Goal: Task Accomplishment & Management: Manage account settings

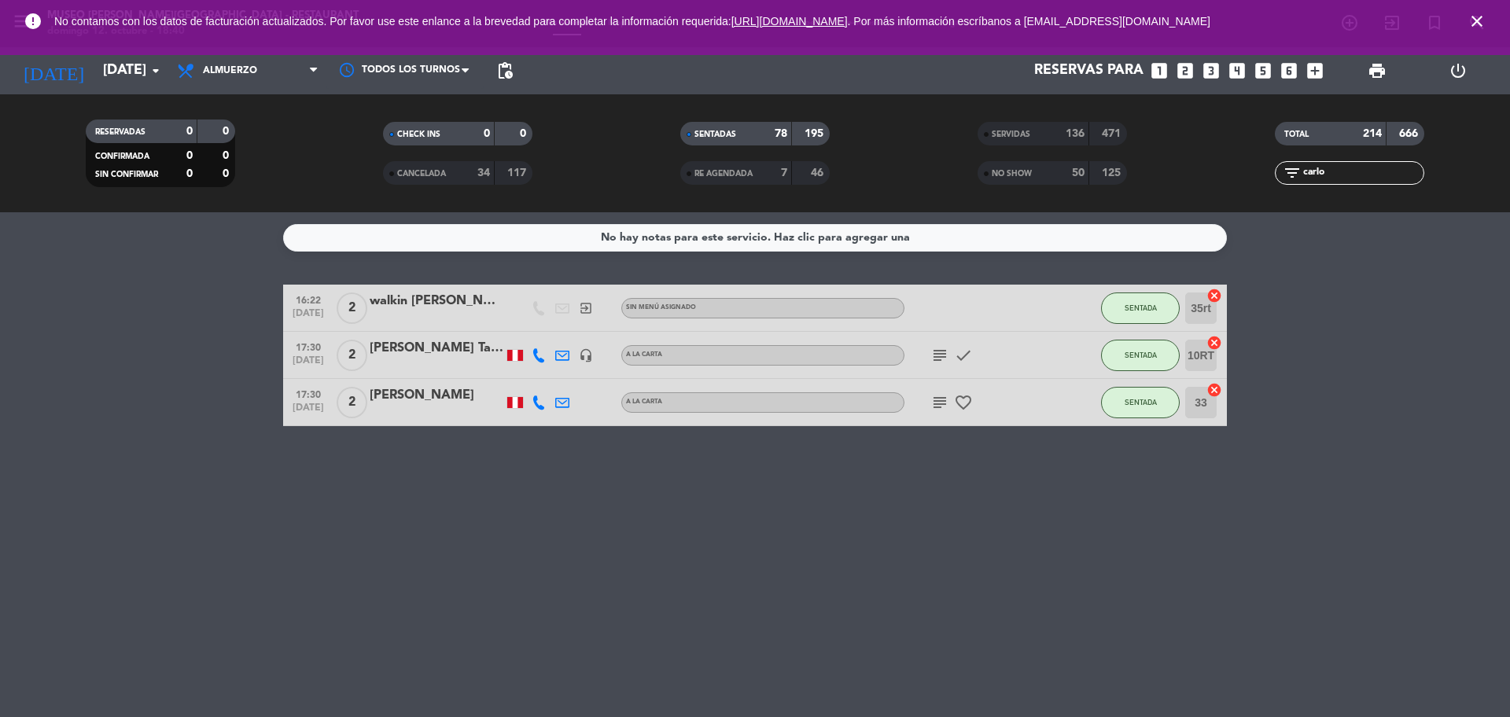
drag, startPoint x: 1338, startPoint y: 175, endPoint x: 1247, endPoint y: 175, distance: 91.2
click at [1247, 175] on div "filter_list [PERSON_NAME]" at bounding box center [1349, 173] width 297 height 24
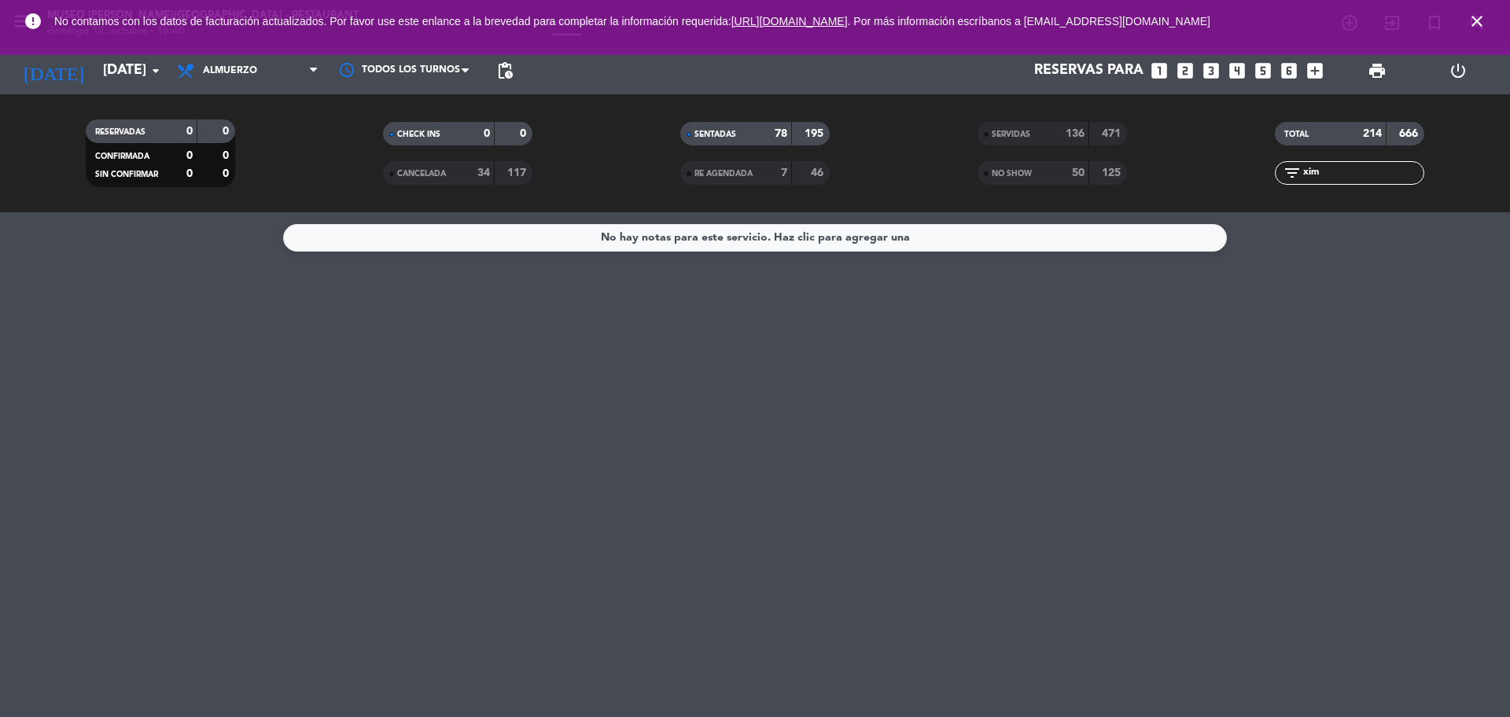
type input "xim"
click at [1002, 144] on div "SERVIDAS 136 471" at bounding box center [1051, 134] width 149 height 24
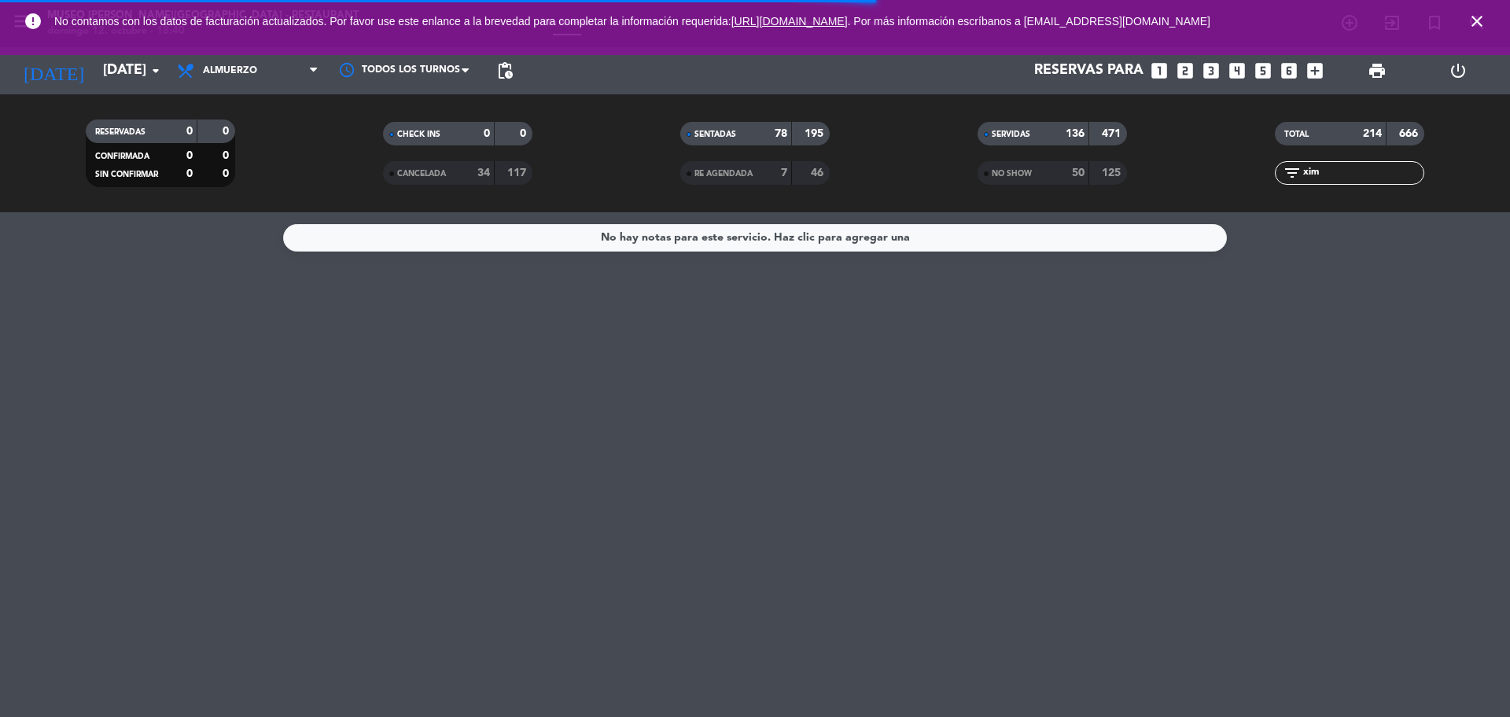
click at [1007, 178] on div "NO SHOW" at bounding box center [1017, 173] width 72 height 18
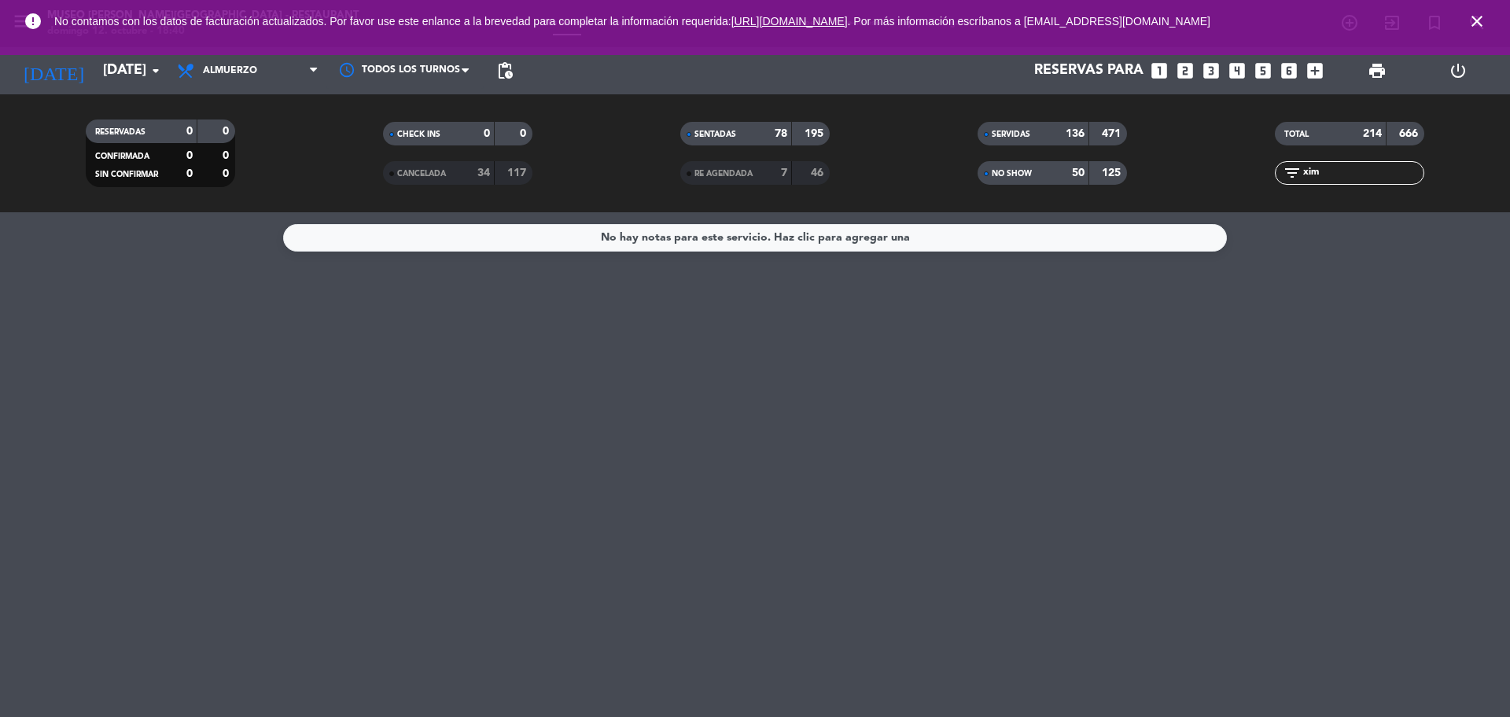
drag, startPoint x: 1337, startPoint y: 169, endPoint x: 1275, endPoint y: 171, distance: 61.4
click at [1276, 177] on div "filter_list xim" at bounding box center [1349, 173] width 149 height 24
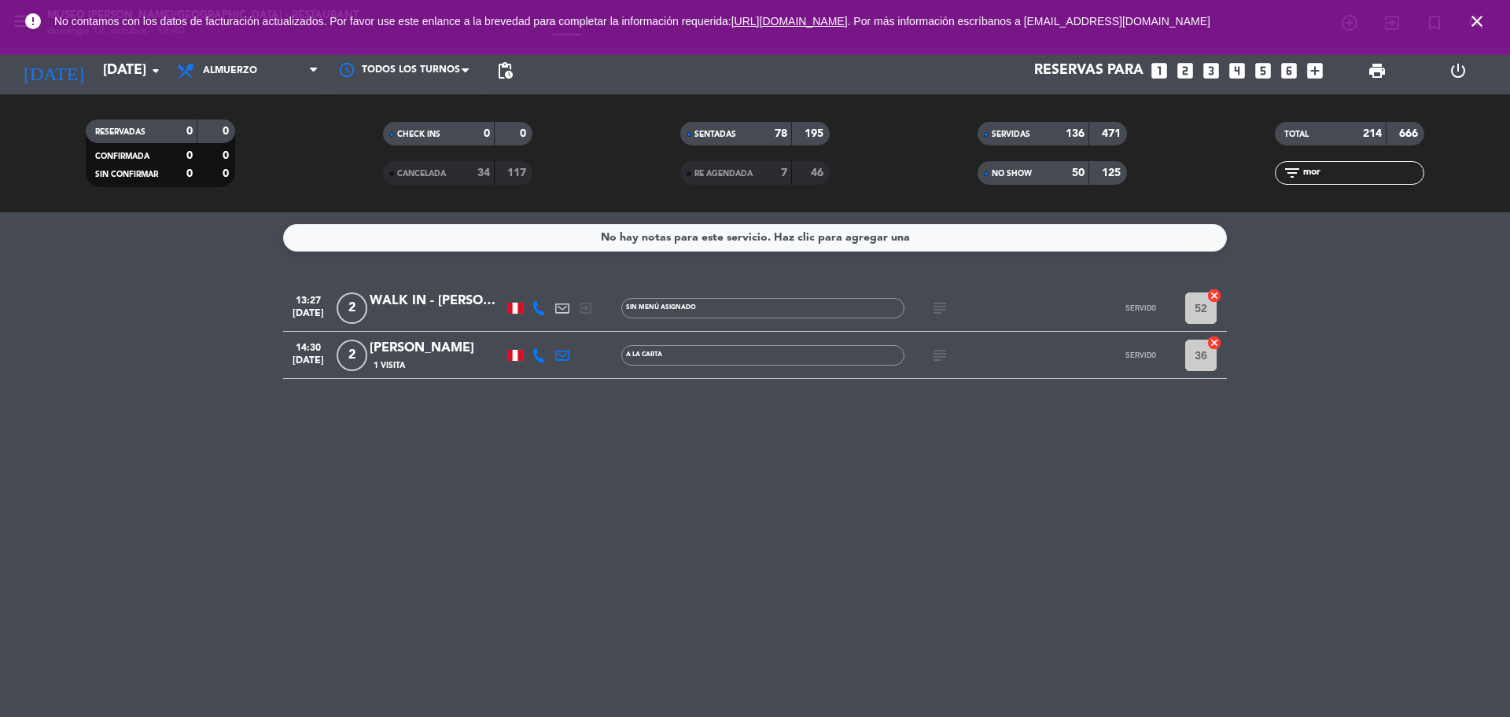
type input "mor"
drag, startPoint x: 1338, startPoint y: 172, endPoint x: 1270, endPoint y: 180, distance: 68.9
click at [1270, 180] on div "filter_list mor" at bounding box center [1349, 173] width 297 height 24
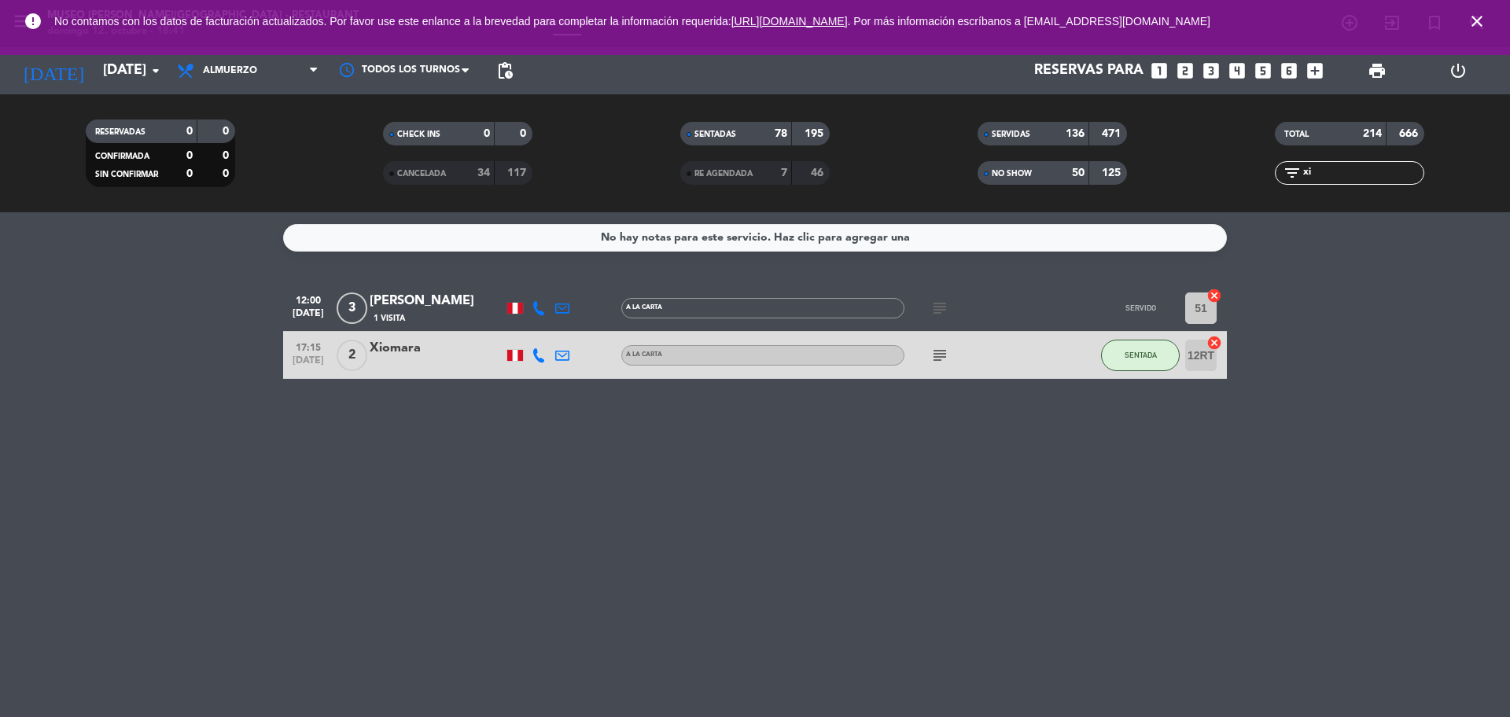
type input "xi"
click at [943, 355] on icon "subject" at bounding box center [939, 355] width 19 height 19
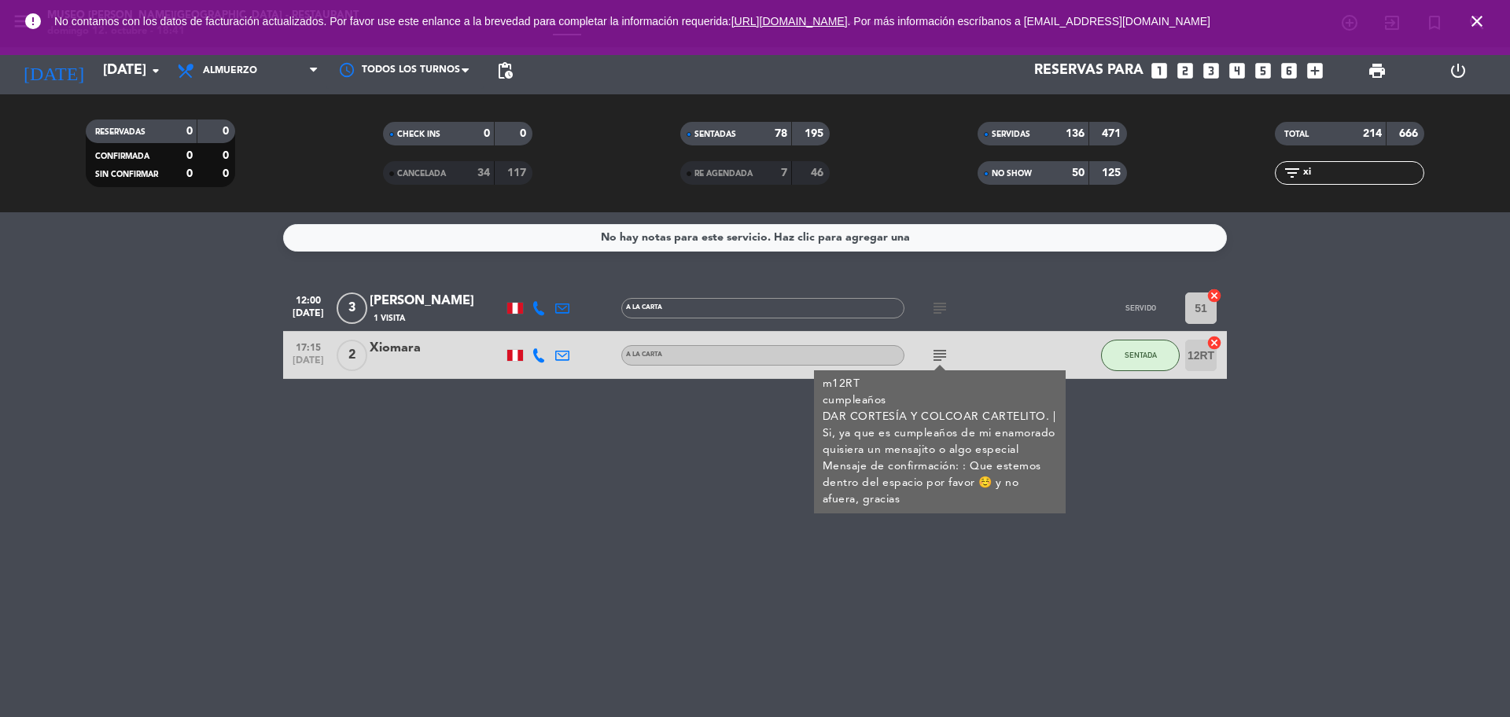
click at [628, 498] on div "No hay notas para este servicio. Haz clic para agregar una 12:00 [DATE] 3 [PERS…" at bounding box center [755, 464] width 1510 height 505
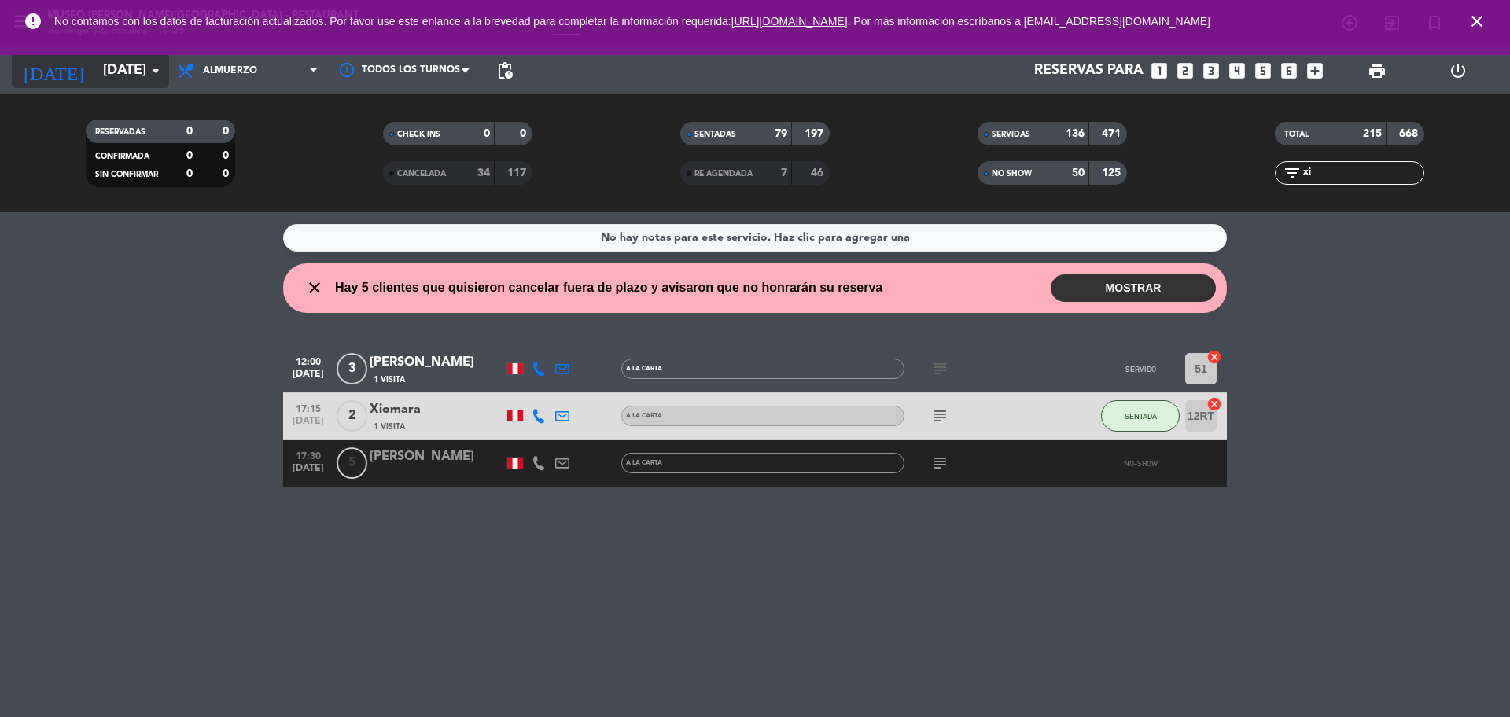
click at [156, 67] on icon "arrow_drop_down" at bounding box center [155, 70] width 19 height 19
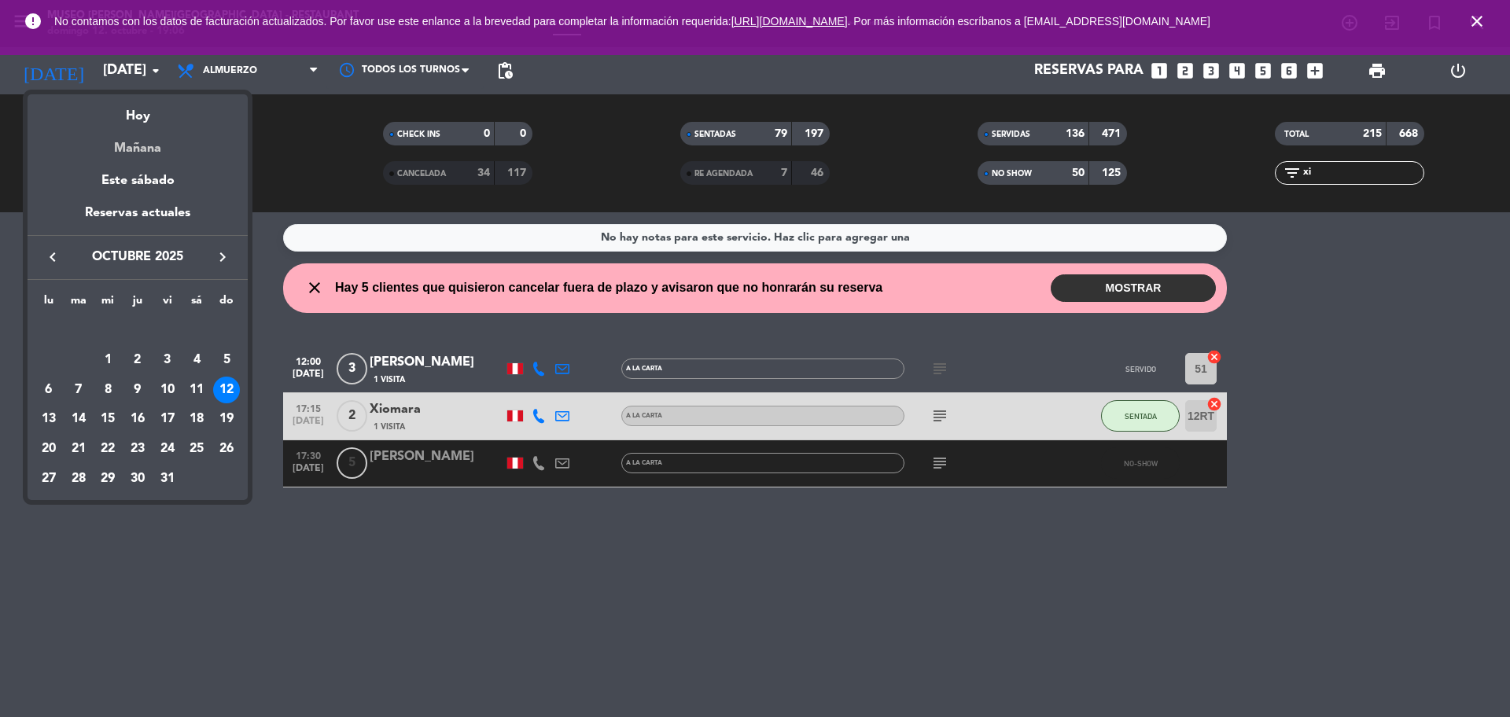
click at [136, 156] on div "Mañana" at bounding box center [138, 143] width 220 height 32
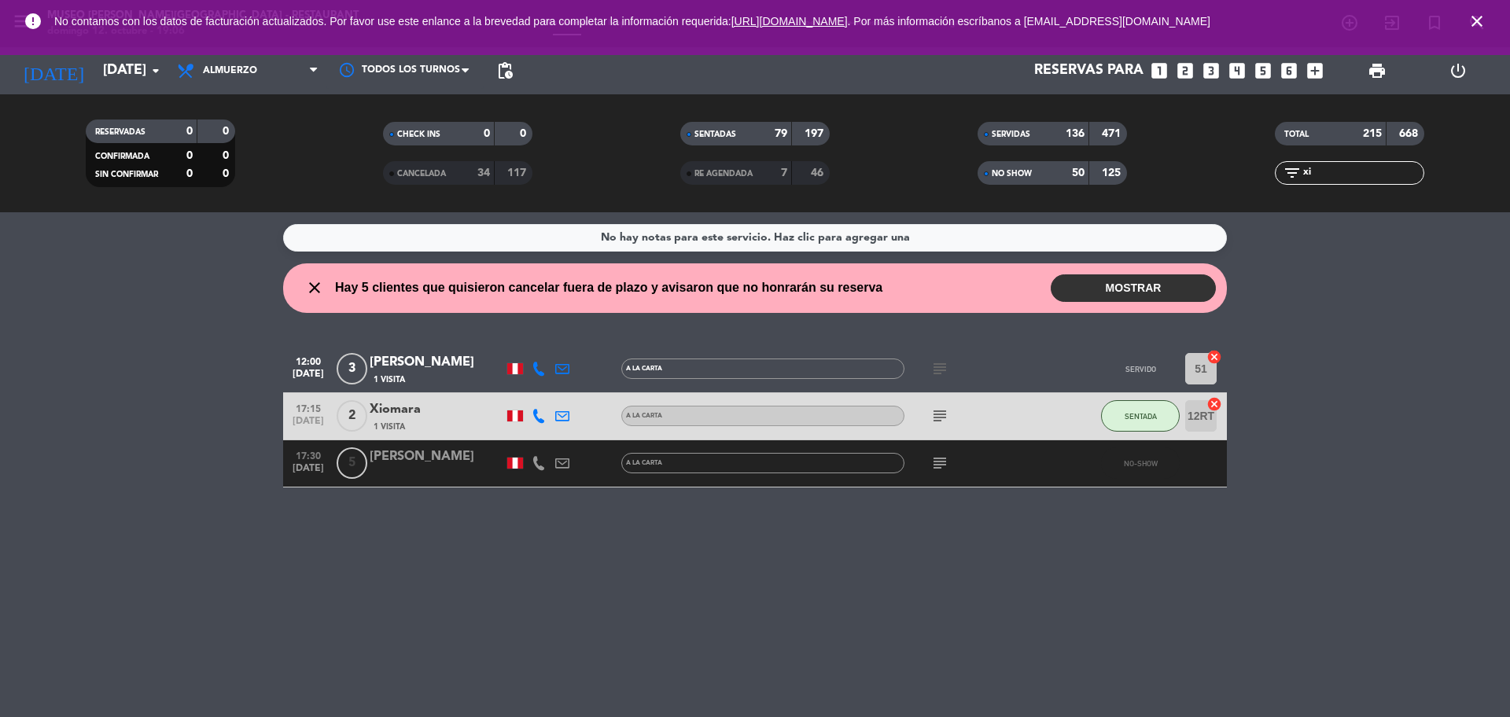
type input "[DATE]"
drag, startPoint x: 1338, startPoint y: 164, endPoint x: 1298, endPoint y: 174, distance: 41.2
click at [1298, 174] on div "filter_list xi" at bounding box center [1349, 173] width 149 height 24
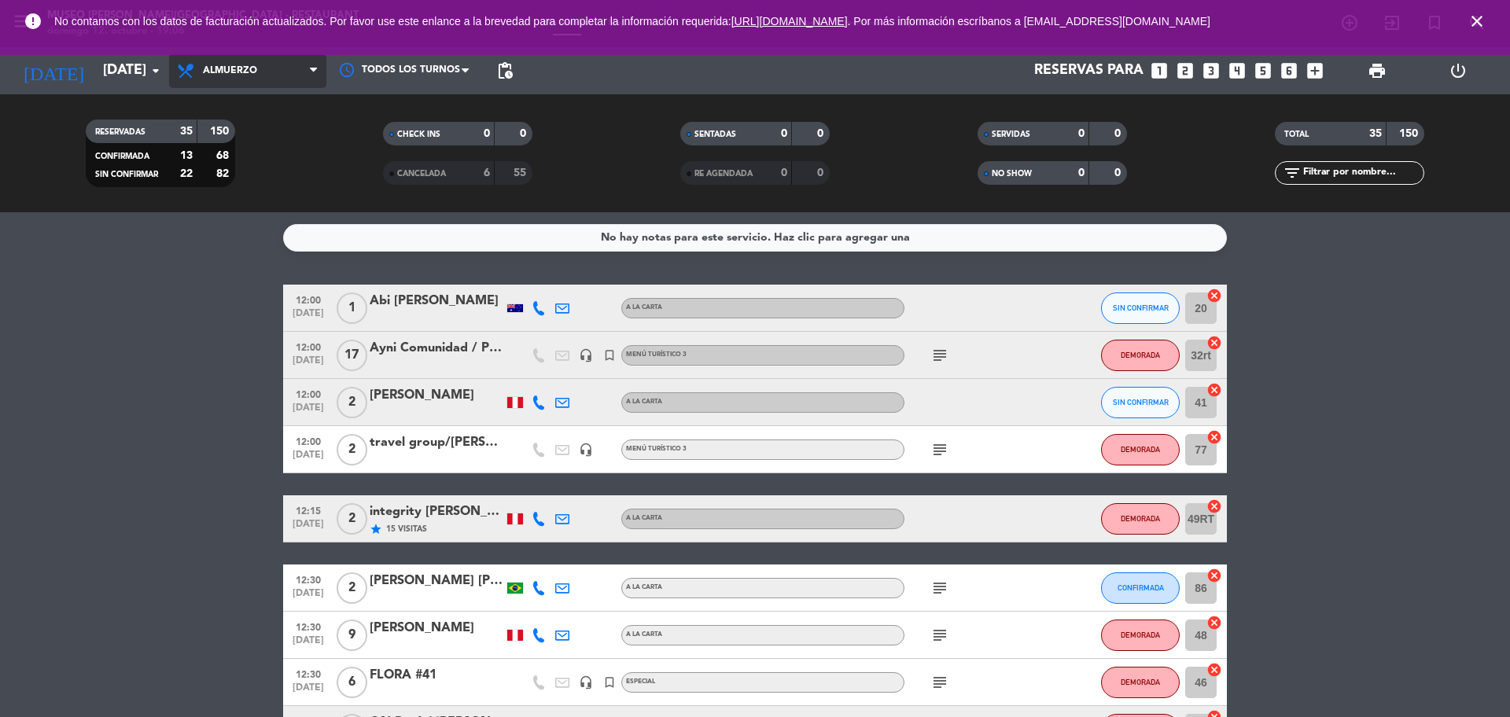
click at [215, 76] on span "Almuerzo" at bounding box center [247, 70] width 157 height 35
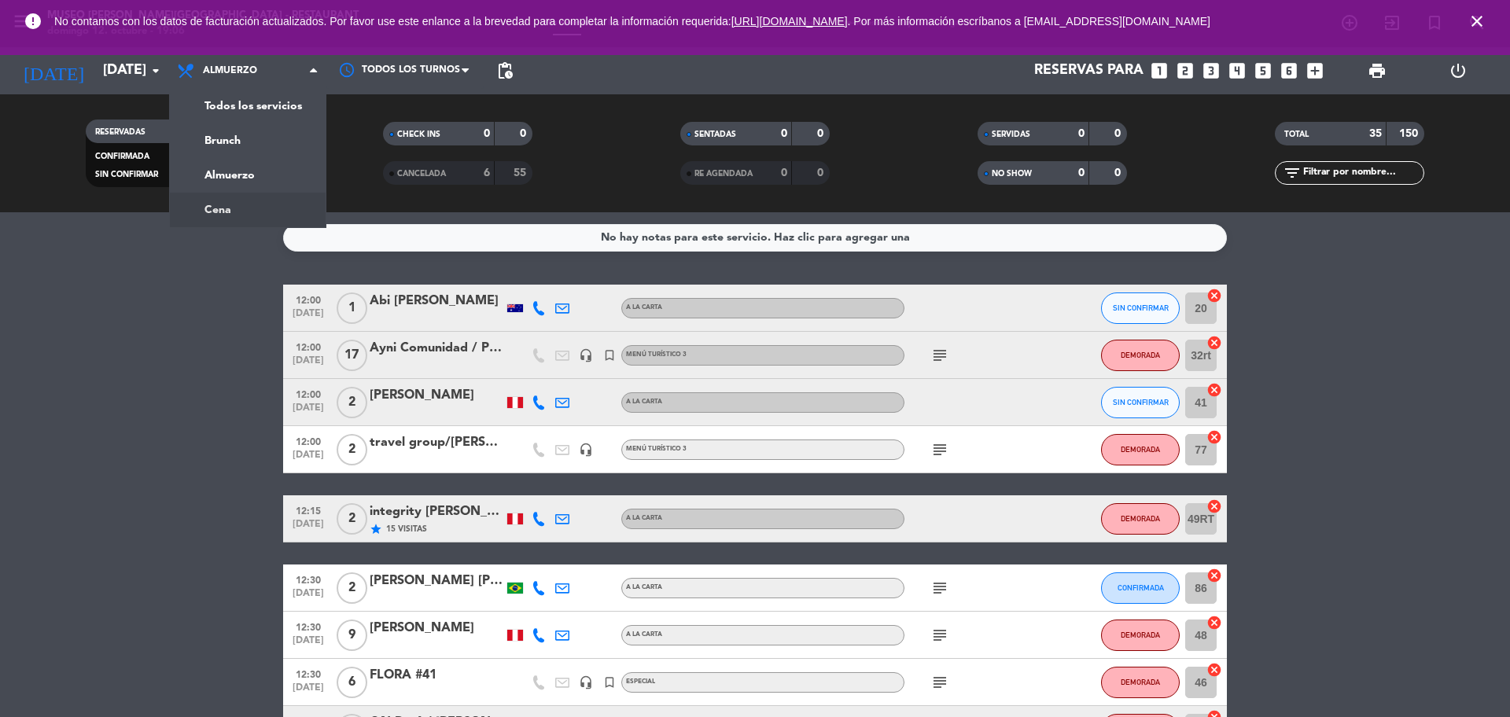
click at [274, 201] on div "menu [GEOGRAPHIC_DATA][PERSON_NAME] - Restaurant [DATE] 12. octubre - 19:06 Mis…" at bounding box center [755, 106] width 1510 height 212
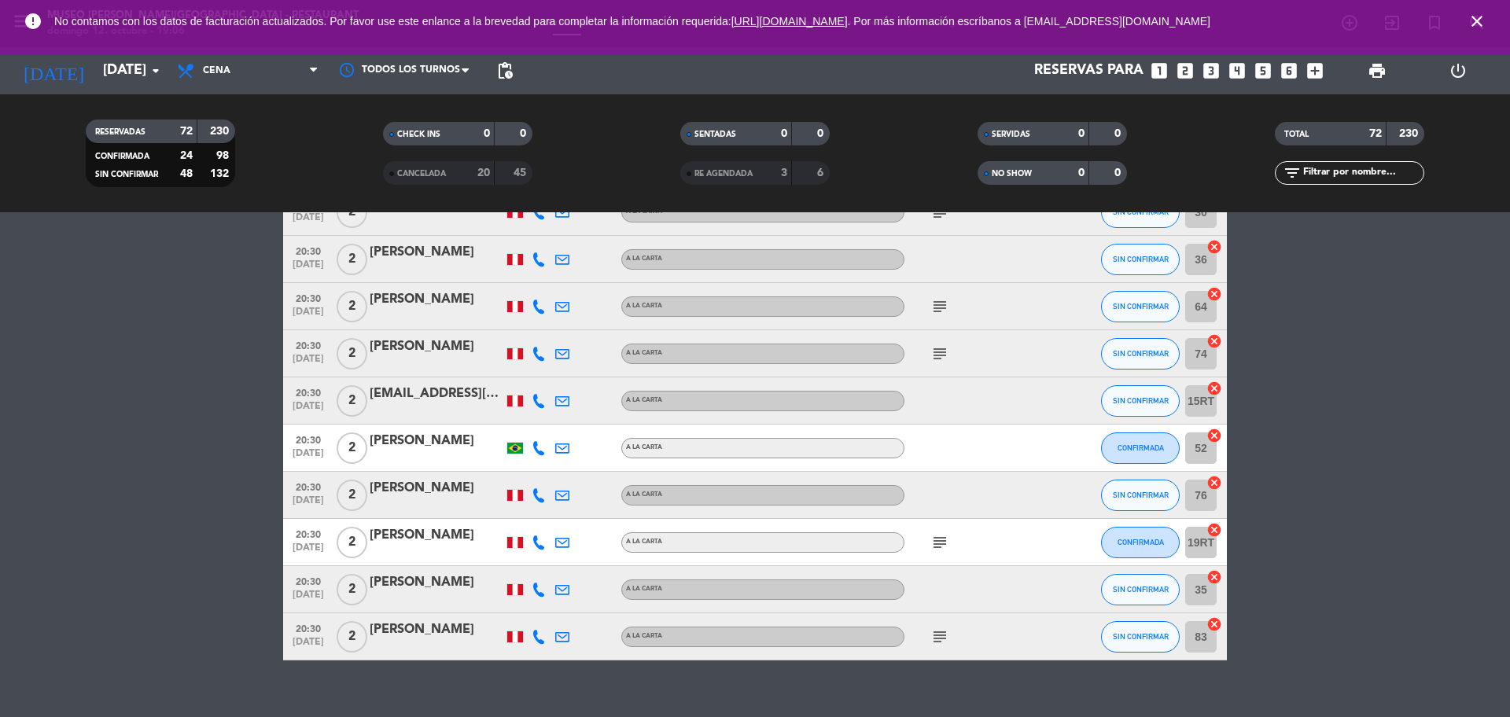
scroll to position [3307, 0]
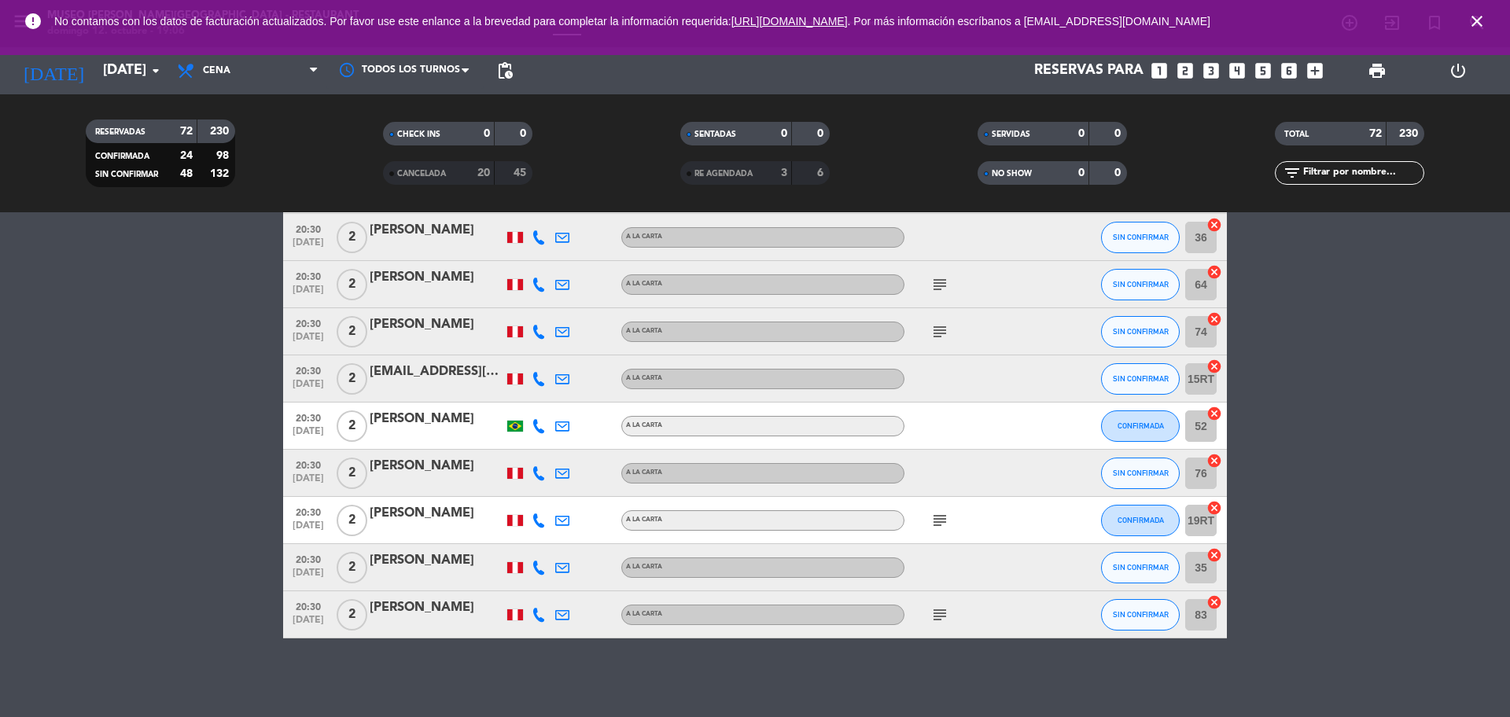
click at [942, 613] on icon "subject" at bounding box center [939, 614] width 19 height 19
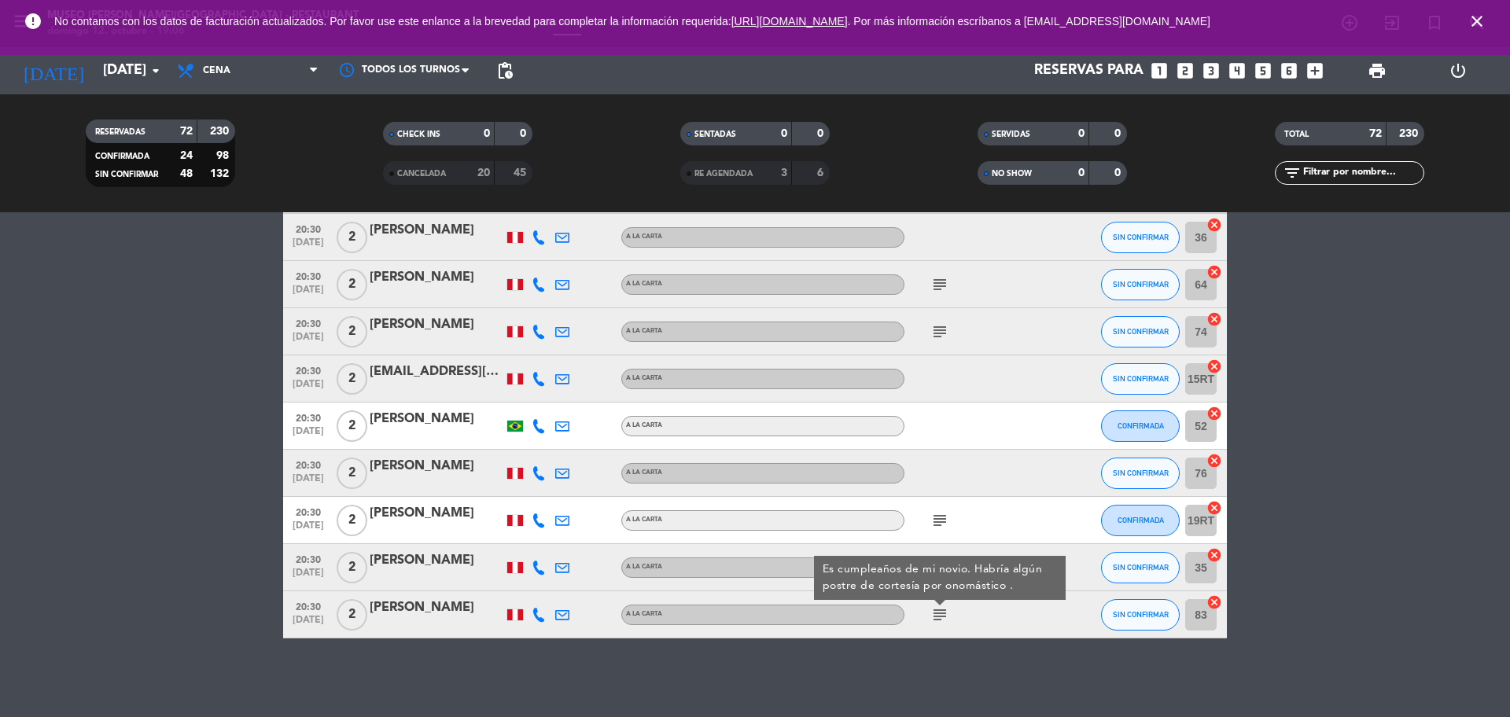
click at [945, 521] on icon "subject" at bounding box center [939, 520] width 19 height 19
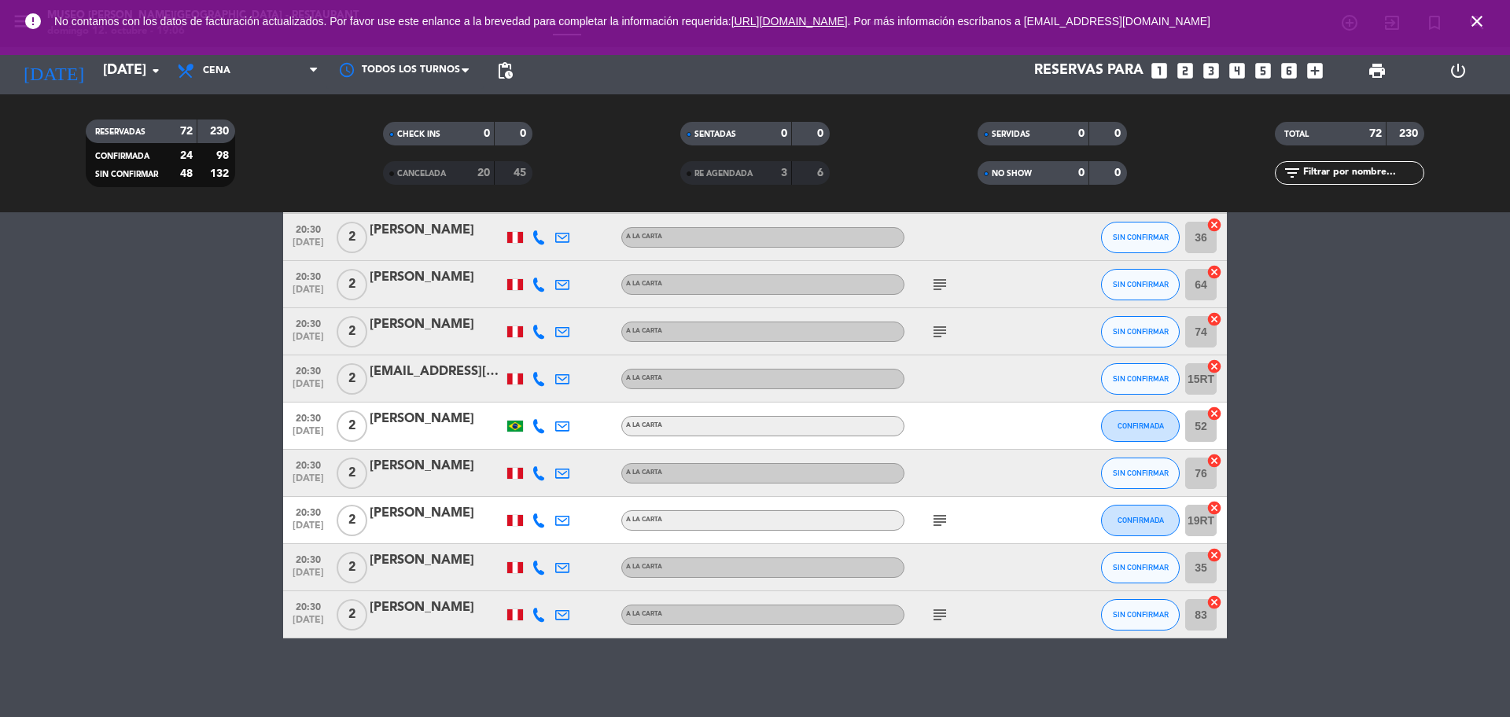
click at [417, 515] on div "[PERSON_NAME]" at bounding box center [437, 513] width 134 height 20
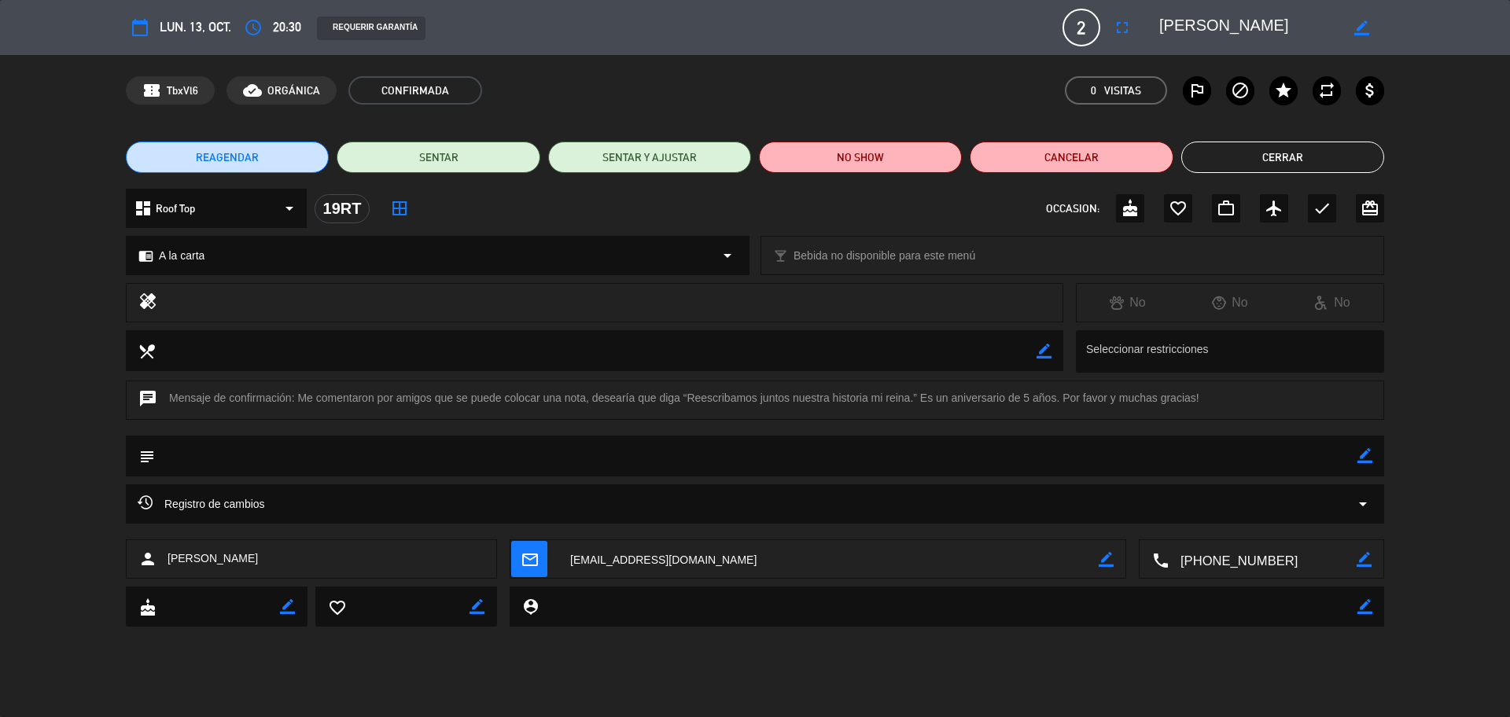
click at [1282, 561] on textarea at bounding box center [1262, 559] width 188 height 39
drag, startPoint x: 1194, startPoint y: 29, endPoint x: 1161, endPoint y: 29, distance: 33.8
click at [1161, 30] on textarea at bounding box center [1249, 27] width 180 height 28
drag, startPoint x: 1367, startPoint y: 456, endPoint x: 1255, endPoint y: 454, distance: 111.7
click at [1366, 454] on icon "border_color" at bounding box center [1364, 455] width 15 height 15
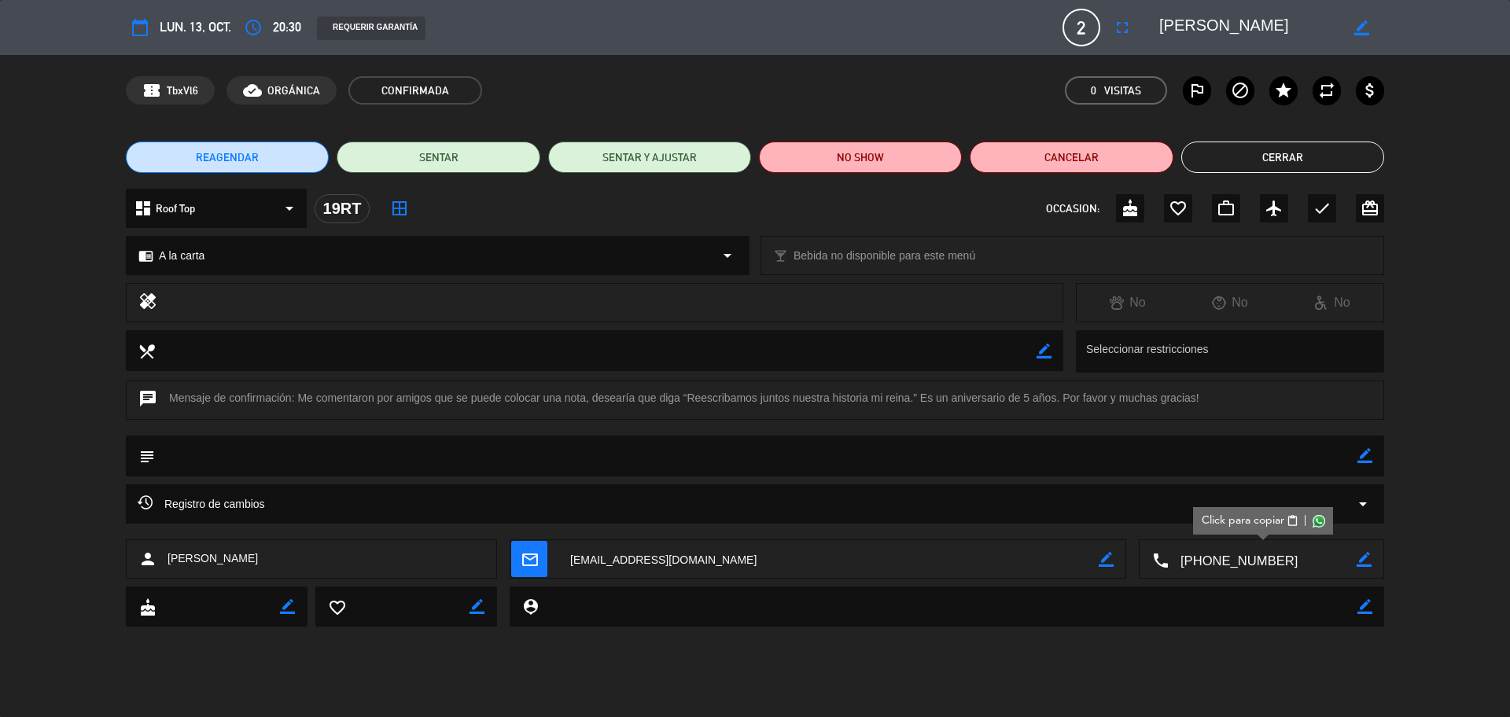
click at [1255, 454] on textarea at bounding box center [756, 456] width 1202 height 40
type textarea "se ofrecio deco"
click at [1363, 454] on icon at bounding box center [1364, 455] width 15 height 15
click at [1324, 205] on icon "check" at bounding box center [1321, 208] width 19 height 19
click at [1290, 156] on button "Cerrar" at bounding box center [1282, 157] width 203 height 31
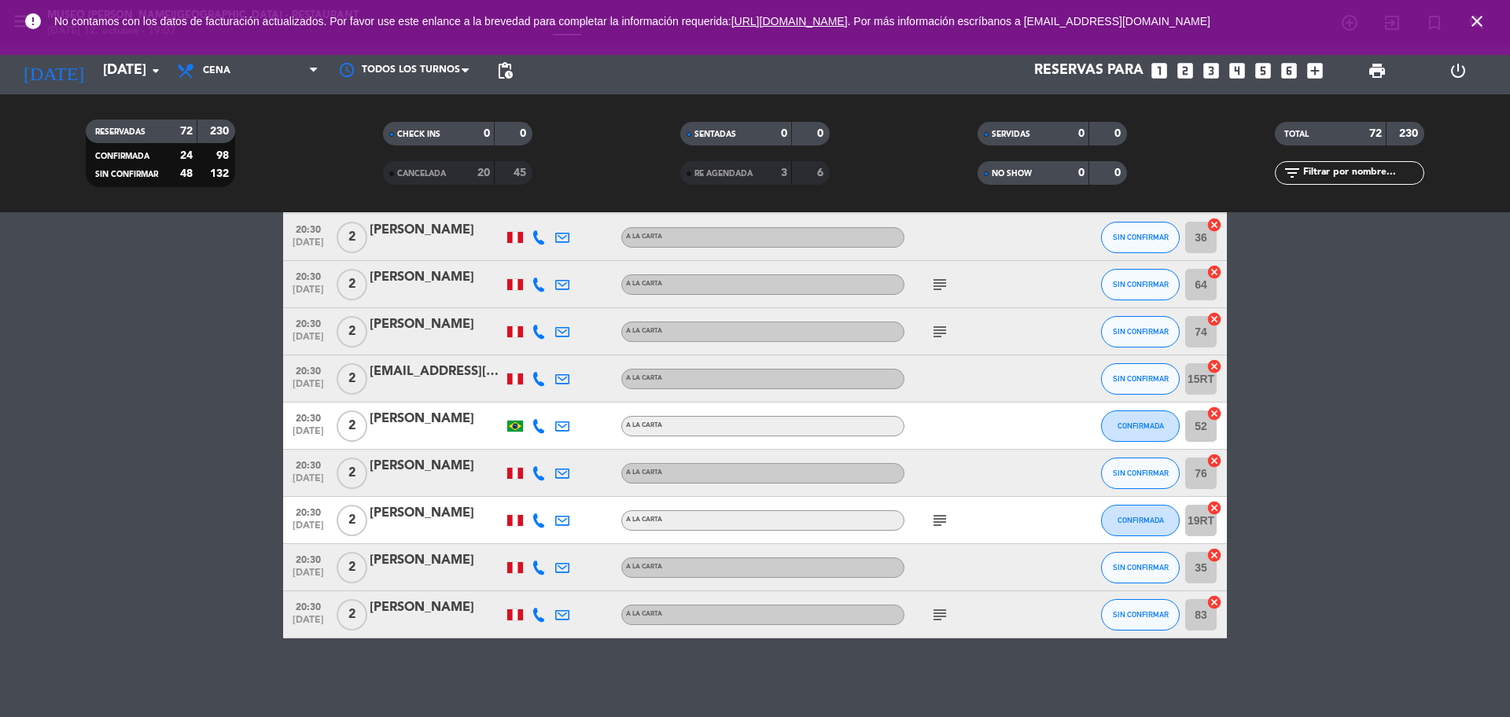
click at [940, 332] on icon "subject" at bounding box center [939, 331] width 19 height 19
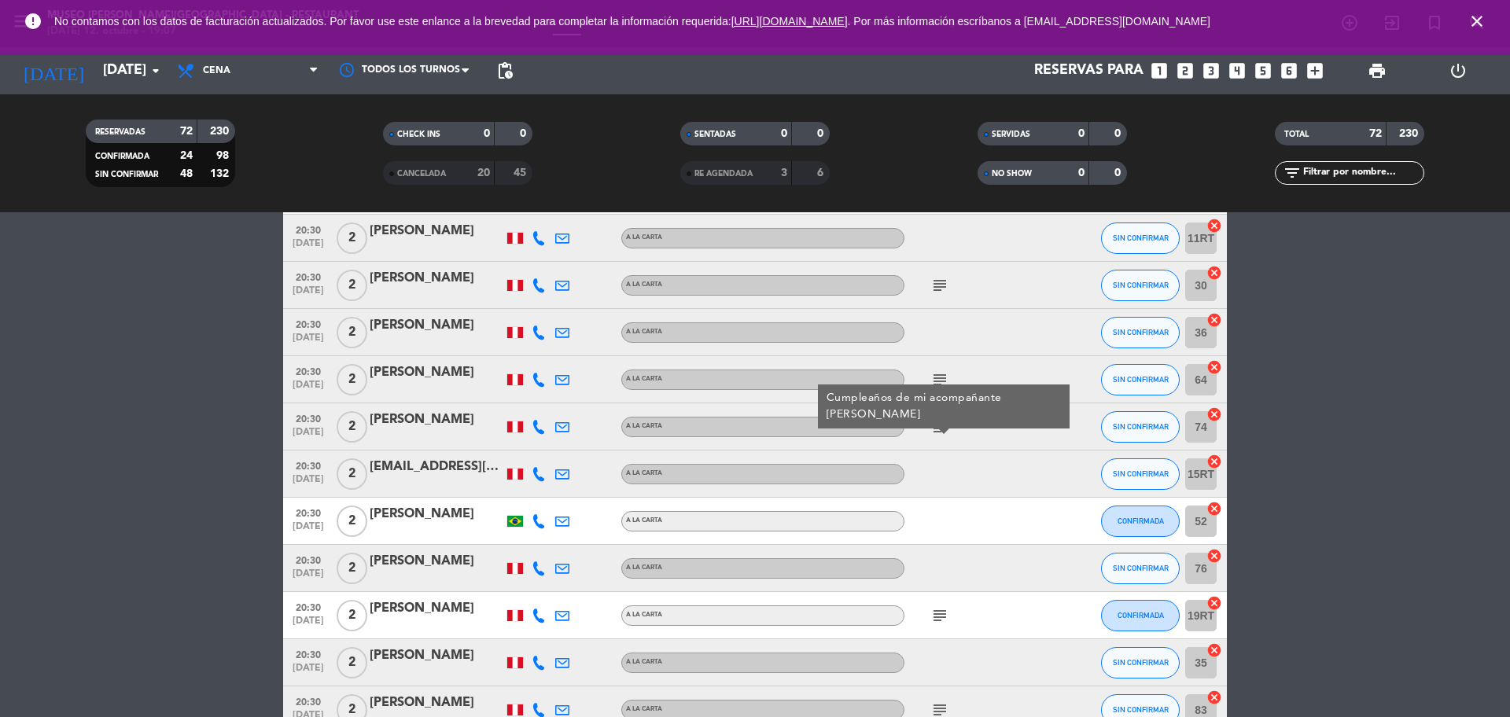
scroll to position [3209, 0]
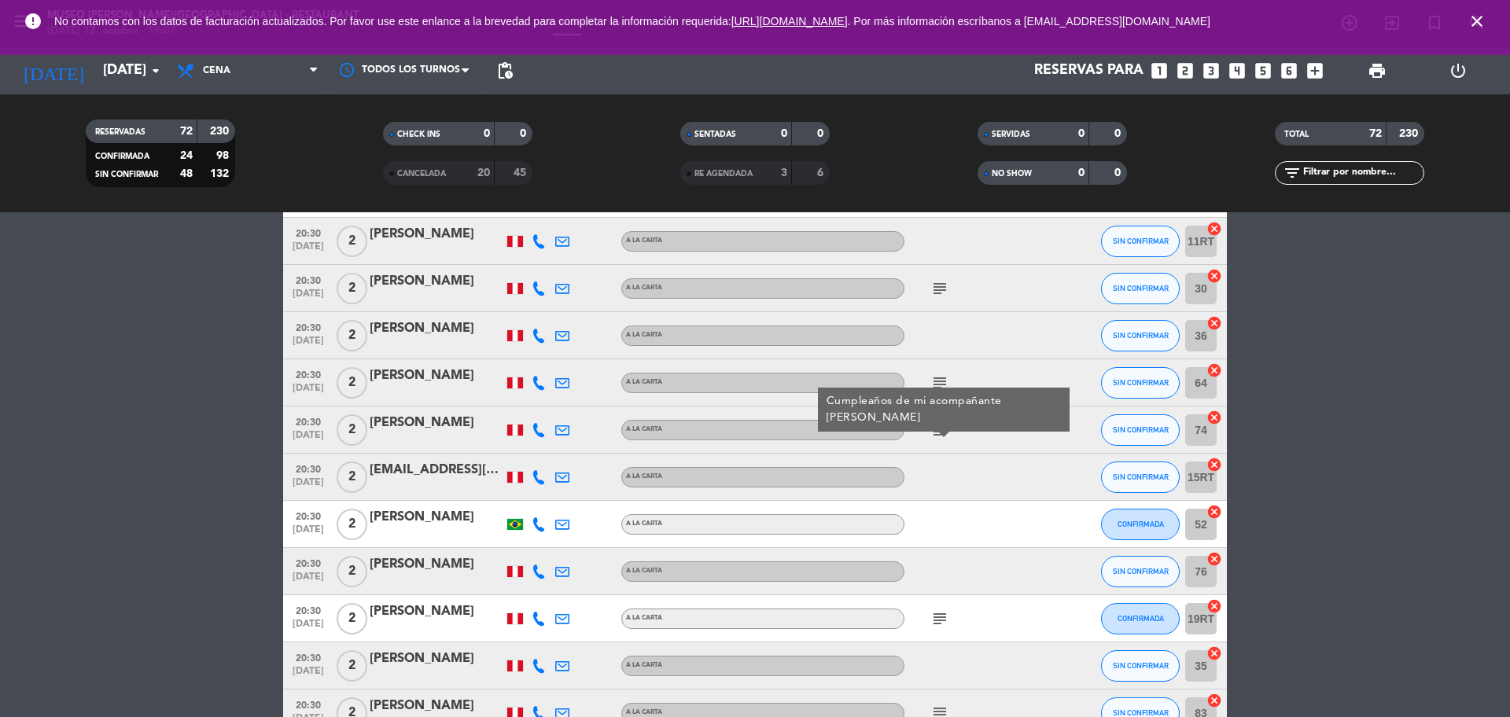
click at [939, 383] on icon "subject" at bounding box center [939, 382] width 19 height 19
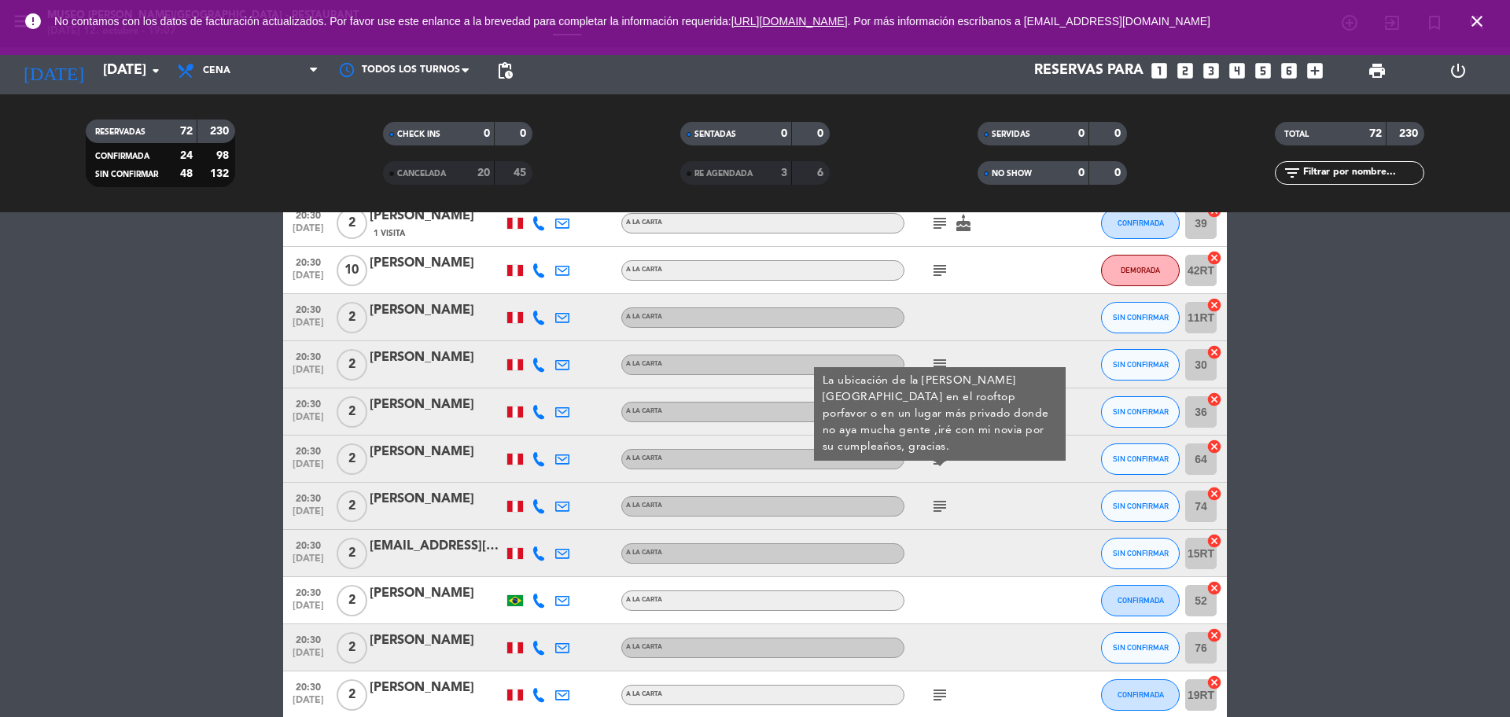
scroll to position [3110, 0]
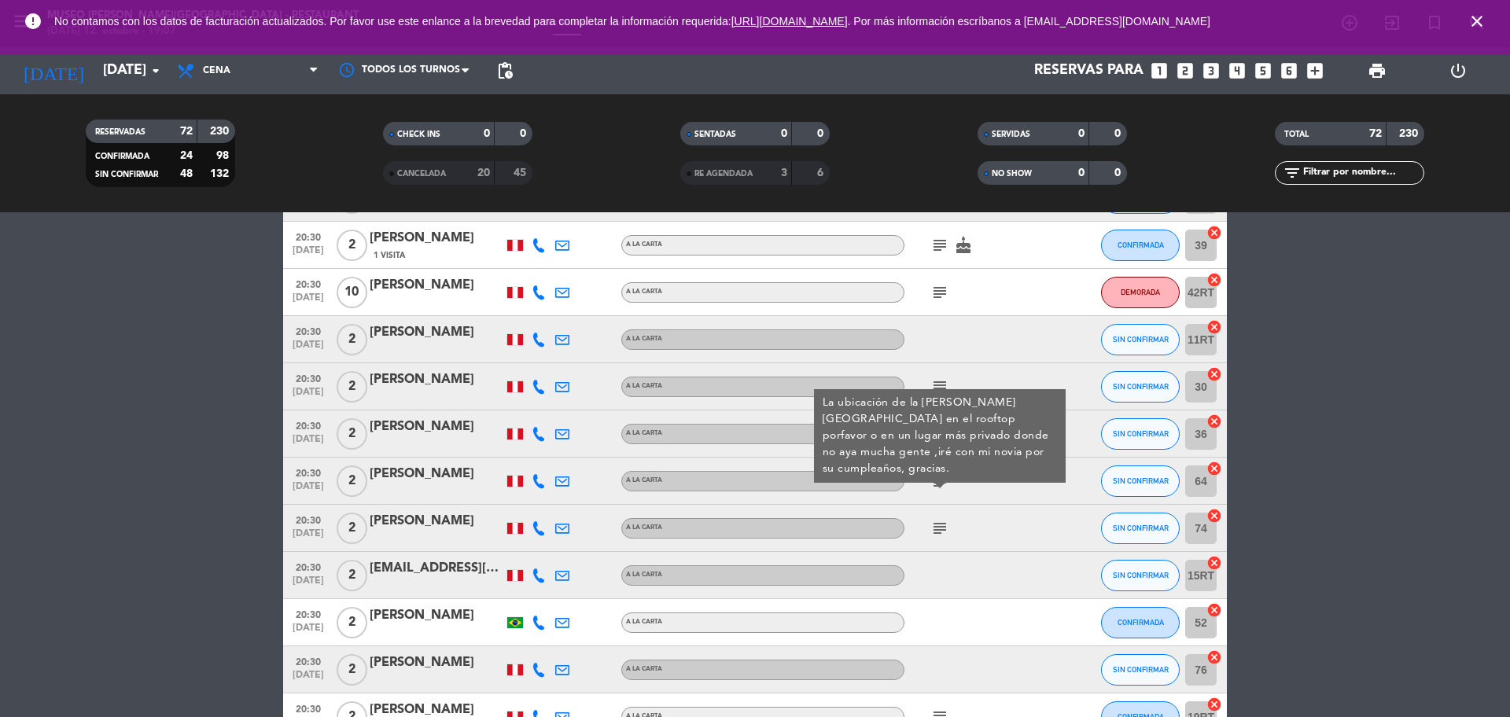
drag, startPoint x: 1368, startPoint y: 478, endPoint x: 1162, endPoint y: 458, distance: 207.0
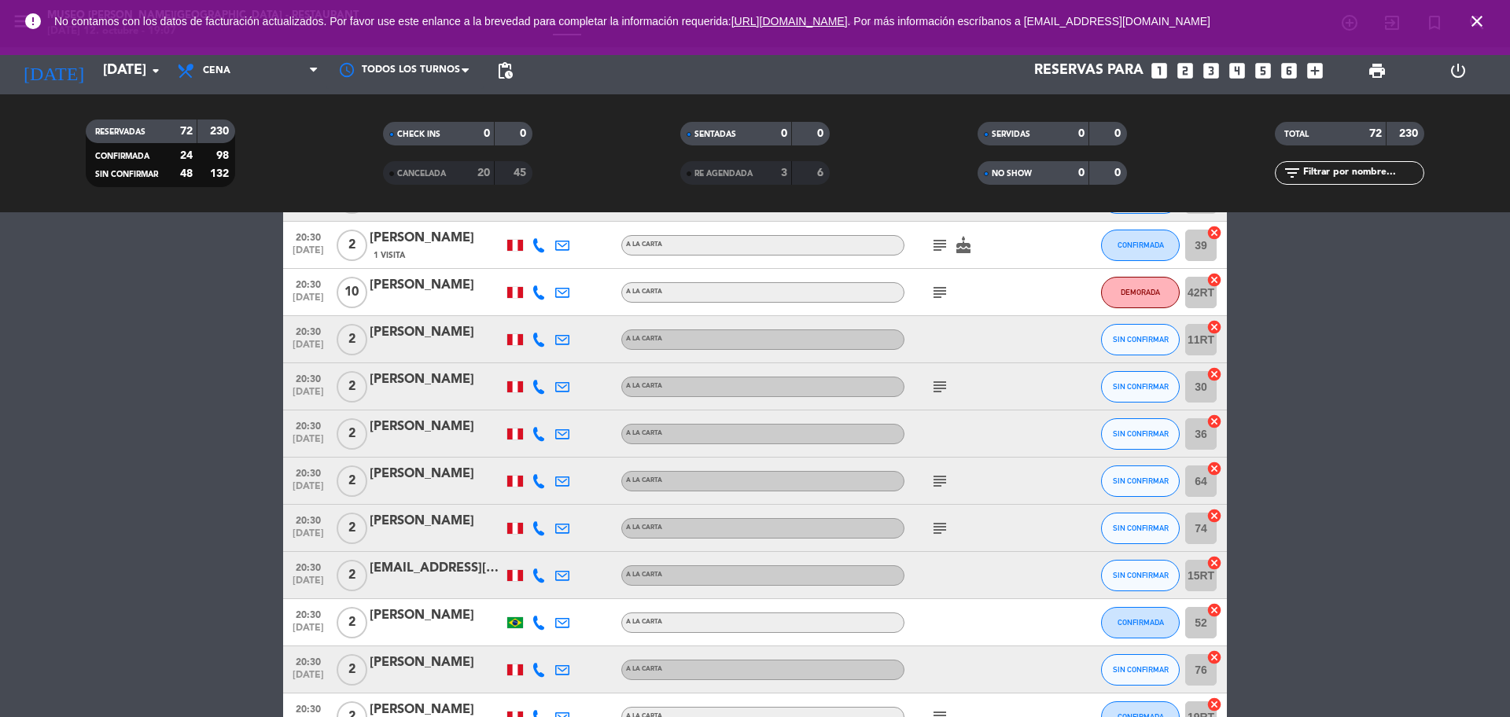
click at [945, 388] on icon "subject" at bounding box center [939, 386] width 19 height 19
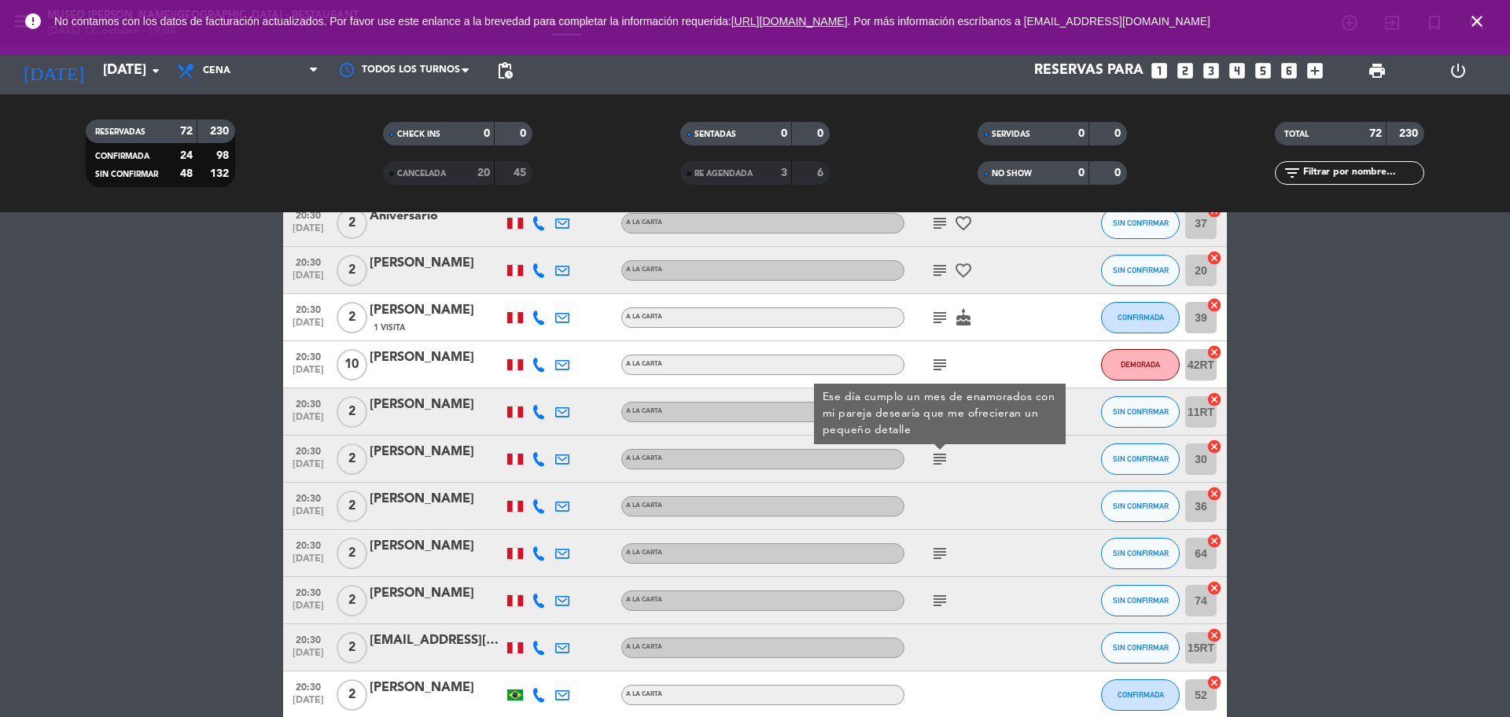
scroll to position [3012, 0]
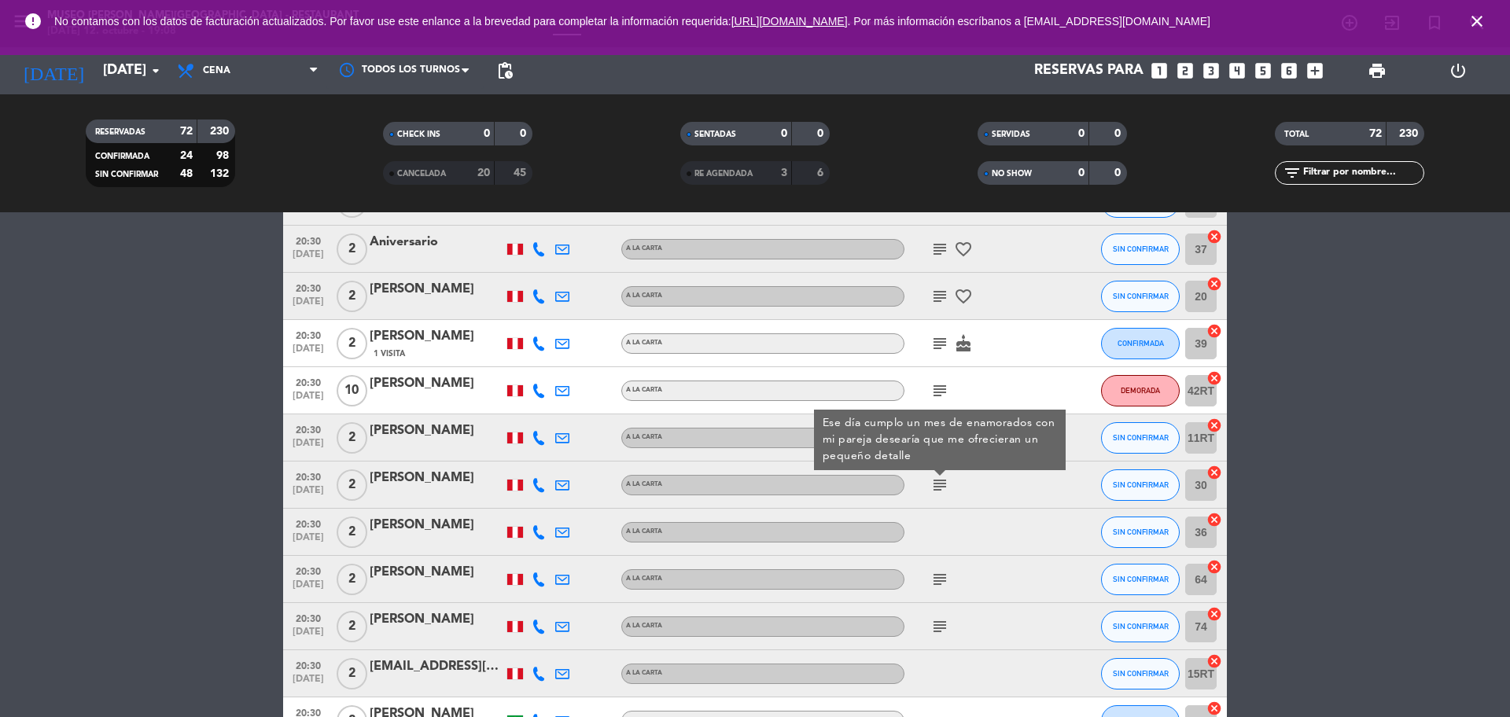
click at [403, 485] on div "[PERSON_NAME]" at bounding box center [437, 478] width 134 height 20
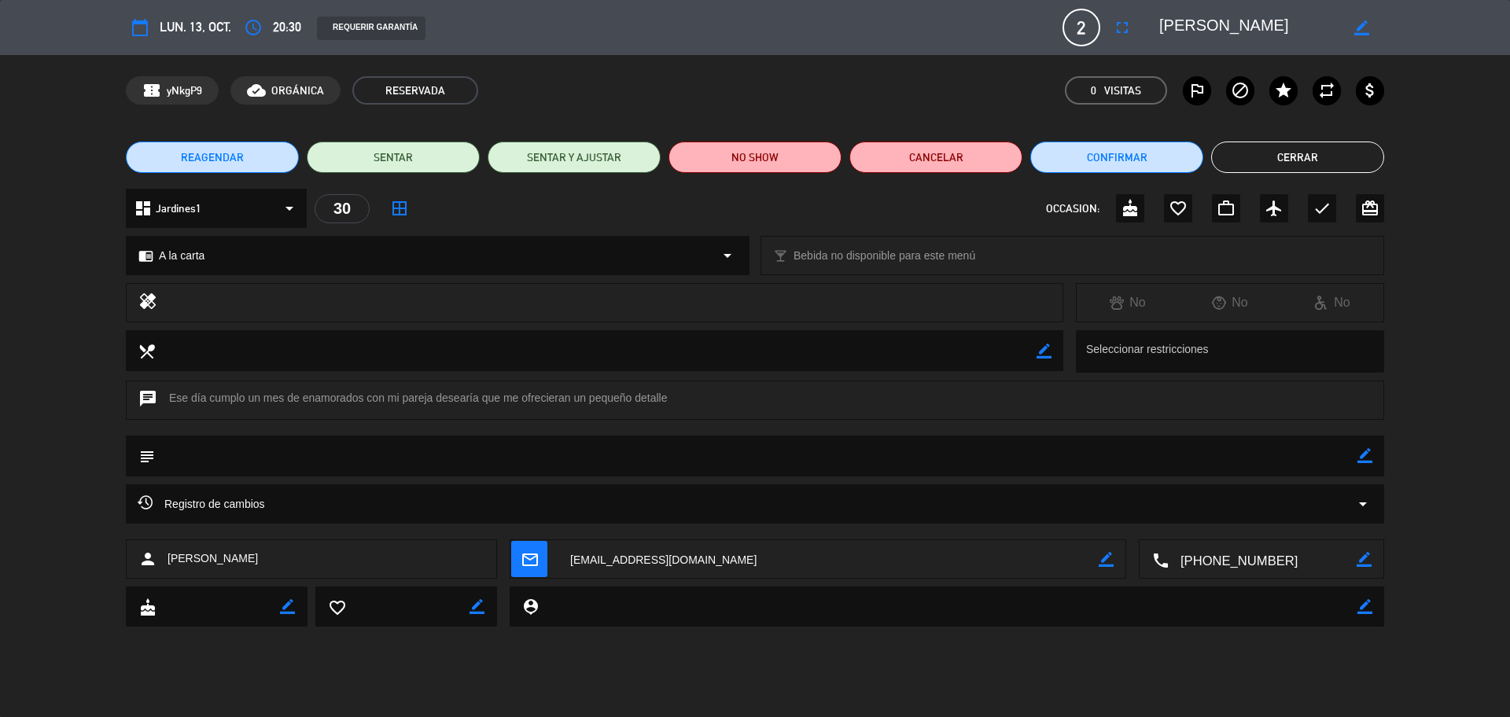
click at [1268, 561] on textarea at bounding box center [1262, 559] width 188 height 39
drag, startPoint x: 1260, startPoint y: 30, endPoint x: 1148, endPoint y: 33, distance: 111.7
click at [1148, 33] on div "border_color" at bounding box center [1266, 27] width 236 height 28
drag, startPoint x: 1363, startPoint y: 462, endPoint x: 1291, endPoint y: 468, distance: 71.8
click at [1363, 462] on icon "border_color" at bounding box center [1364, 455] width 15 height 15
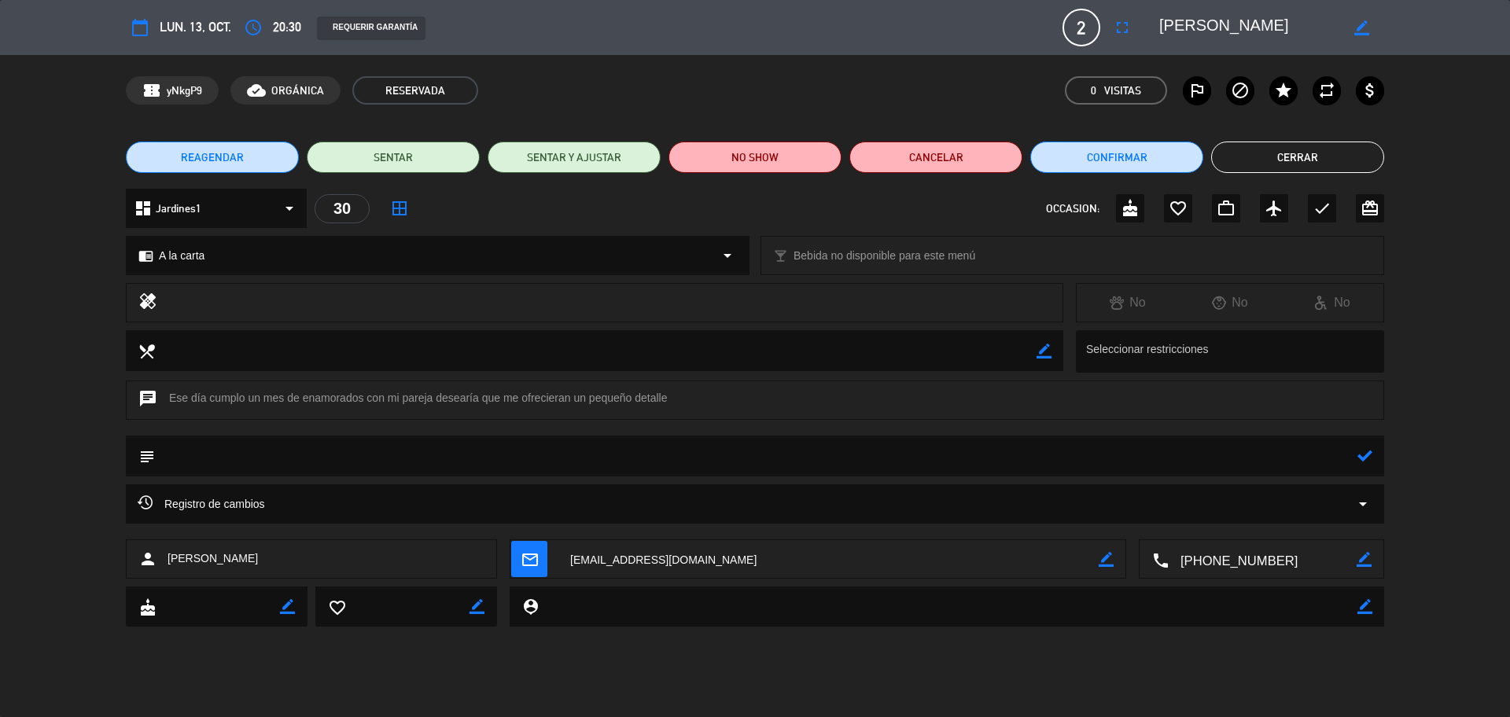
click at [1291, 468] on textarea at bounding box center [756, 456] width 1202 height 40
type textarea "se ofrecio deco"
click at [1360, 458] on icon at bounding box center [1364, 455] width 15 height 15
click at [1249, 165] on button "Cerrar" at bounding box center [1297, 157] width 173 height 31
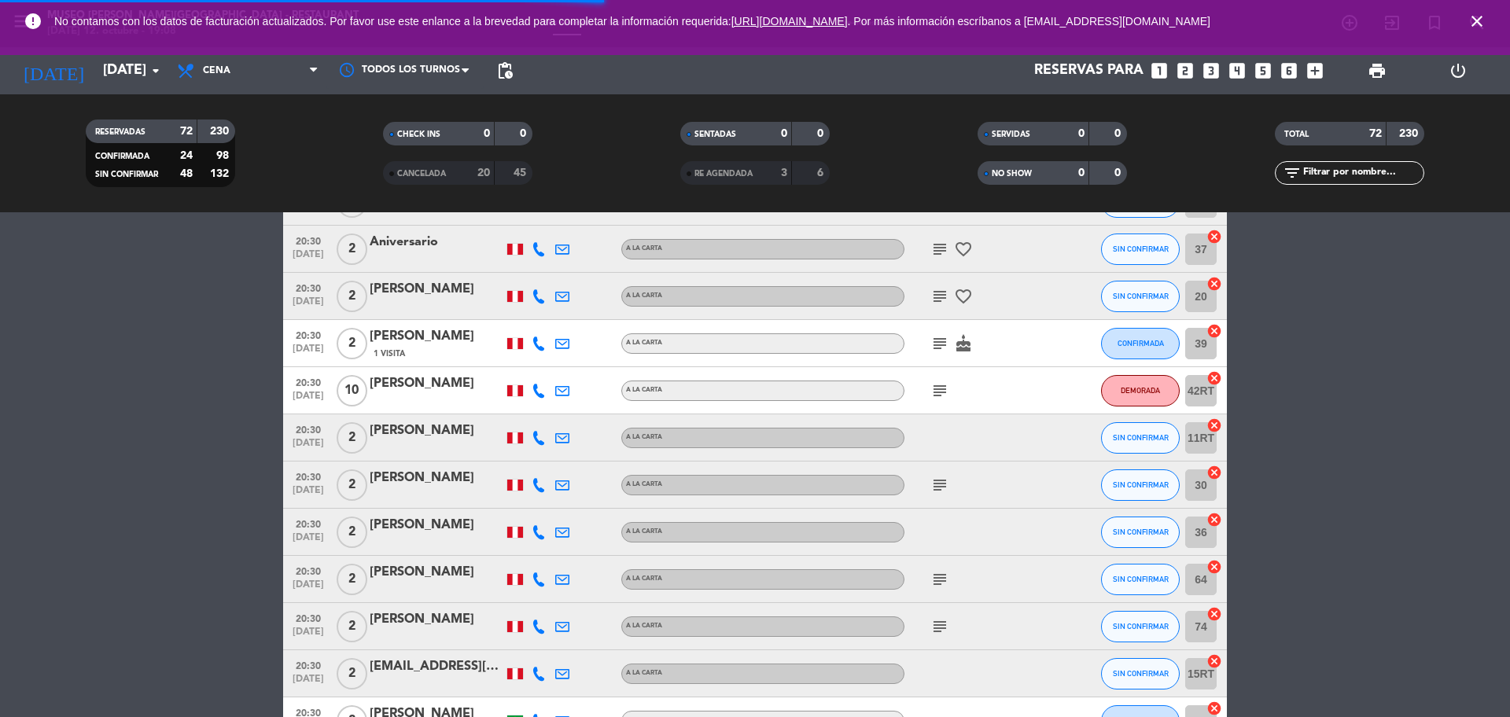
click at [945, 389] on icon "subject" at bounding box center [939, 390] width 19 height 19
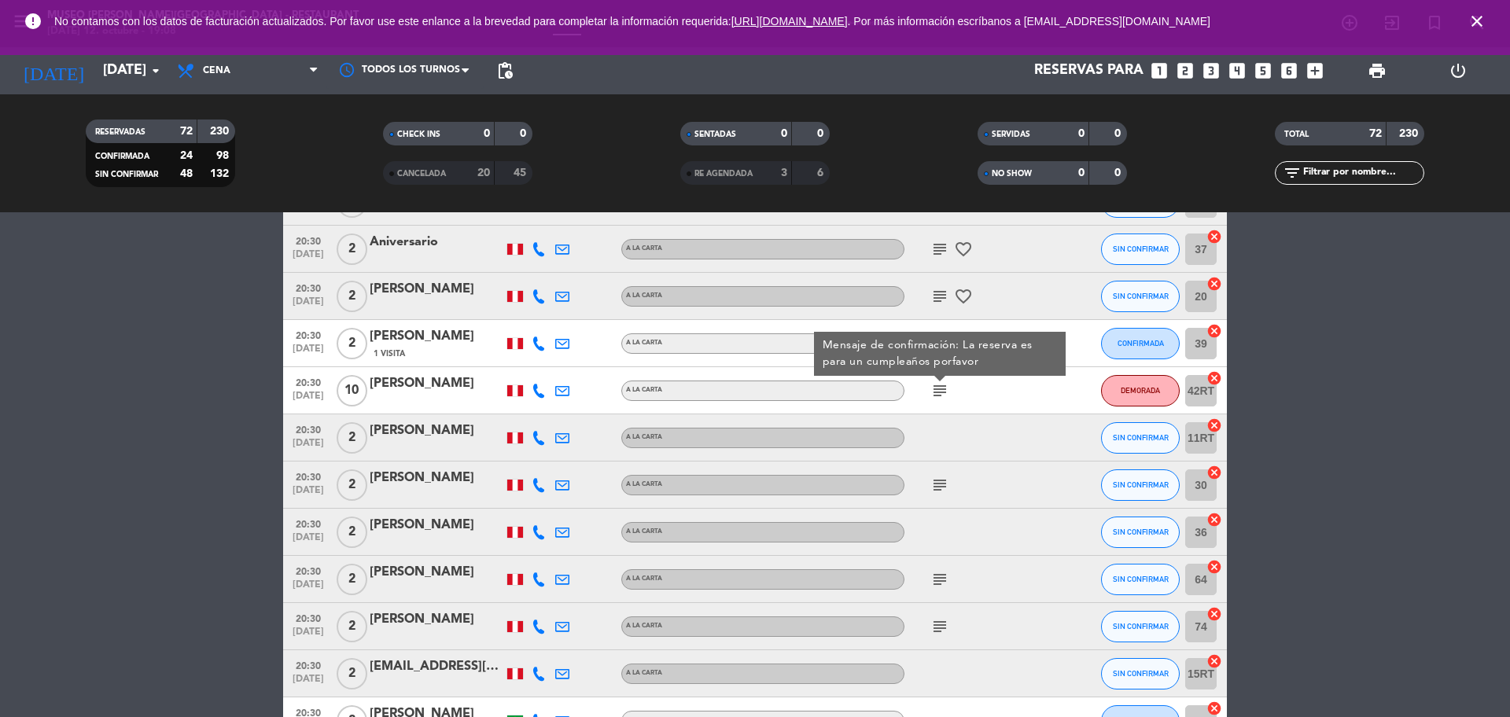
scroll to position [2914, 0]
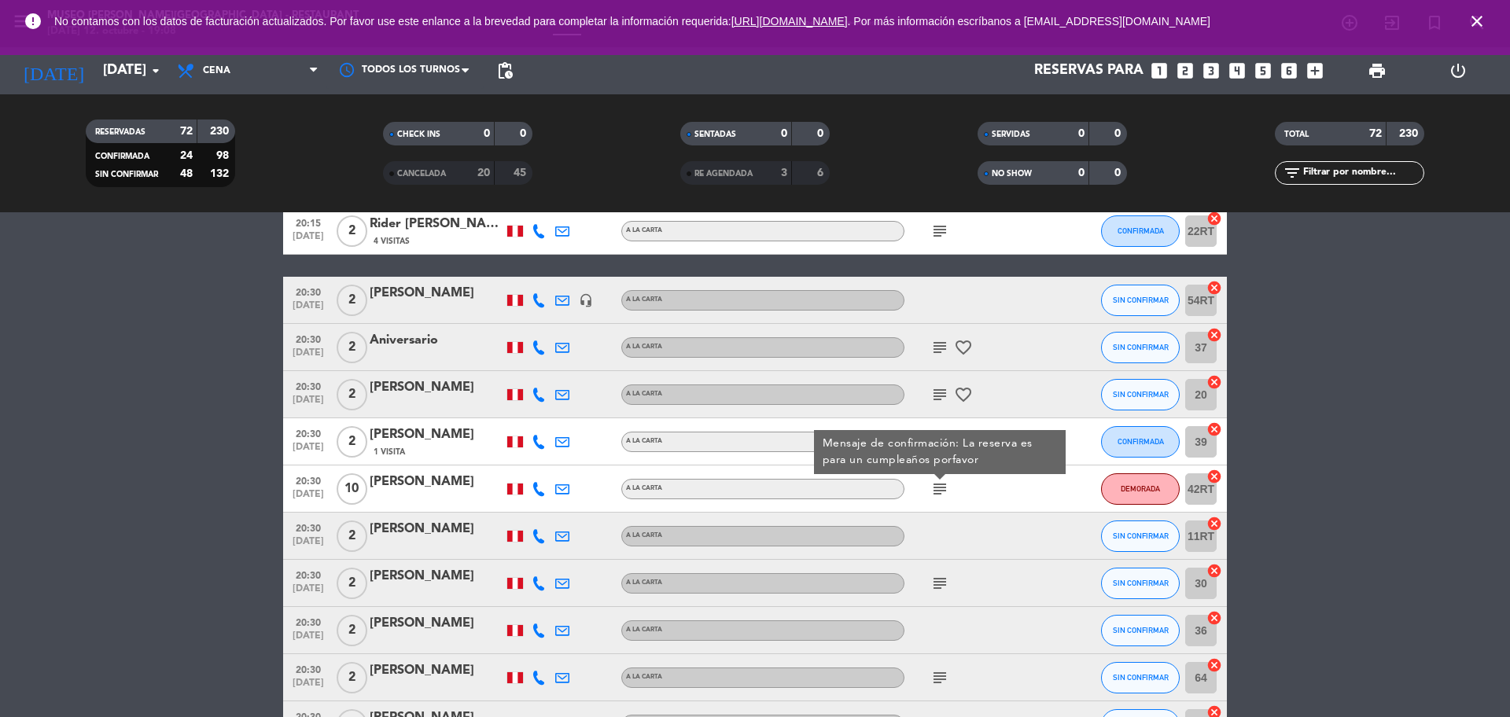
drag, startPoint x: 1463, startPoint y: 458, endPoint x: 1423, endPoint y: 459, distance: 40.1
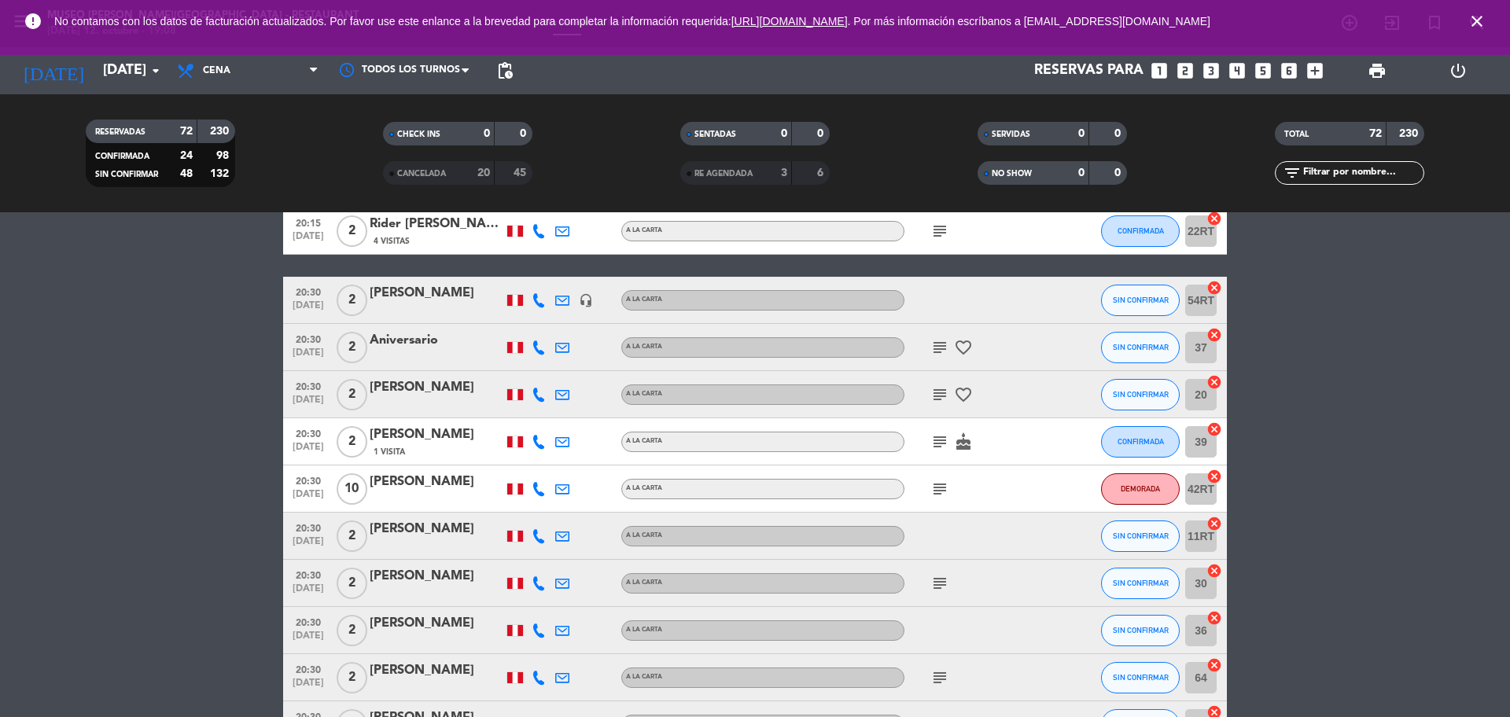
click at [949, 439] on span "subject" at bounding box center [940, 441] width 24 height 19
click at [942, 440] on icon "subject" at bounding box center [939, 441] width 19 height 19
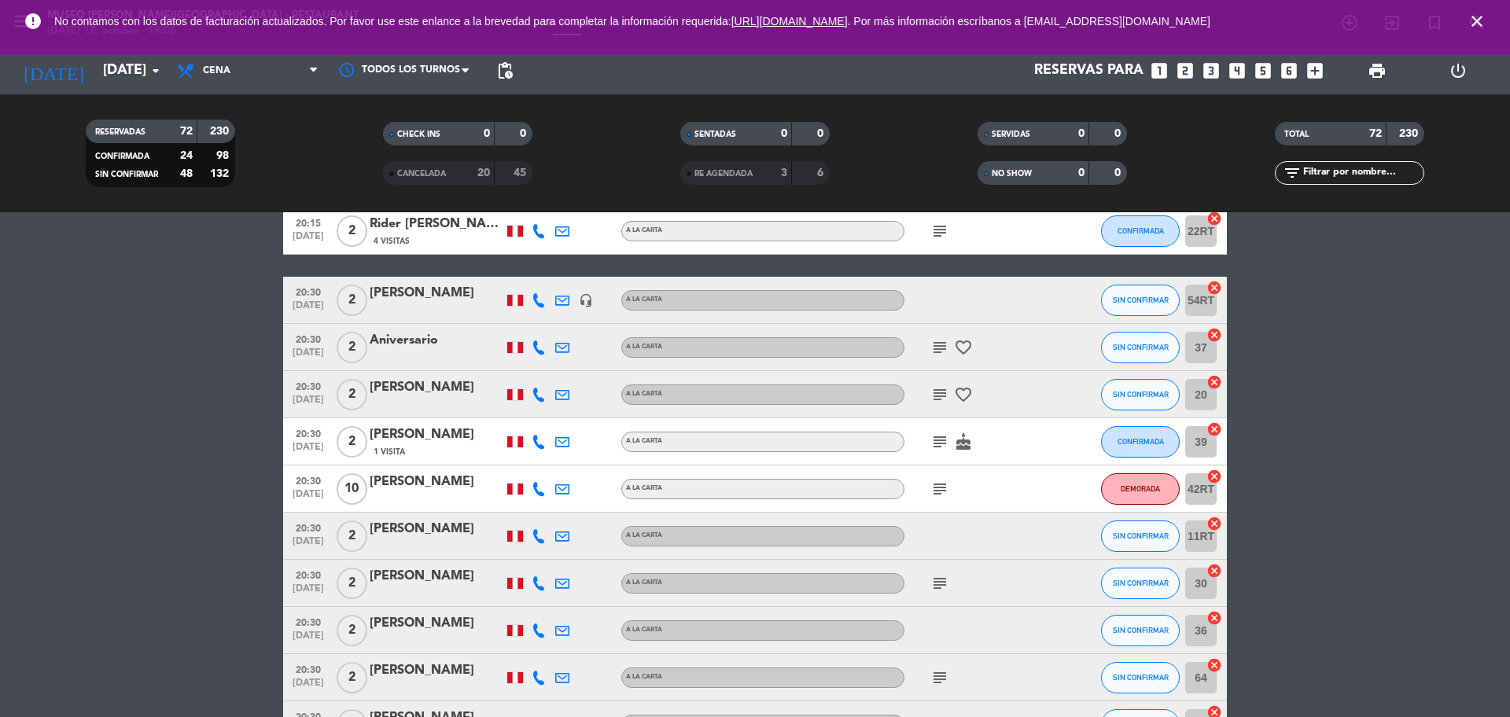
click at [940, 394] on icon "subject" at bounding box center [939, 394] width 19 height 19
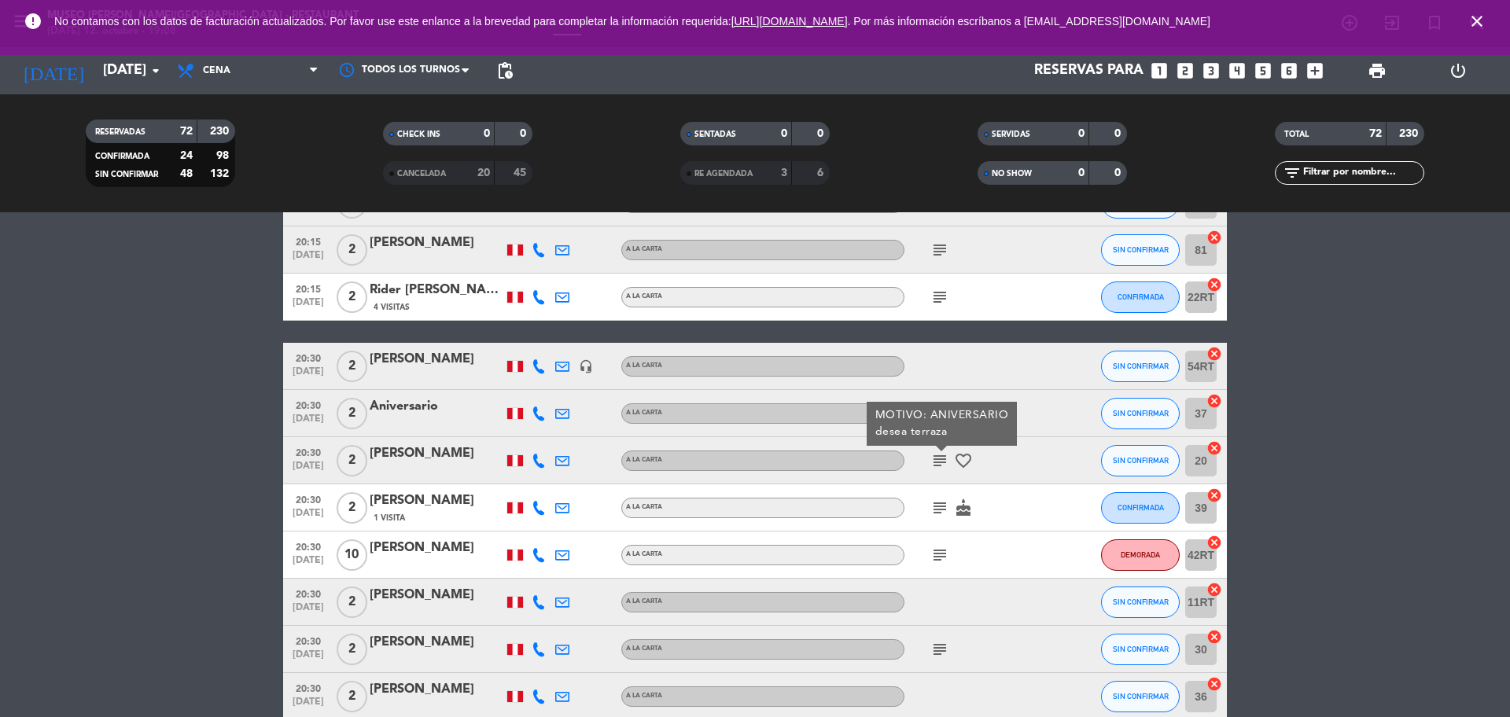
scroll to position [2816, 0]
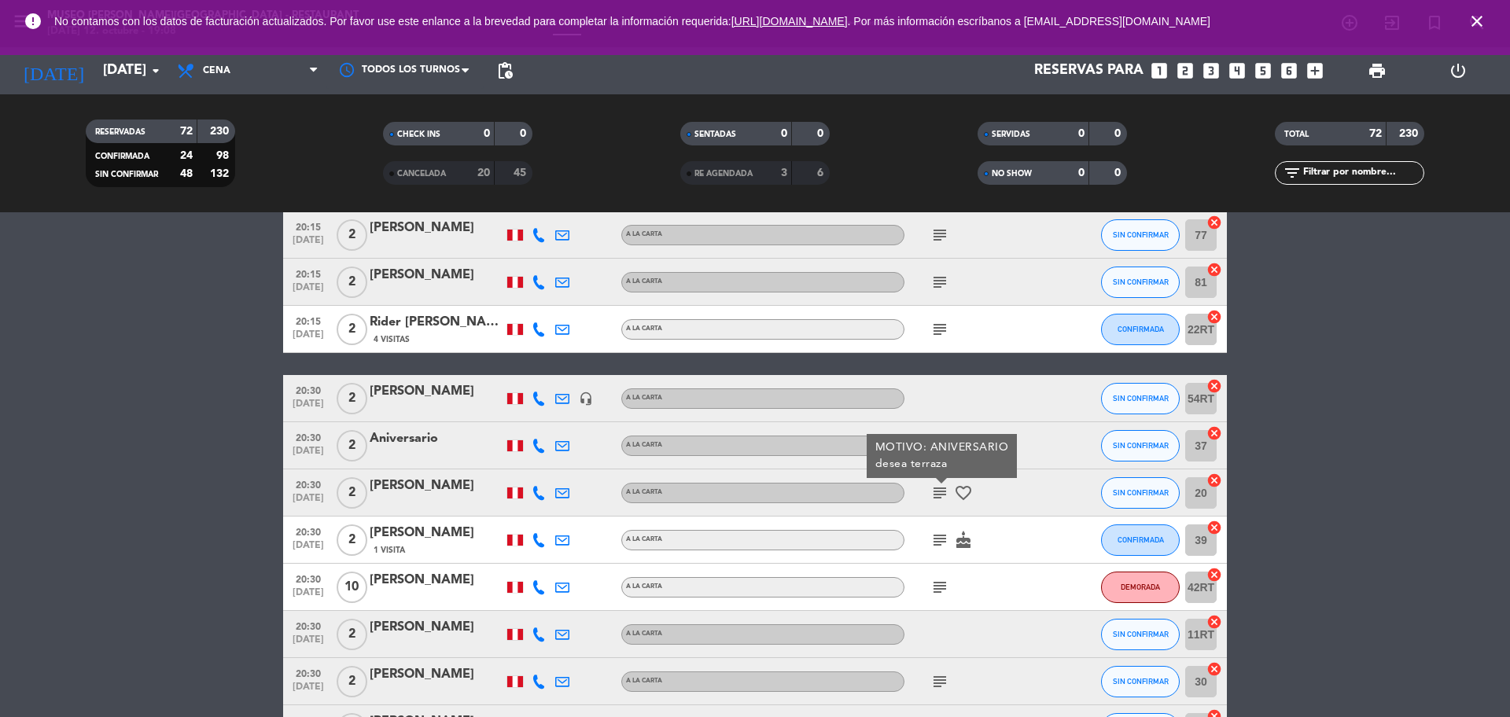
drag, startPoint x: 1500, startPoint y: 431, endPoint x: 1466, endPoint y: 431, distance: 33.8
click at [942, 443] on icon "subject" at bounding box center [939, 445] width 19 height 19
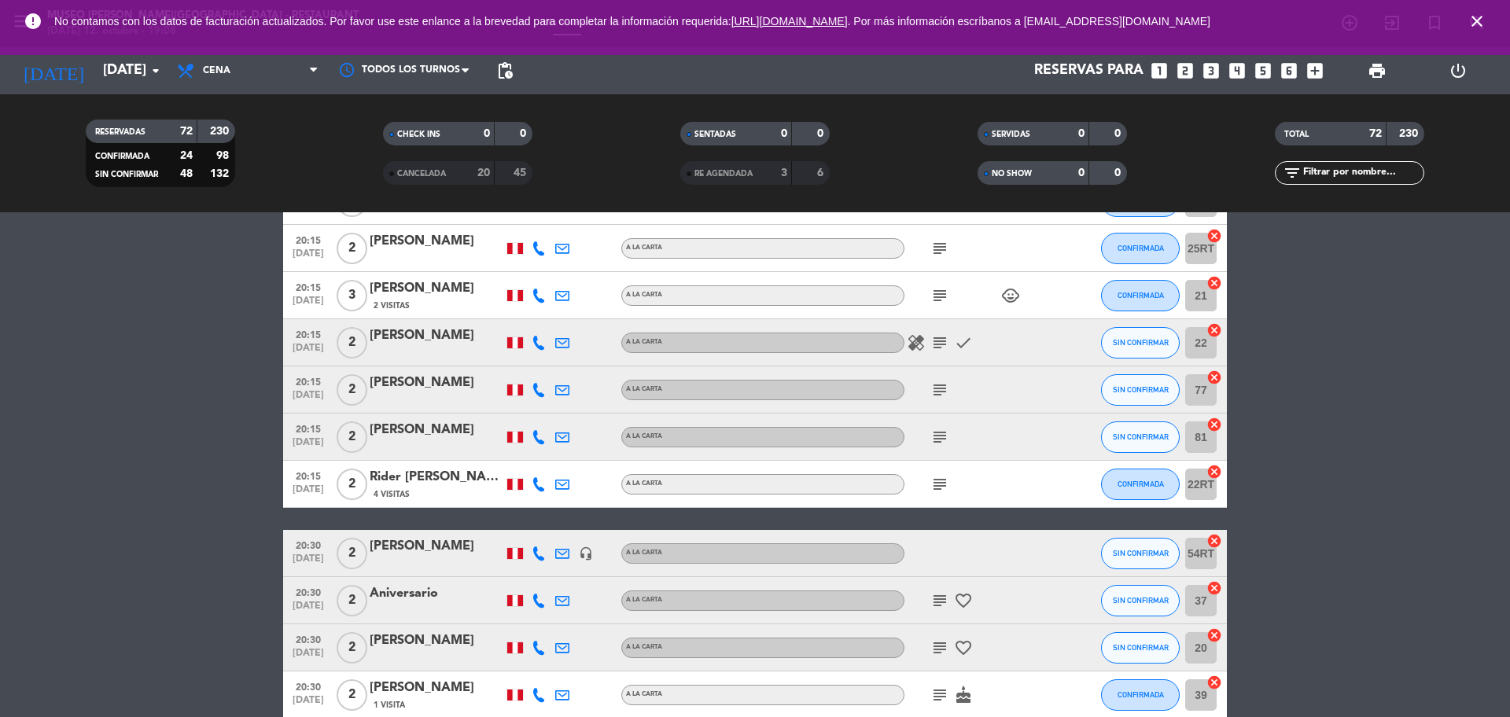
scroll to position [2521, 0]
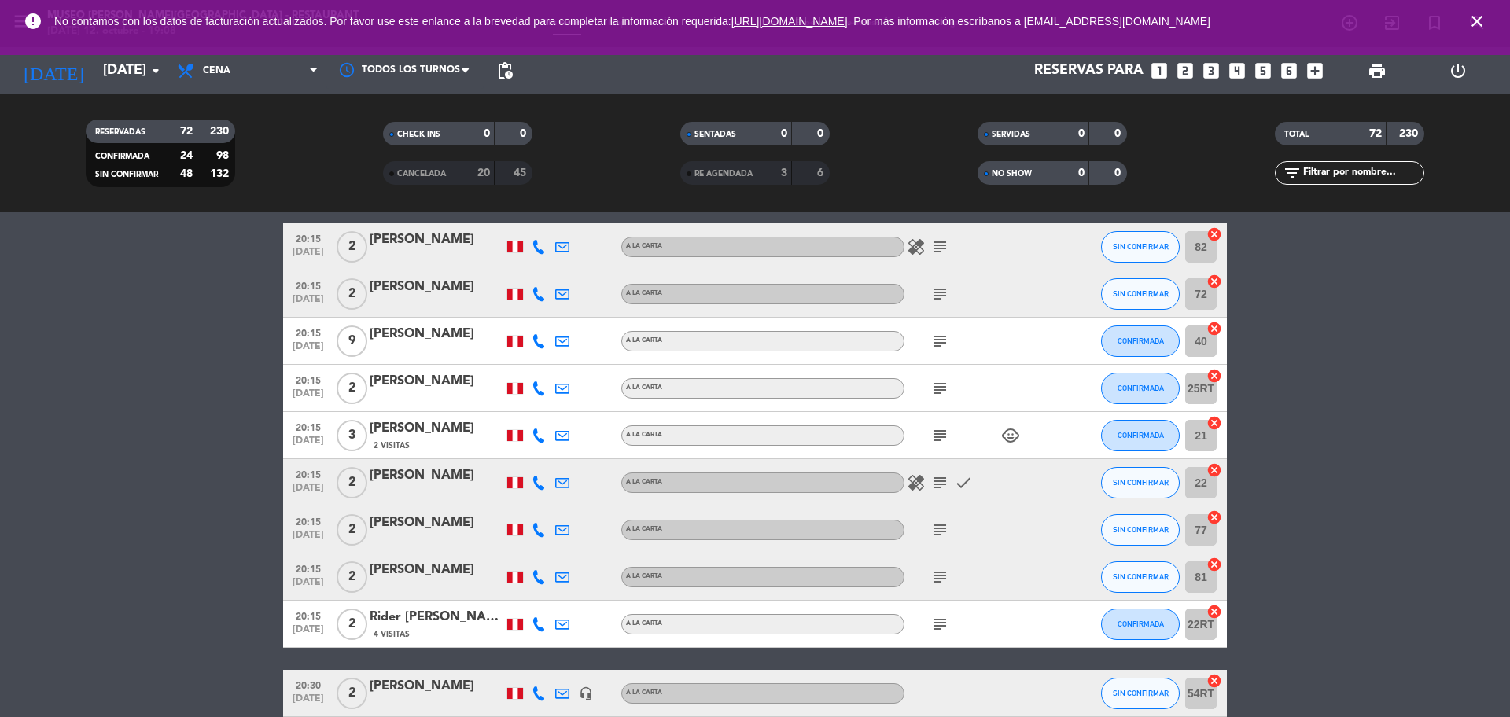
click at [934, 635] on div "subject" at bounding box center [975, 624] width 142 height 46
click at [937, 630] on icon "subject" at bounding box center [939, 624] width 19 height 19
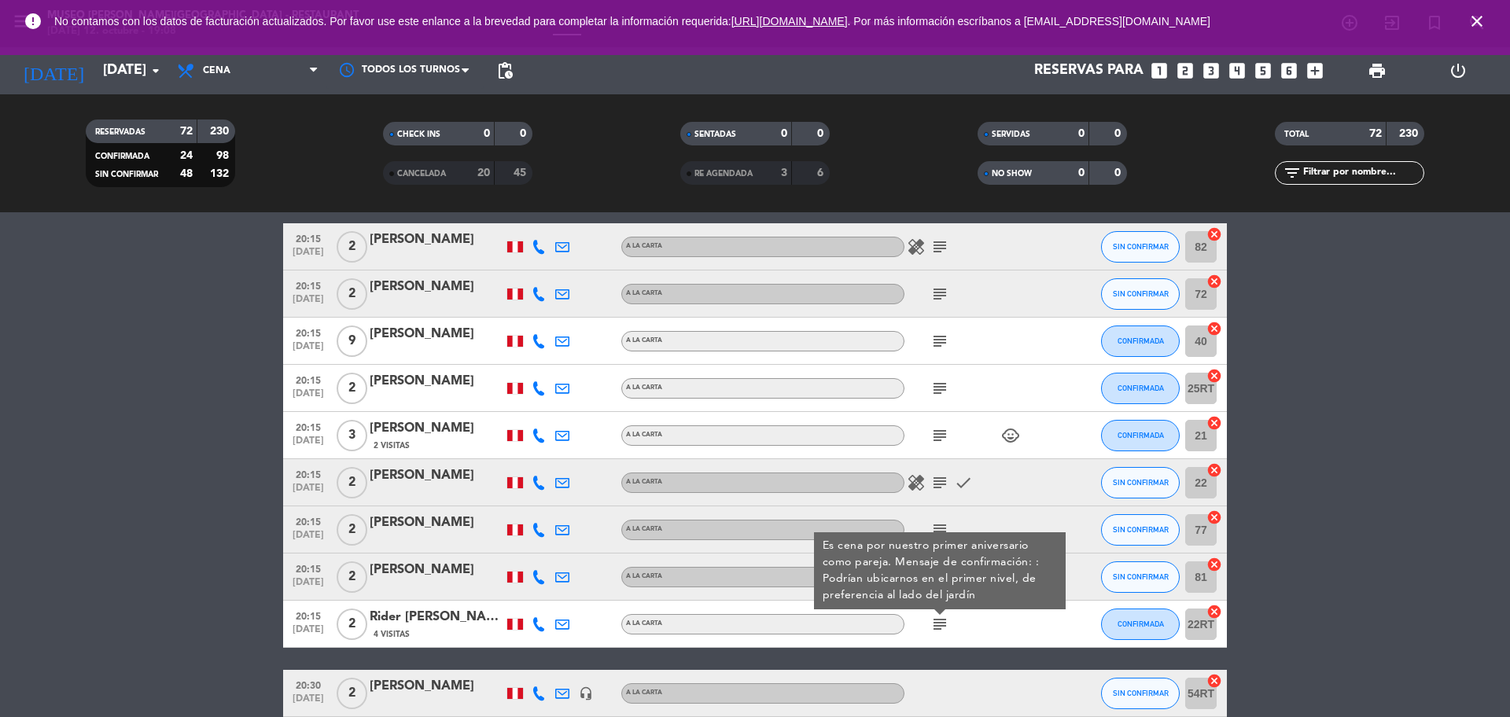
drag, startPoint x: 1432, startPoint y: 582, endPoint x: 1421, endPoint y: 582, distance: 11.0
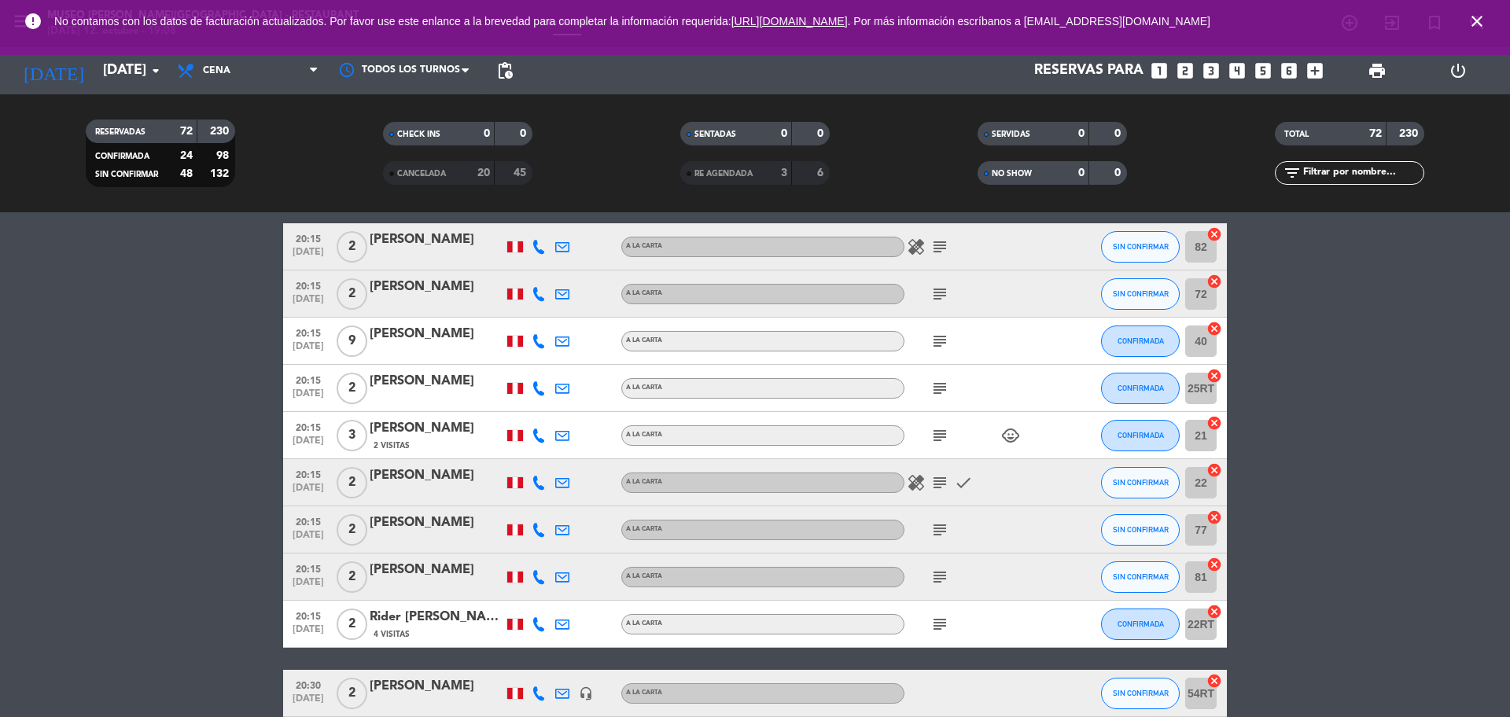
click at [943, 580] on icon "subject" at bounding box center [939, 577] width 19 height 19
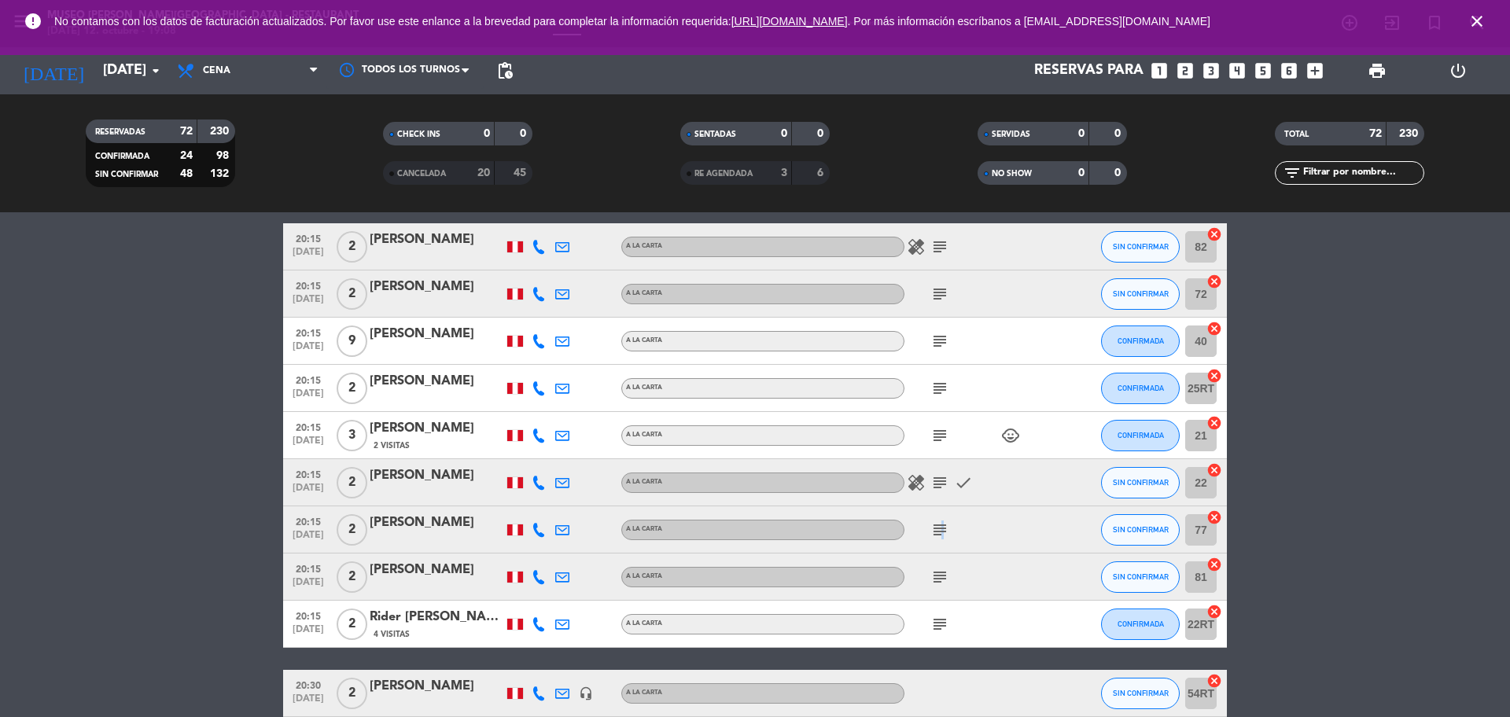
click at [939, 528] on icon "subject" at bounding box center [939, 530] width 19 height 19
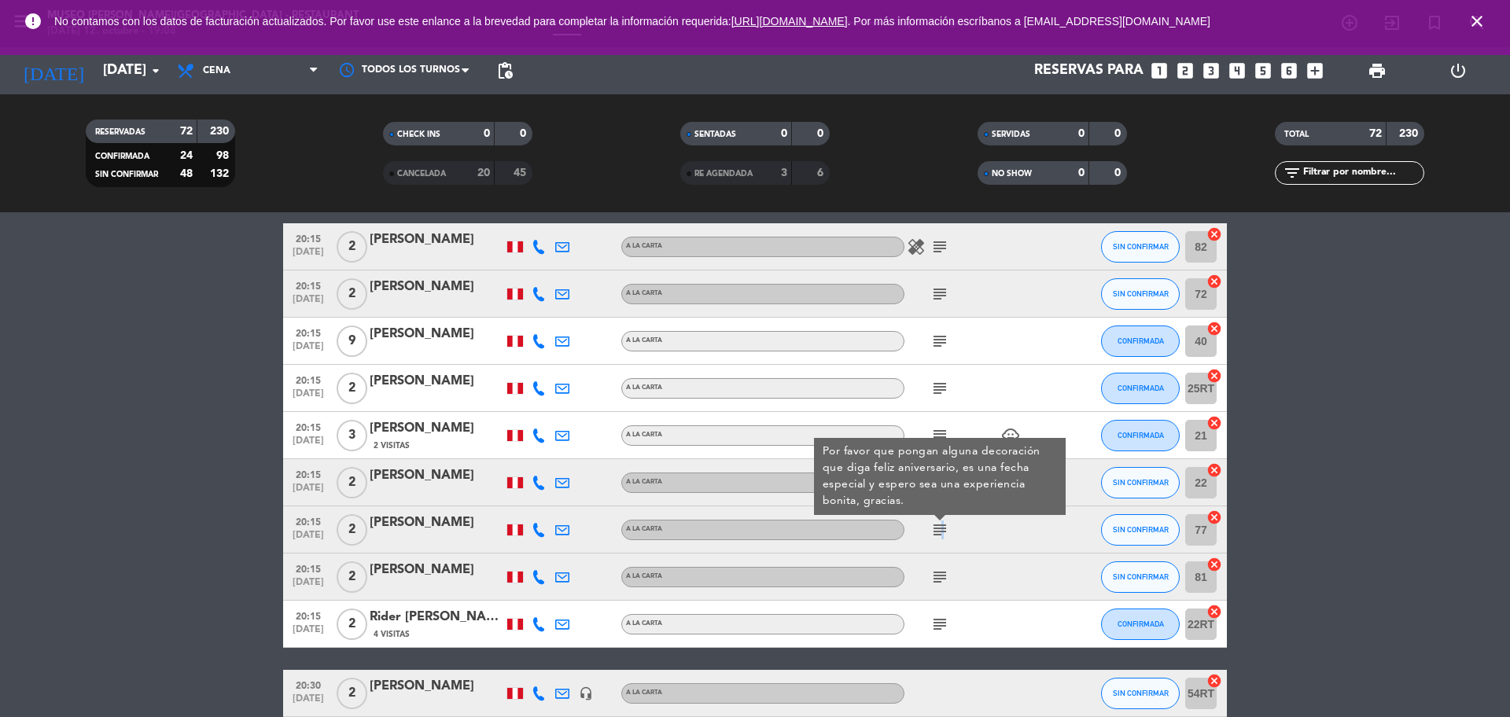
click at [420, 533] on div "[PERSON_NAME]" at bounding box center [437, 523] width 134 height 20
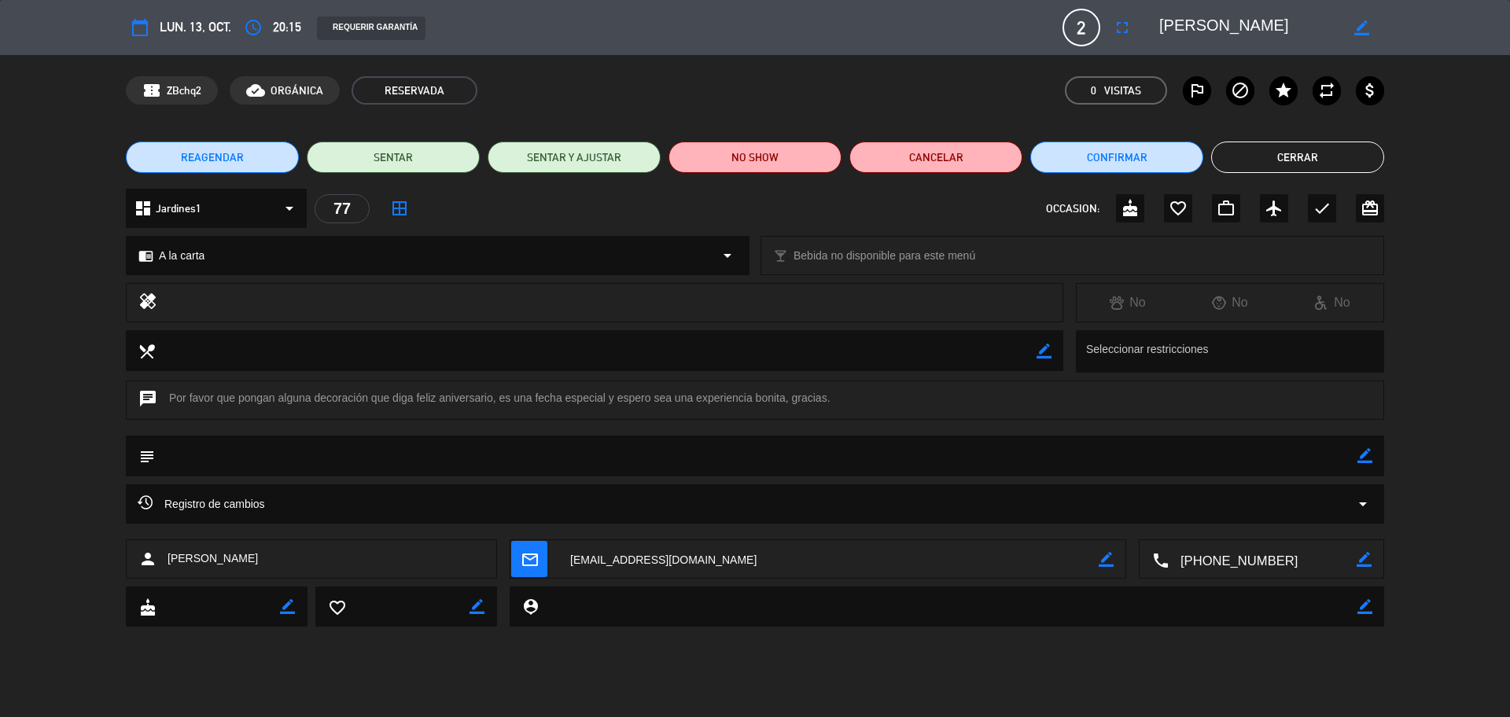
click at [1271, 566] on textarea at bounding box center [1262, 559] width 188 height 39
click at [1357, 453] on icon "border_color" at bounding box center [1364, 455] width 15 height 15
click at [1335, 462] on textarea at bounding box center [756, 456] width 1202 height 40
type textarea "se oercio deco"
click at [1363, 454] on icon at bounding box center [1364, 455] width 15 height 15
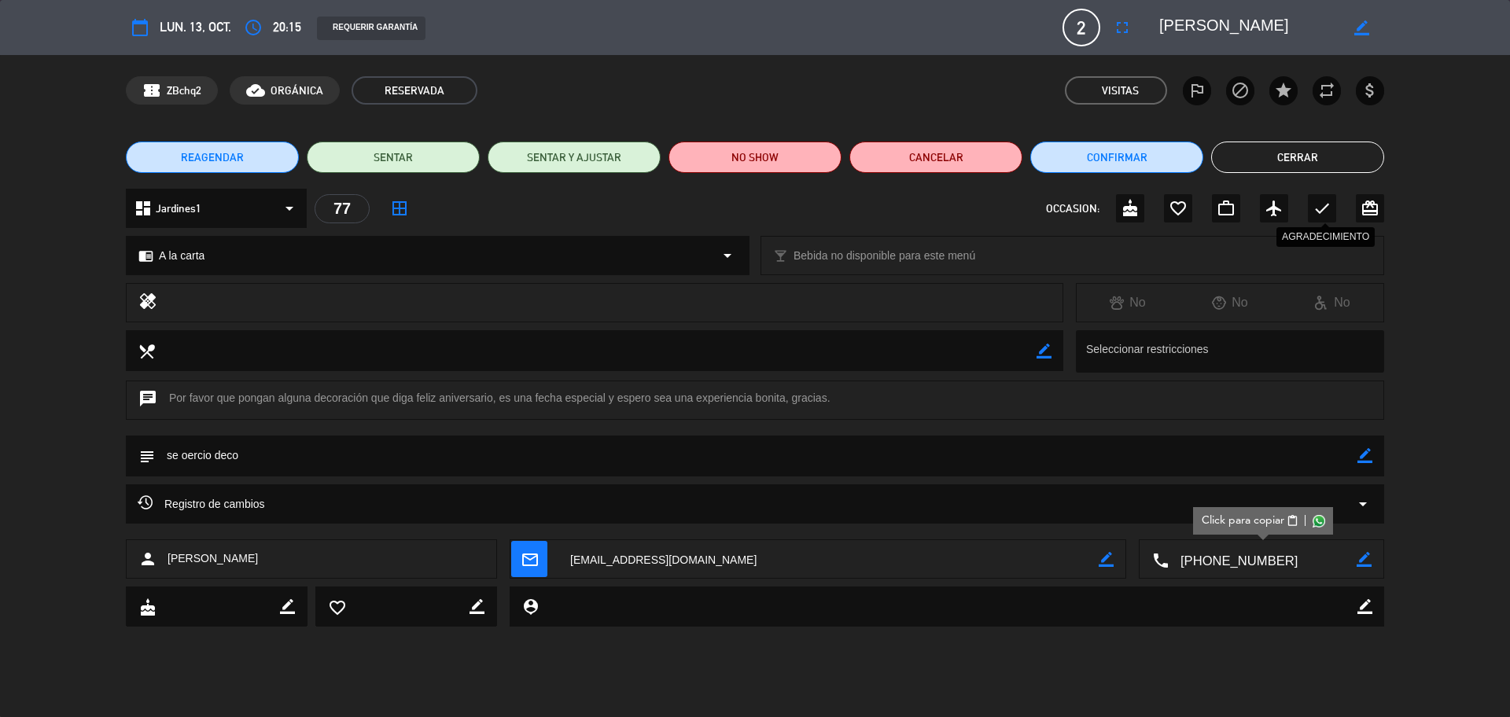
click at [1324, 205] on icon "check" at bounding box center [1321, 208] width 19 height 19
click at [1302, 160] on button "Cerrar" at bounding box center [1297, 157] width 173 height 31
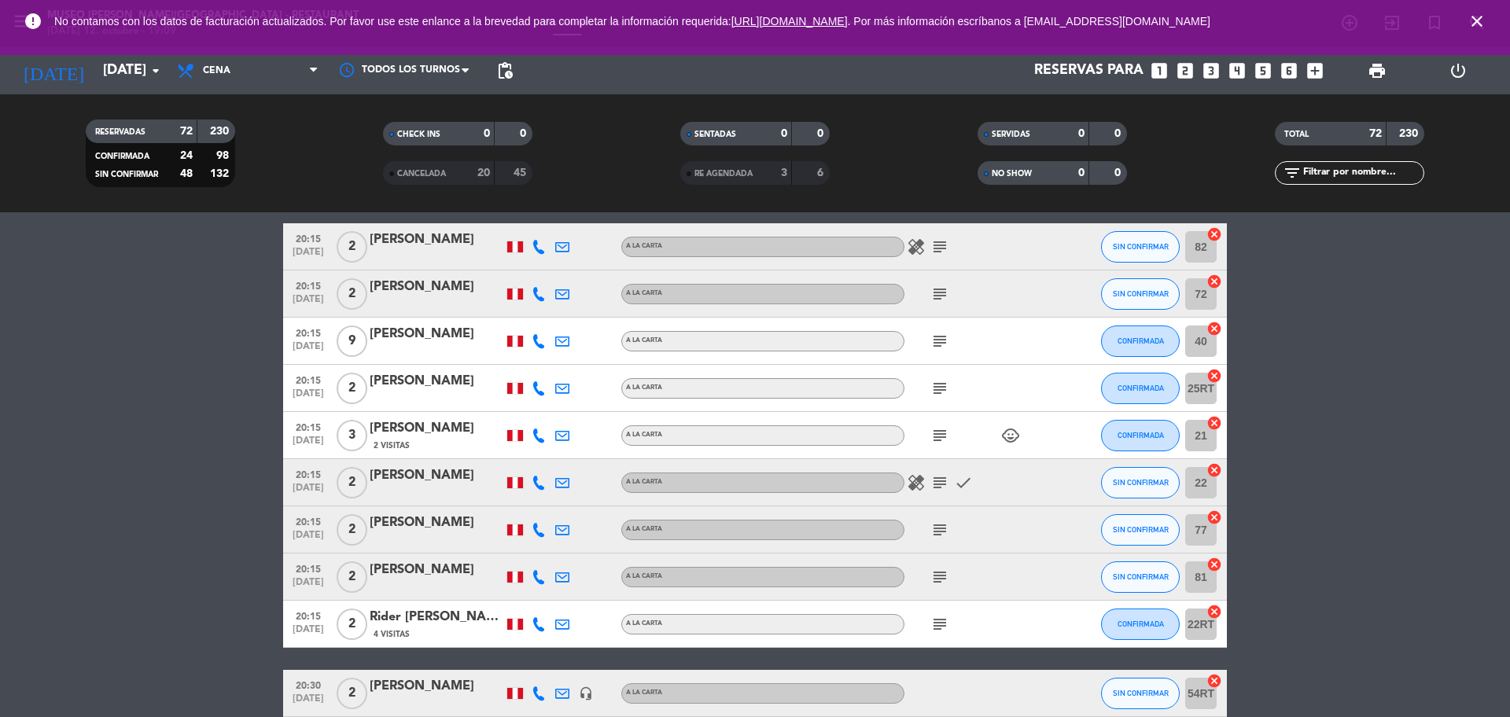
click at [945, 440] on icon "subject" at bounding box center [939, 435] width 19 height 19
click at [952, 388] on div "subject" at bounding box center [975, 388] width 142 height 46
click at [943, 388] on icon "subject" at bounding box center [939, 388] width 19 height 19
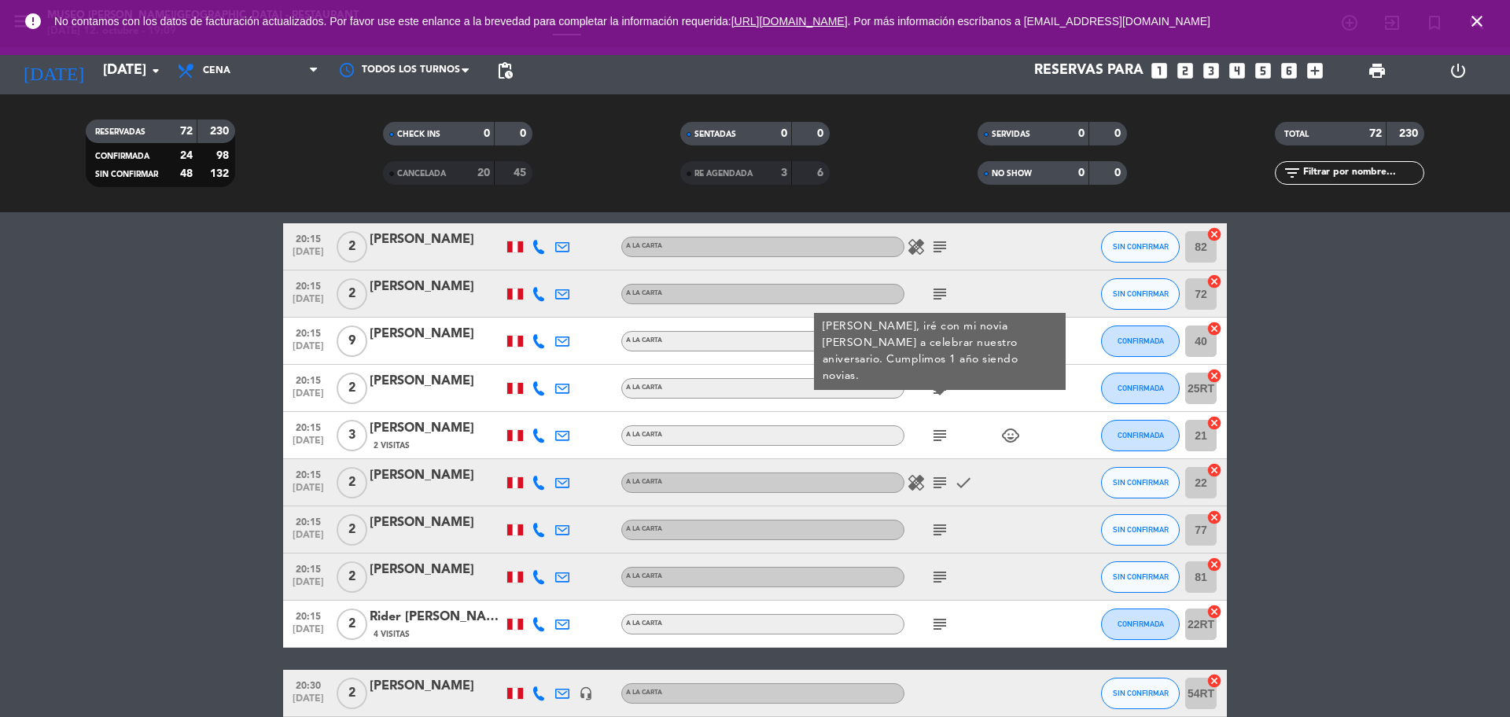
scroll to position [2422, 0]
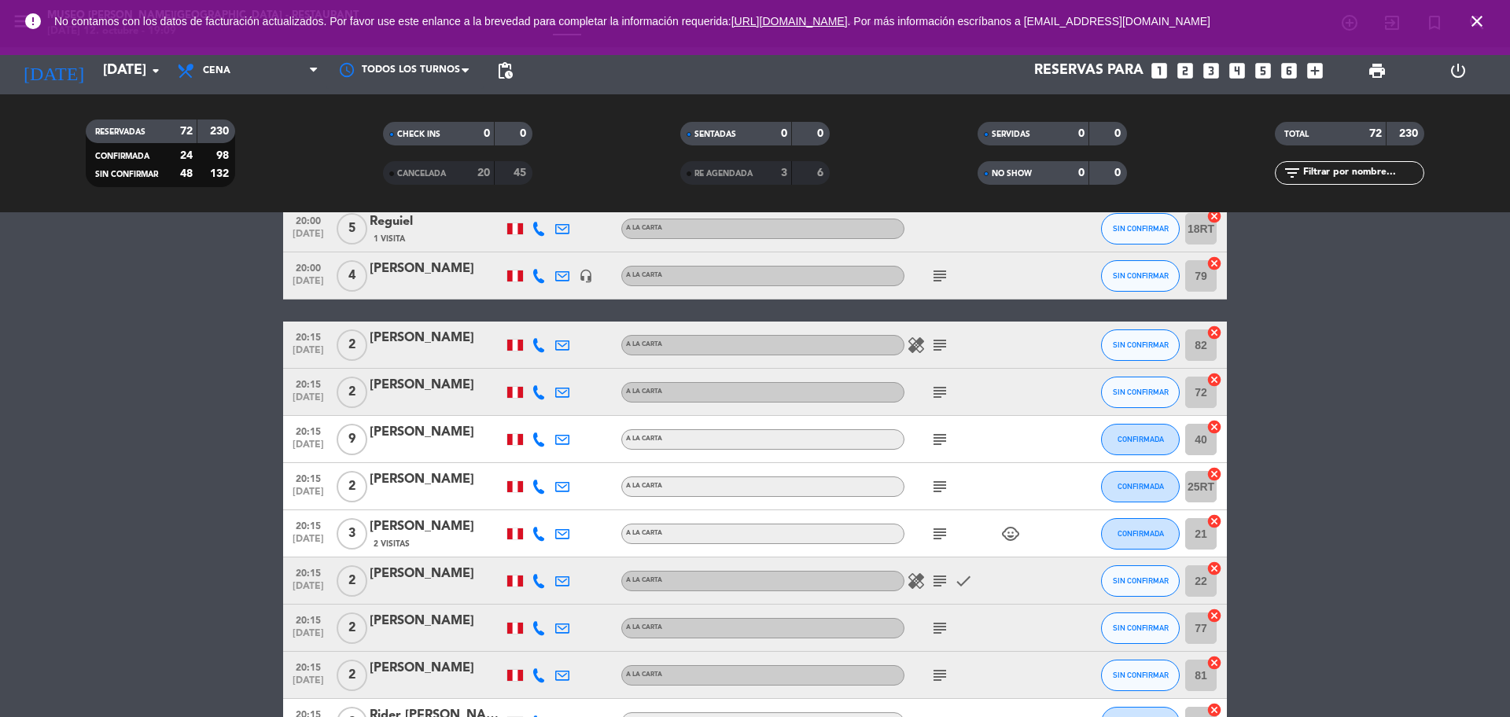
click at [939, 491] on icon "subject" at bounding box center [939, 486] width 19 height 19
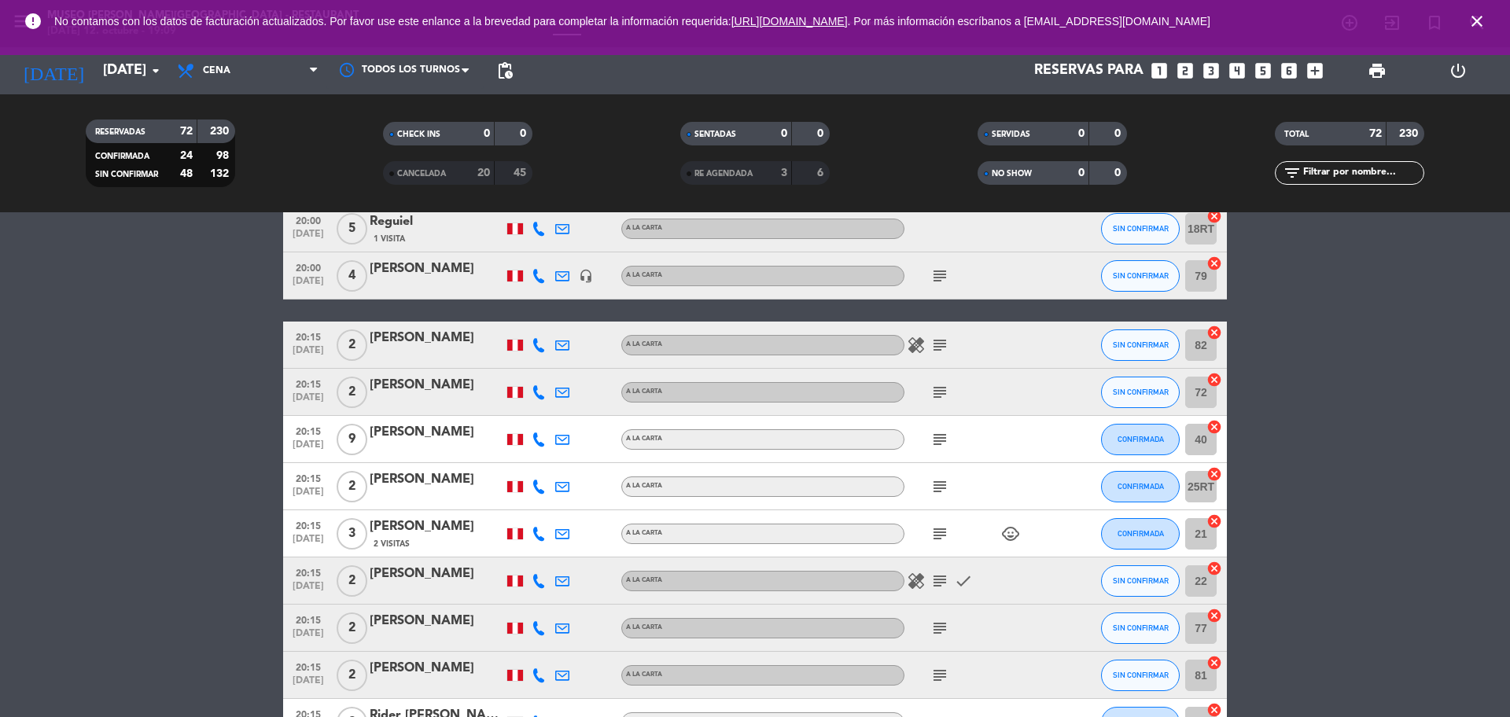
click at [933, 439] on icon "subject" at bounding box center [939, 439] width 19 height 19
click at [944, 399] on icon "subject" at bounding box center [939, 392] width 19 height 19
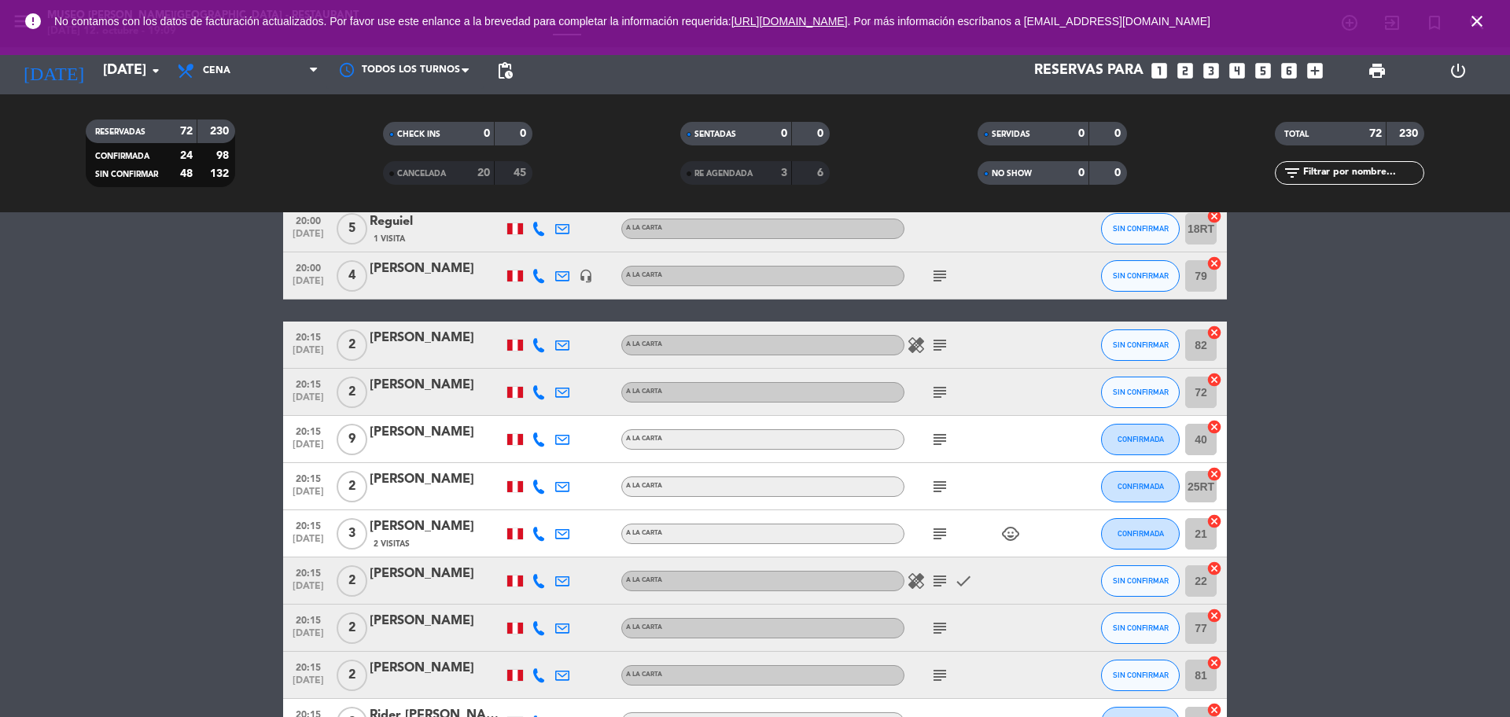
click at [417, 492] on div at bounding box center [437, 497] width 134 height 13
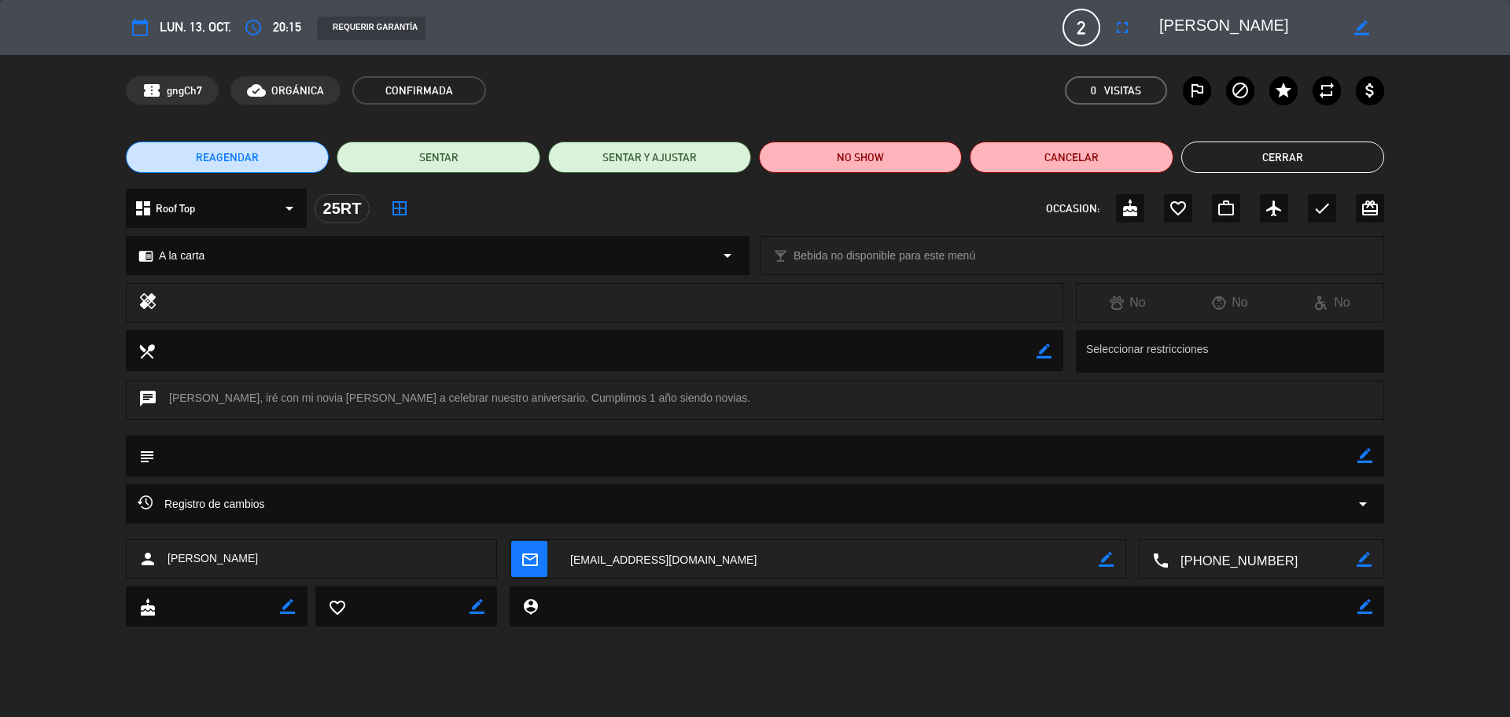
click at [1272, 565] on textarea at bounding box center [1262, 559] width 188 height 39
drag, startPoint x: 1224, startPoint y: 28, endPoint x: 1154, endPoint y: 31, distance: 70.0
click at [1154, 31] on div "border_color" at bounding box center [1266, 27] width 236 height 28
click at [1324, 160] on button "Cerrar" at bounding box center [1282, 157] width 203 height 31
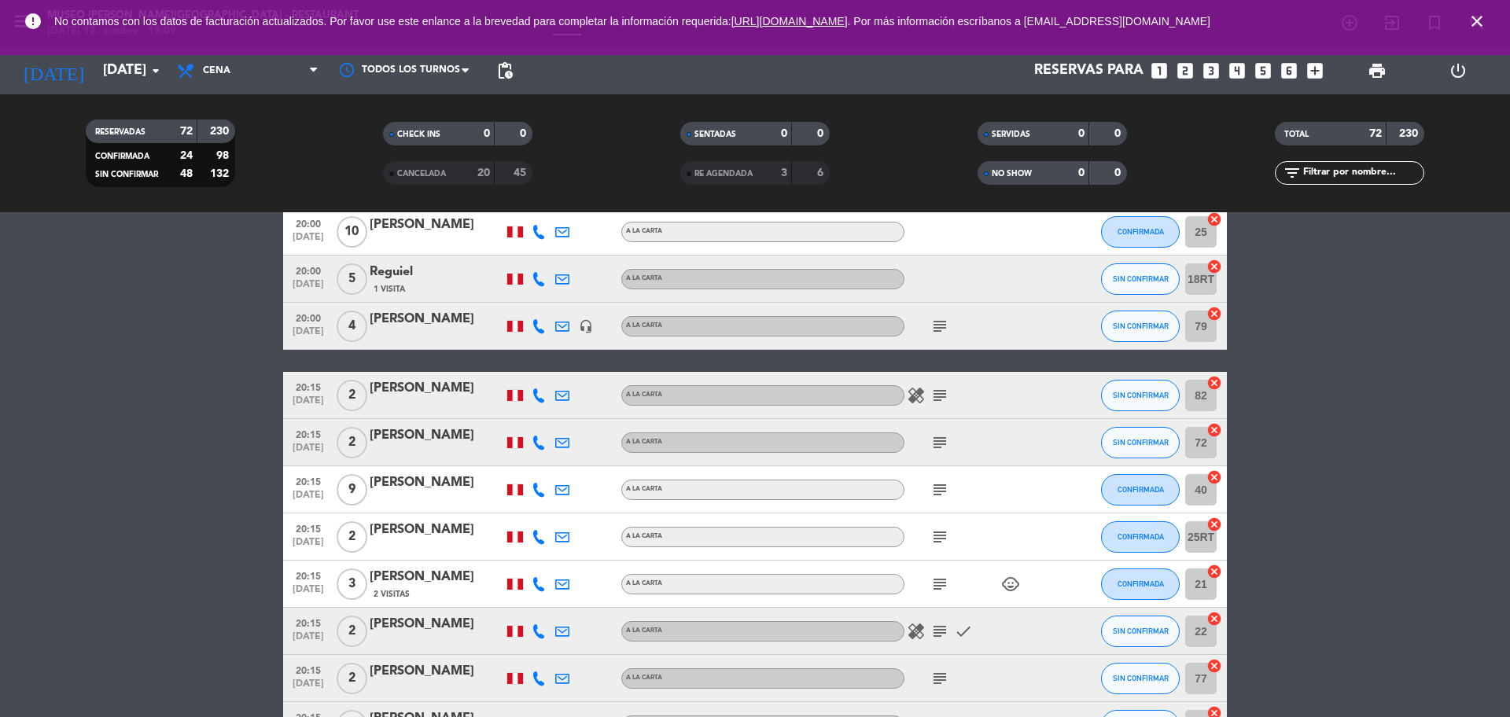
scroll to position [2324, 0]
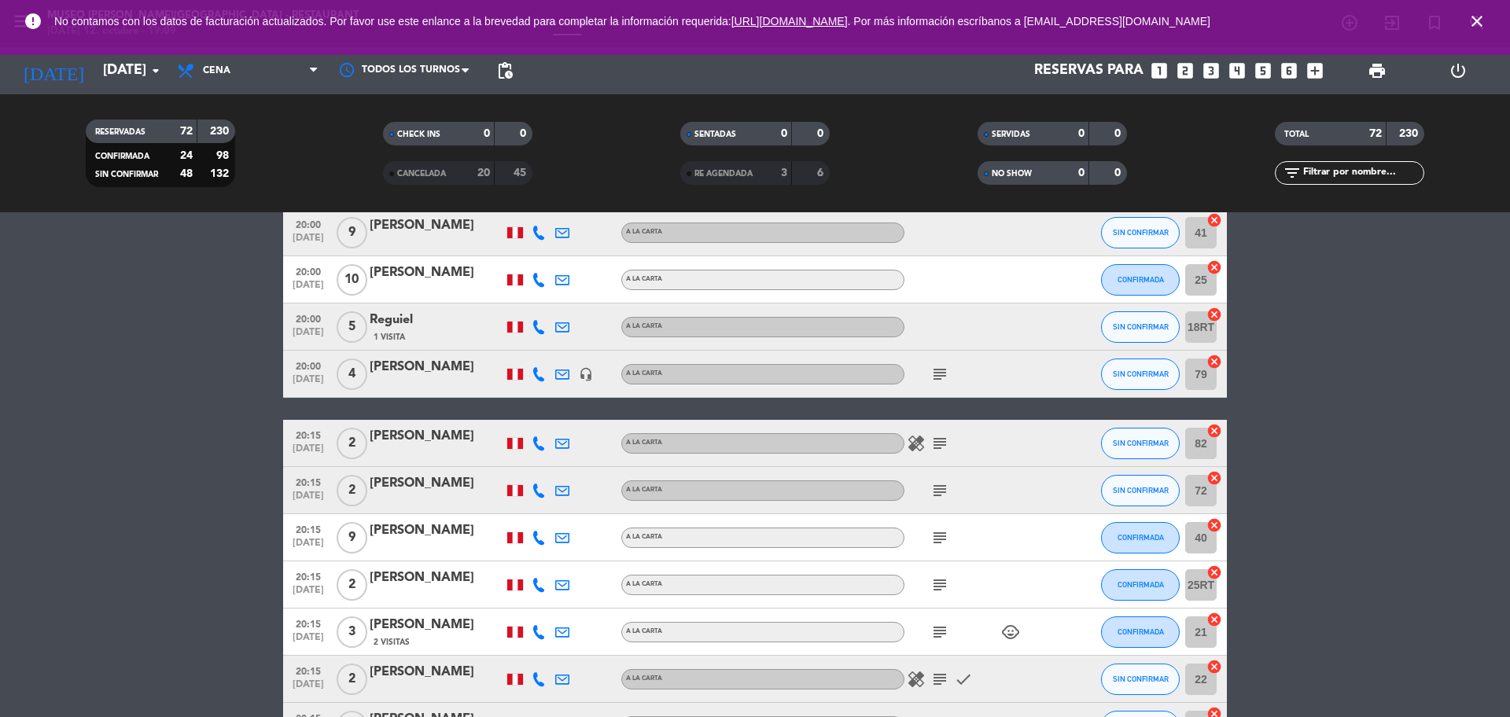
click at [941, 494] on icon "subject" at bounding box center [939, 490] width 19 height 19
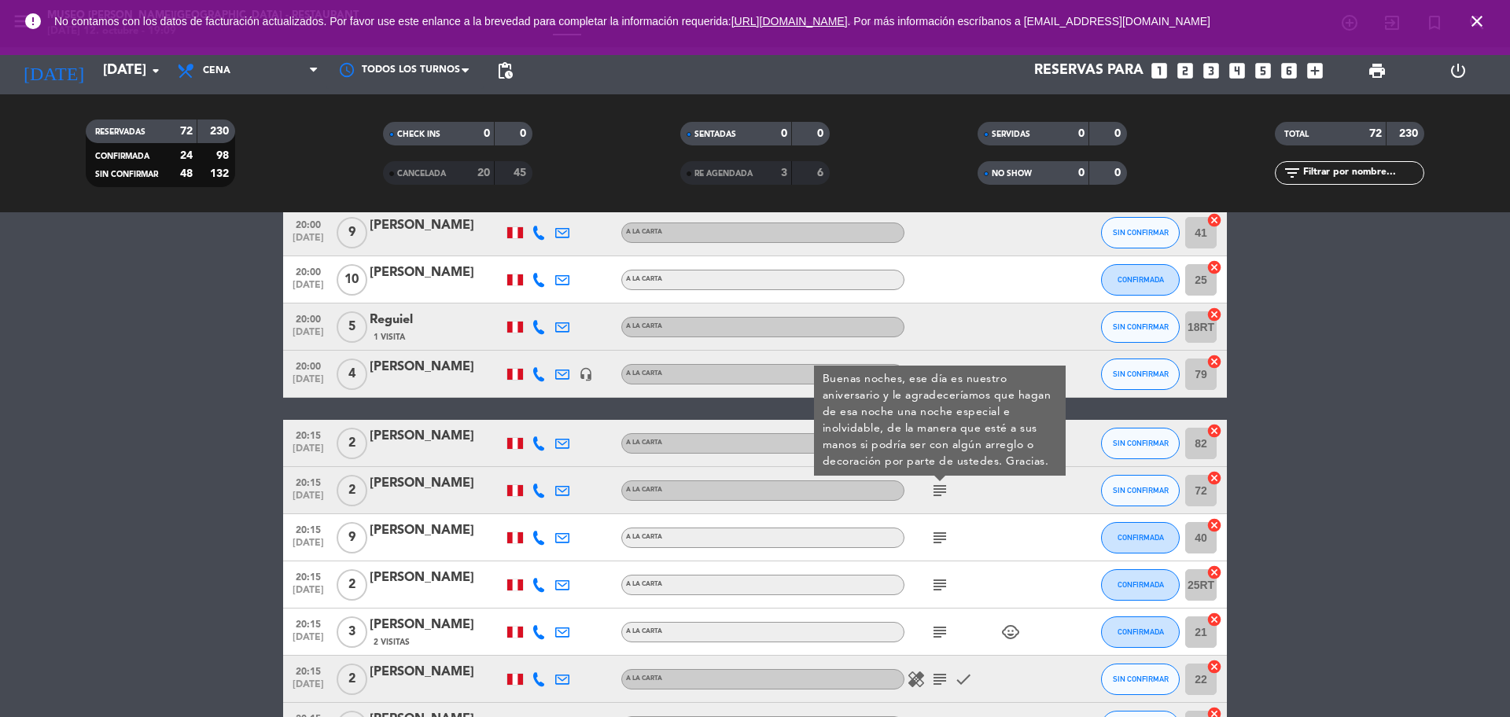
click at [411, 495] on div at bounding box center [437, 501] width 134 height 13
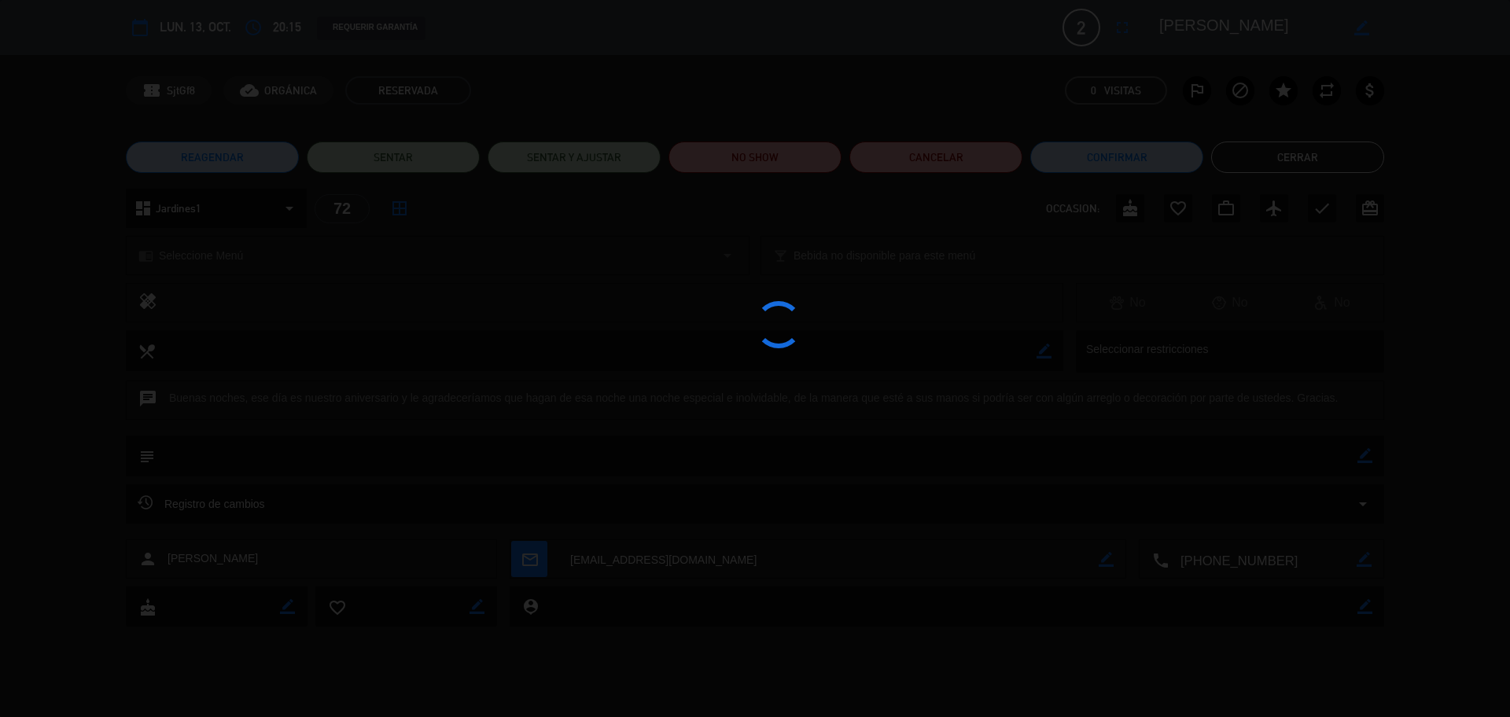
click at [1250, 558] on div at bounding box center [755, 358] width 1510 height 717
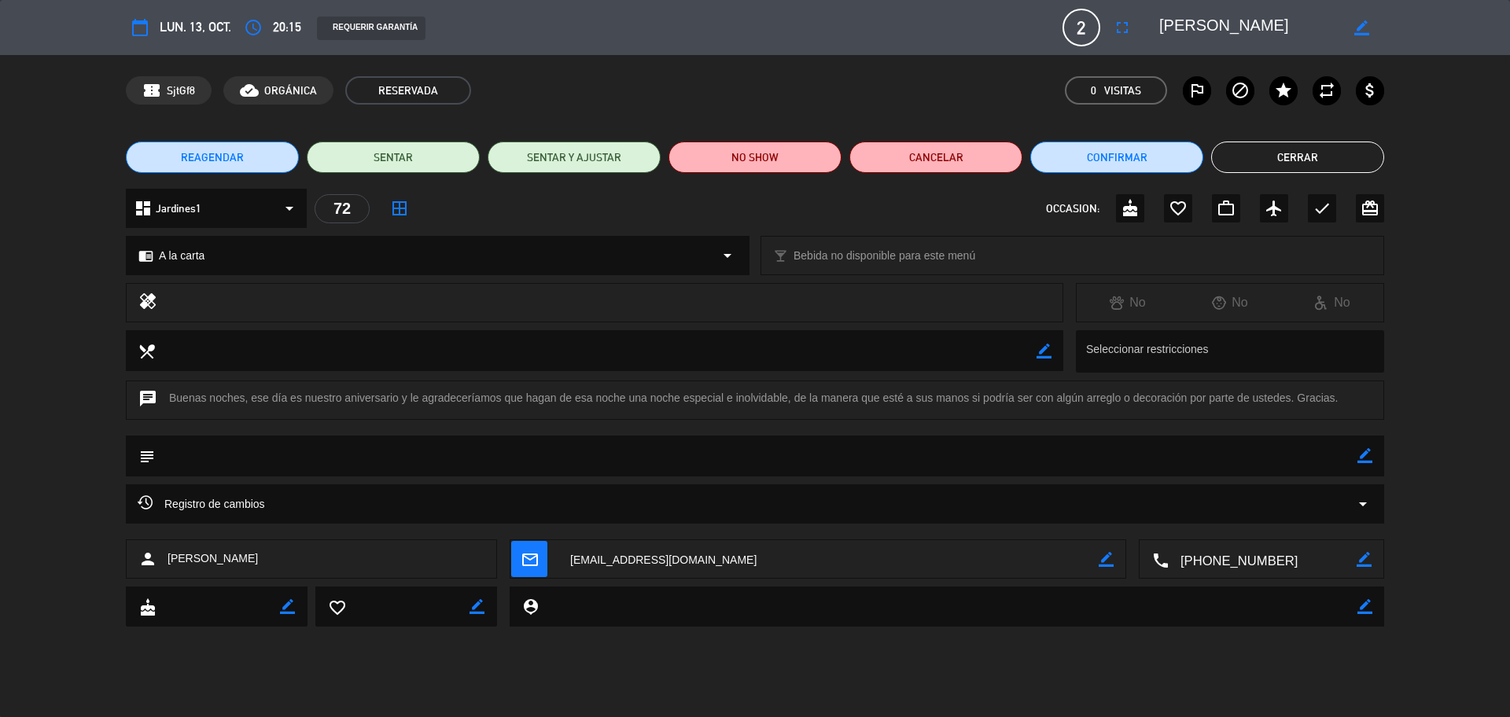
click at [1250, 558] on textarea at bounding box center [1262, 559] width 188 height 39
drag, startPoint x: 1264, startPoint y: 24, endPoint x: 1142, endPoint y: 24, distance: 121.9
click at [1142, 24] on editable-input "border_color" at bounding box center [1262, 27] width 244 height 28
click at [1333, 160] on button "Cerrar" at bounding box center [1297, 157] width 173 height 31
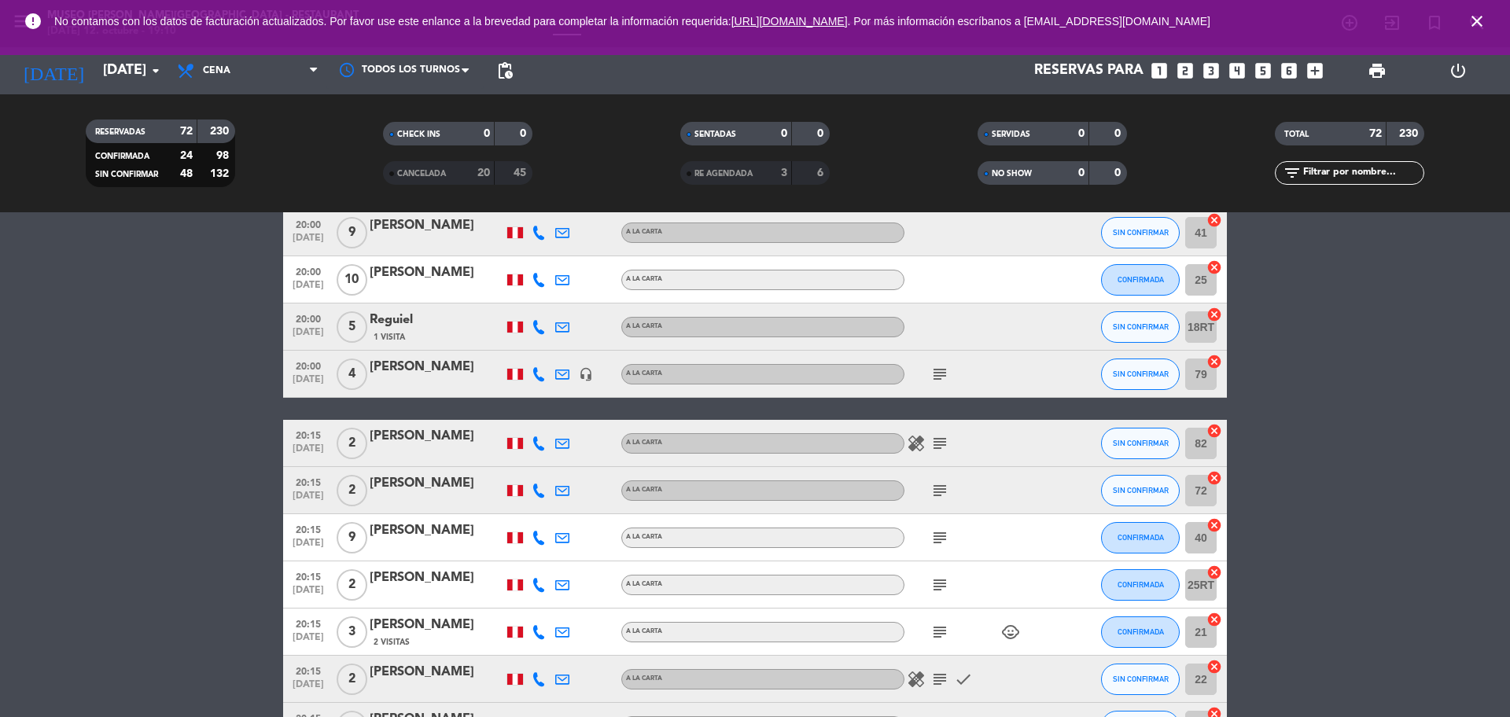
click at [943, 448] on icon "subject" at bounding box center [939, 443] width 19 height 19
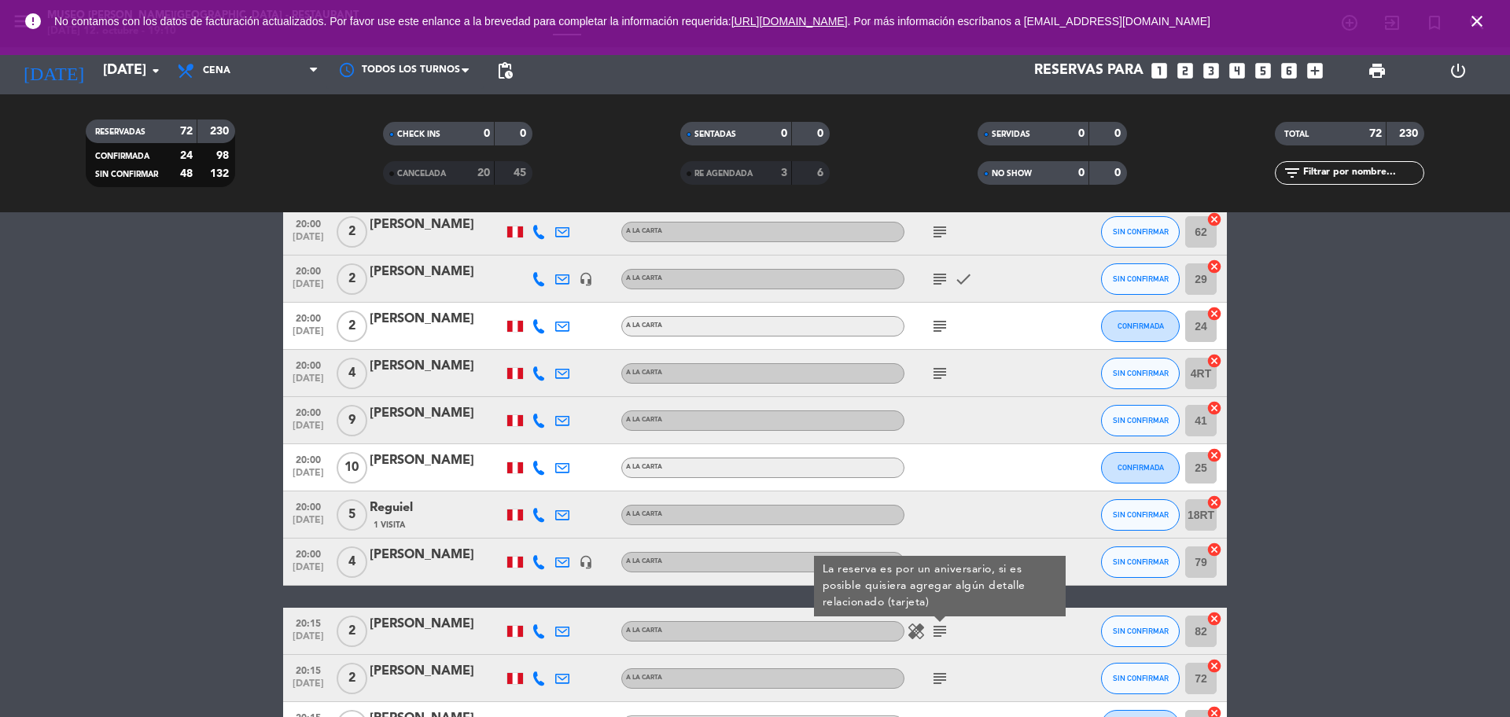
scroll to position [2128, 0]
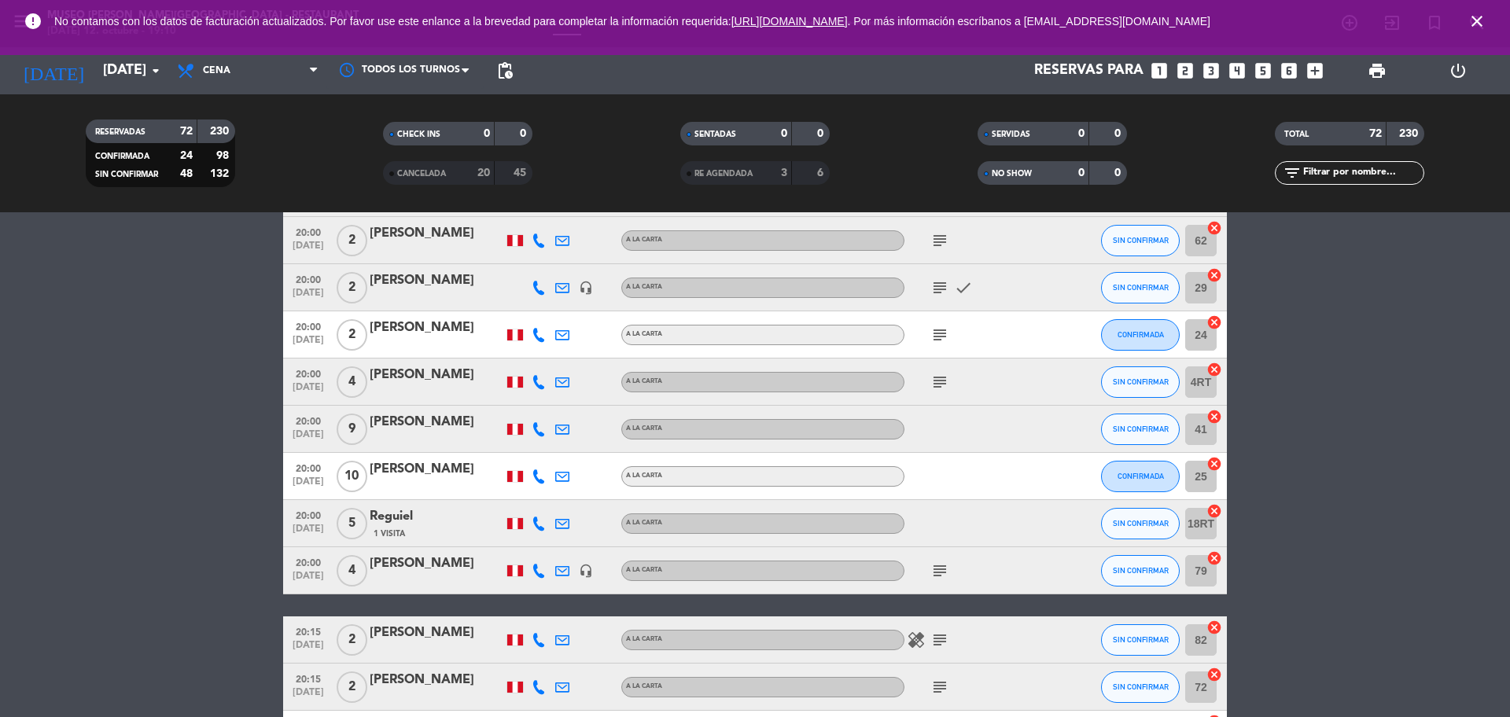
click at [946, 576] on icon "subject" at bounding box center [939, 570] width 19 height 19
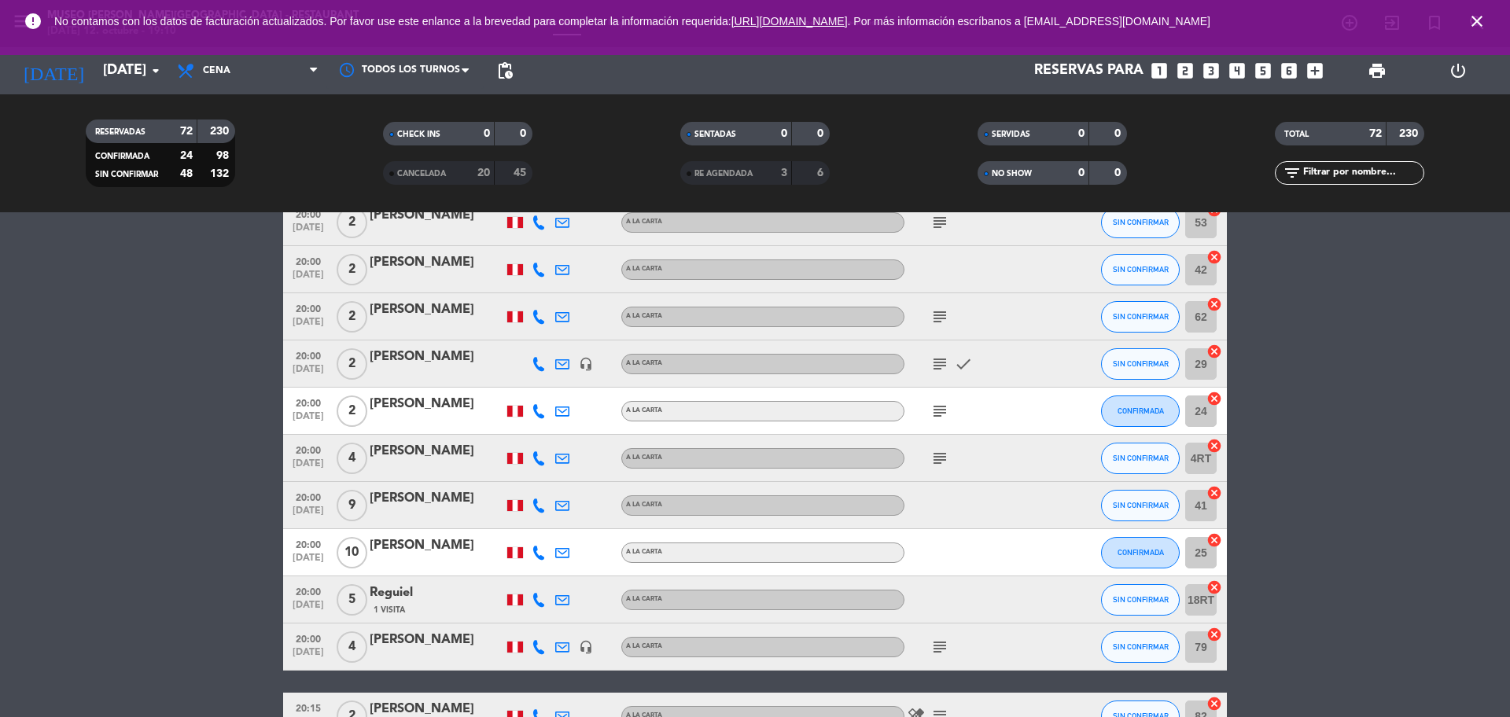
scroll to position [2029, 0]
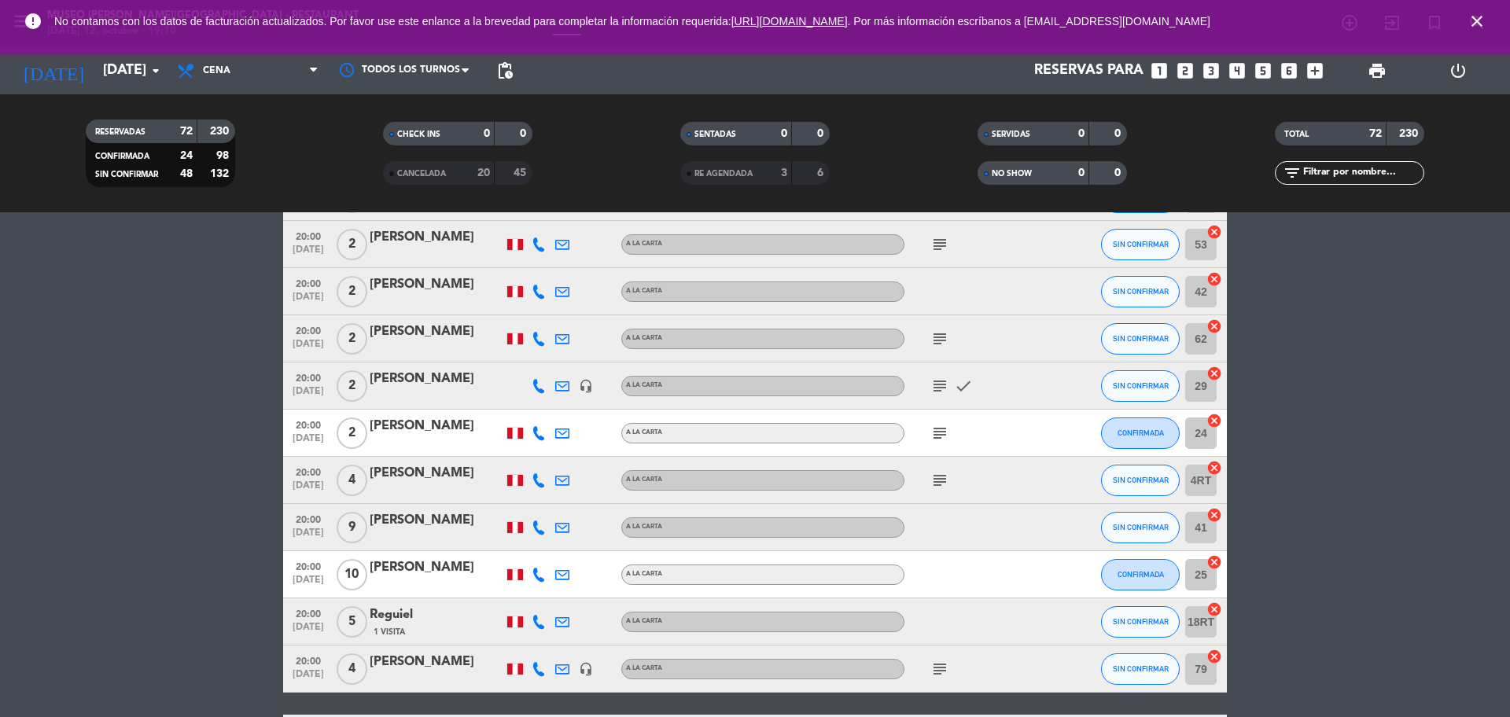
click at [933, 487] on icon "subject" at bounding box center [939, 480] width 19 height 19
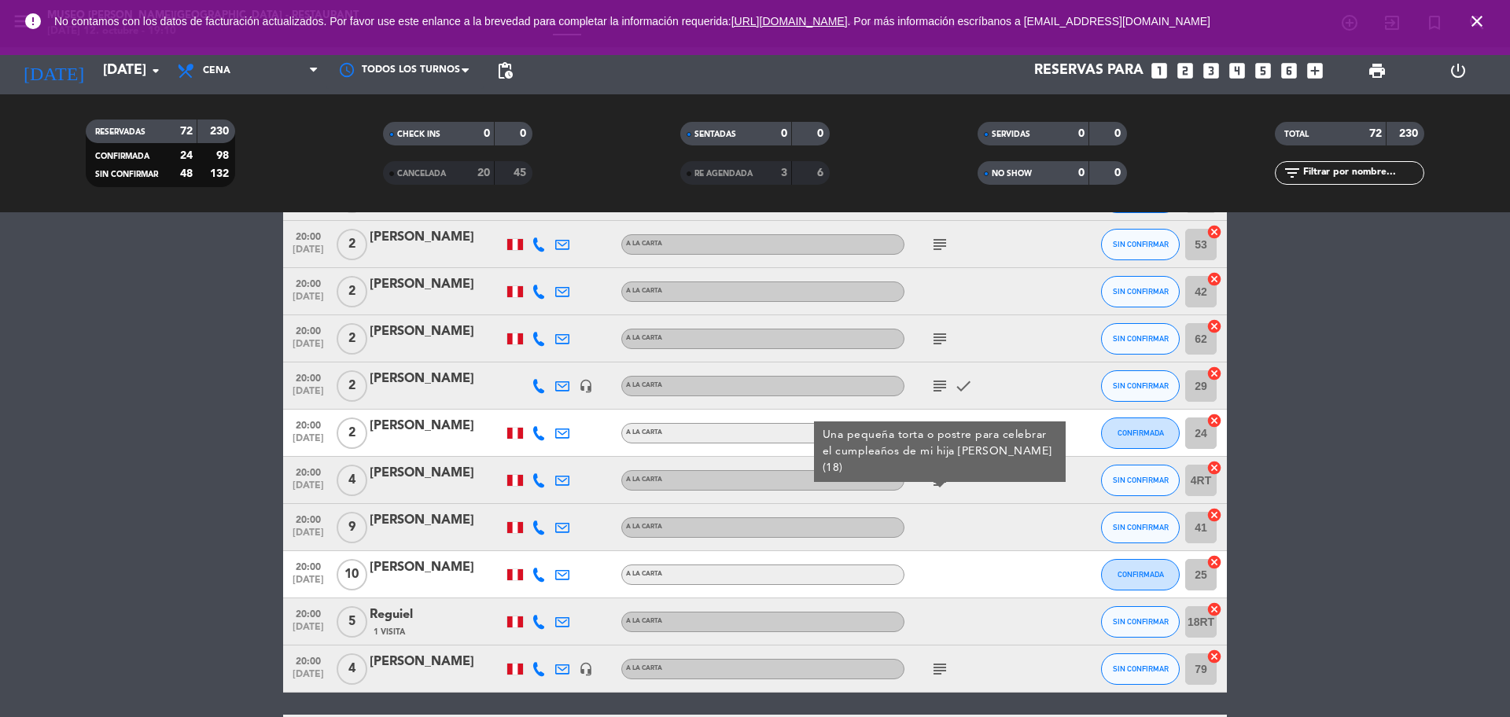
click at [1364, 487] on bookings-row "17:00 [DATE] 5 TURISMO LEON headset_mic A la carta subject CONFIRMADA 46 cancel…" at bounding box center [755, 85] width 1510 height 3661
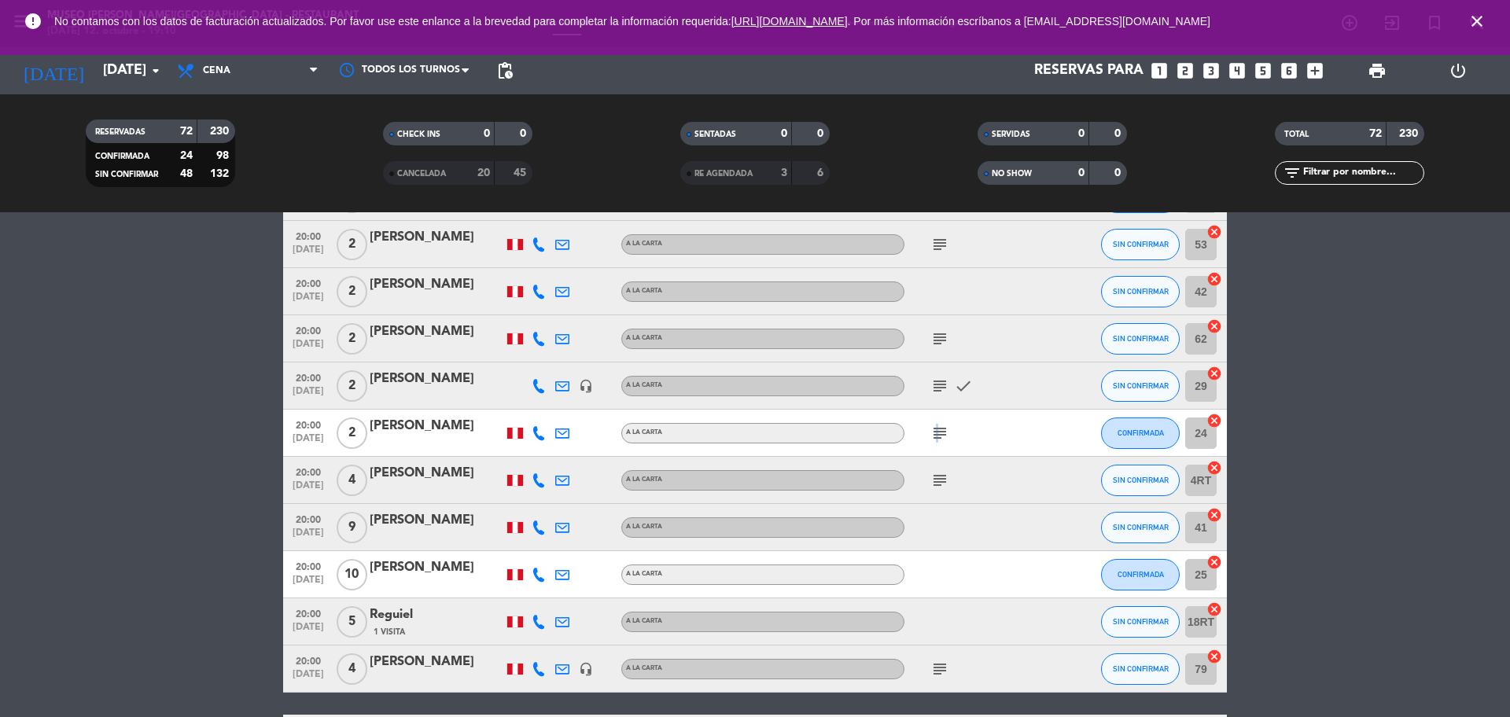
click at [935, 432] on icon "subject" at bounding box center [939, 433] width 19 height 19
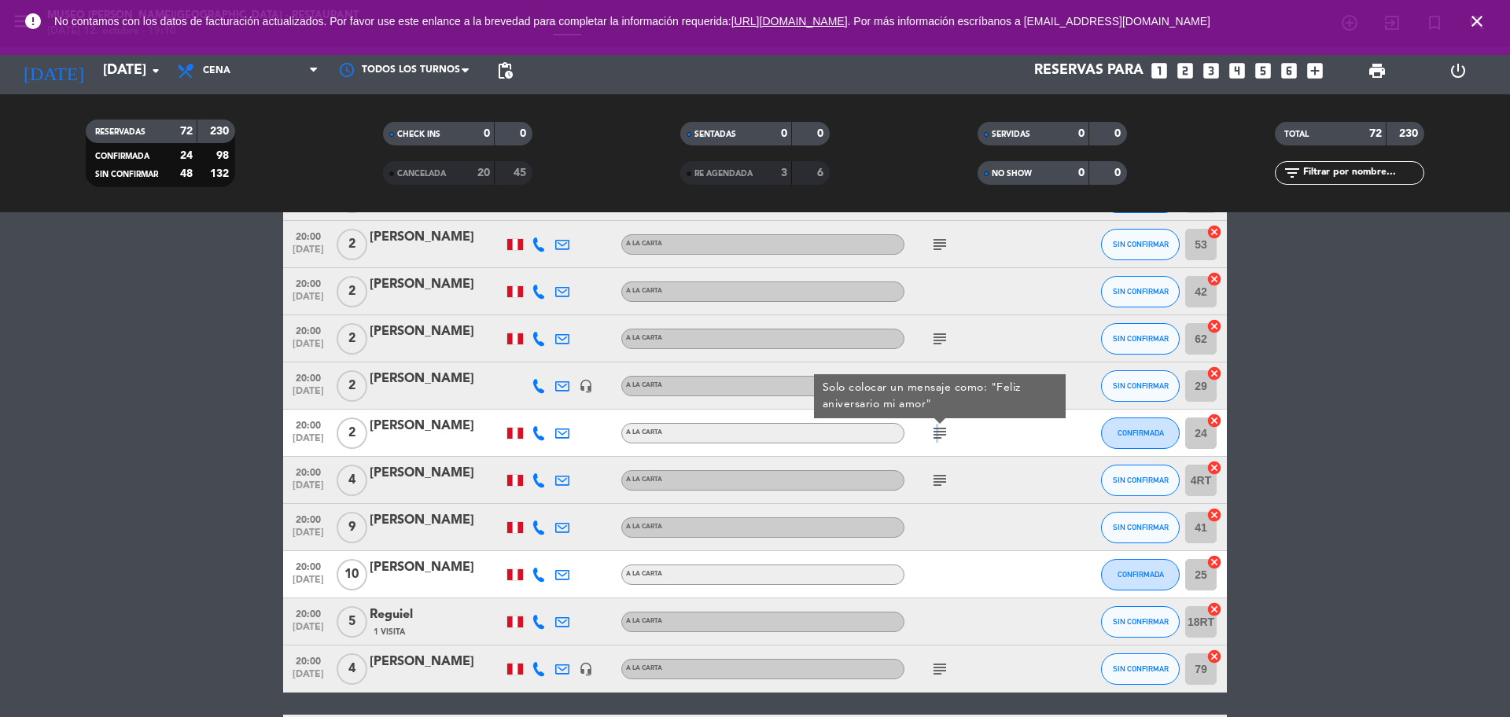
scroll to position [1931, 0]
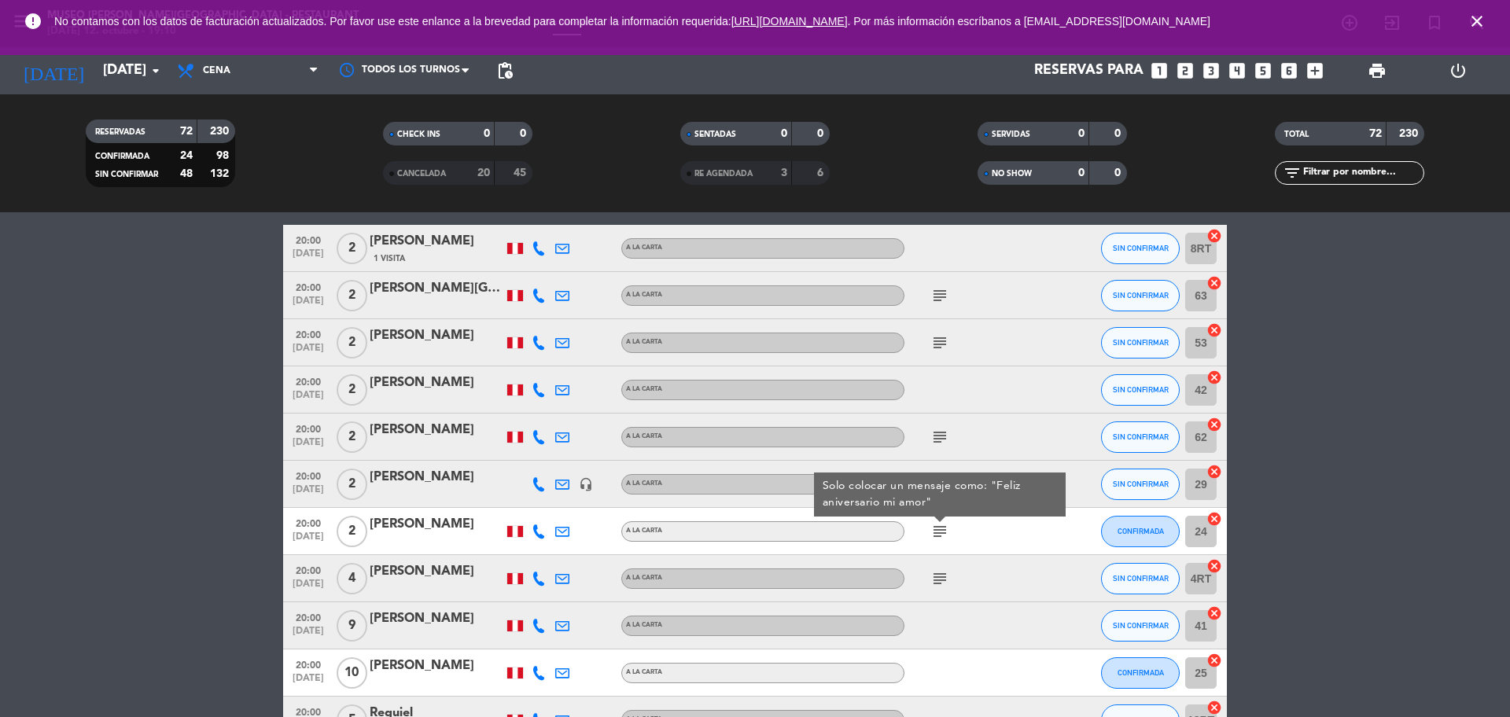
click at [1509, 470] on bookings-row "17:00 [DATE] 5 TURISMO LEON headset_mic A la carta subject CONFIRMADA 46 cancel…" at bounding box center [755, 184] width 1510 height 3661
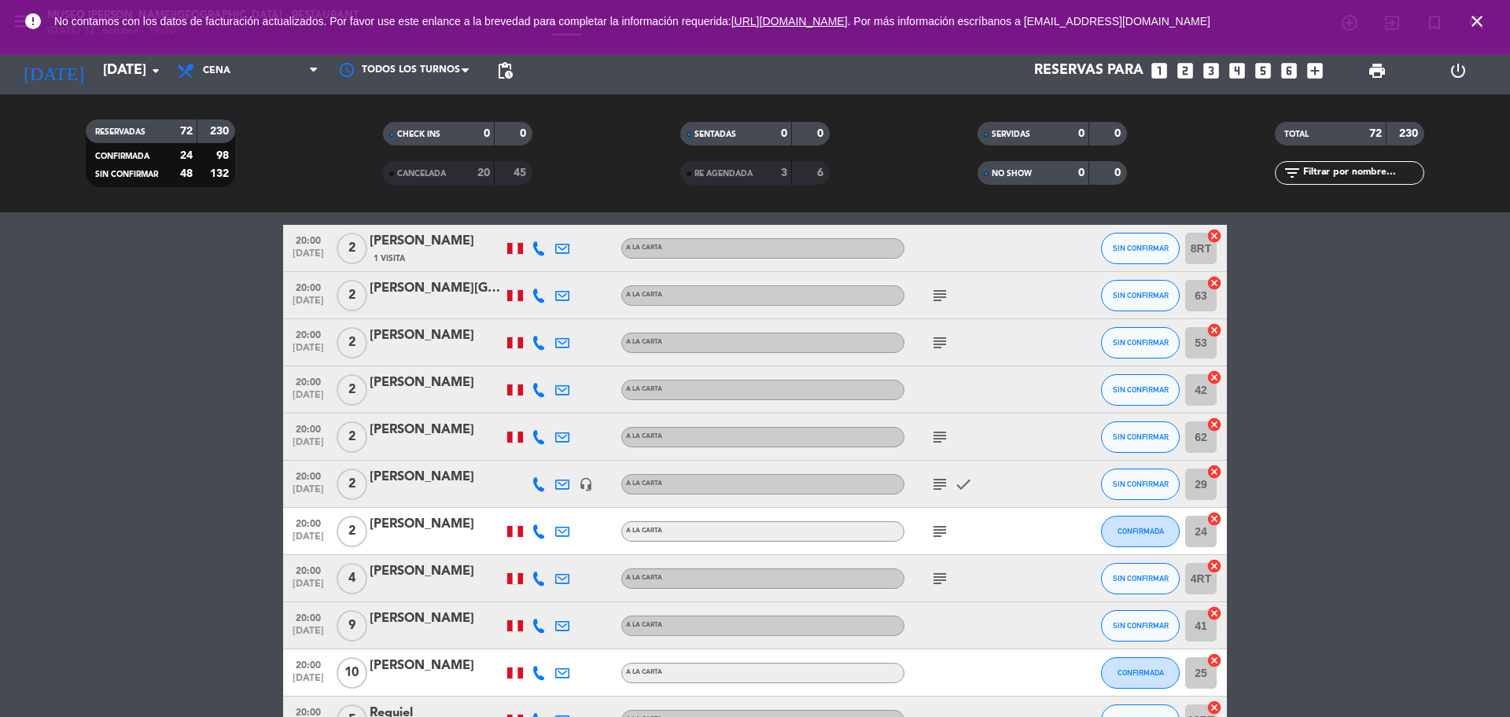
click at [933, 487] on icon "subject" at bounding box center [939, 484] width 19 height 19
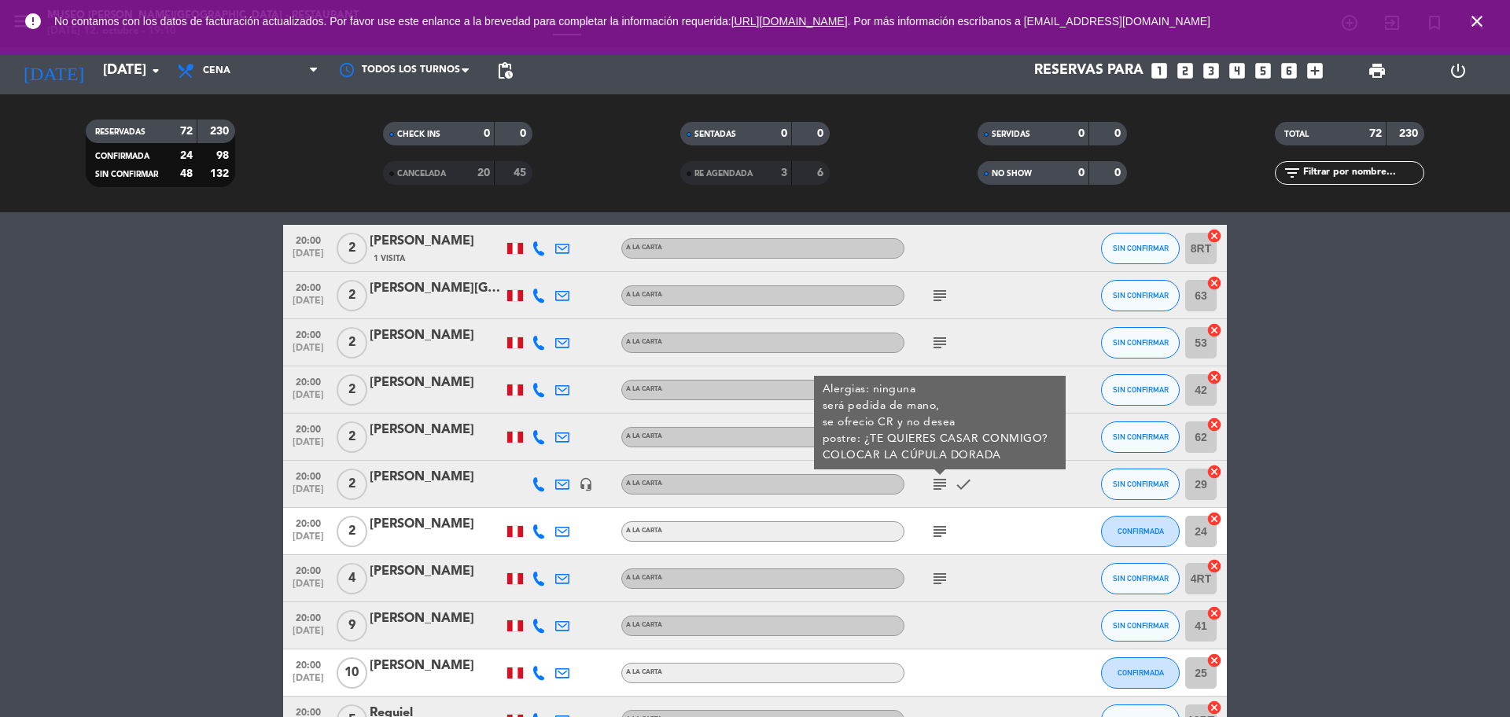
click at [1358, 463] on bookings-row "17:00 [DATE] 5 TURISMO LEON headset_mic A la carta subject CONFIRMADA 46 cancel…" at bounding box center [755, 184] width 1510 height 3661
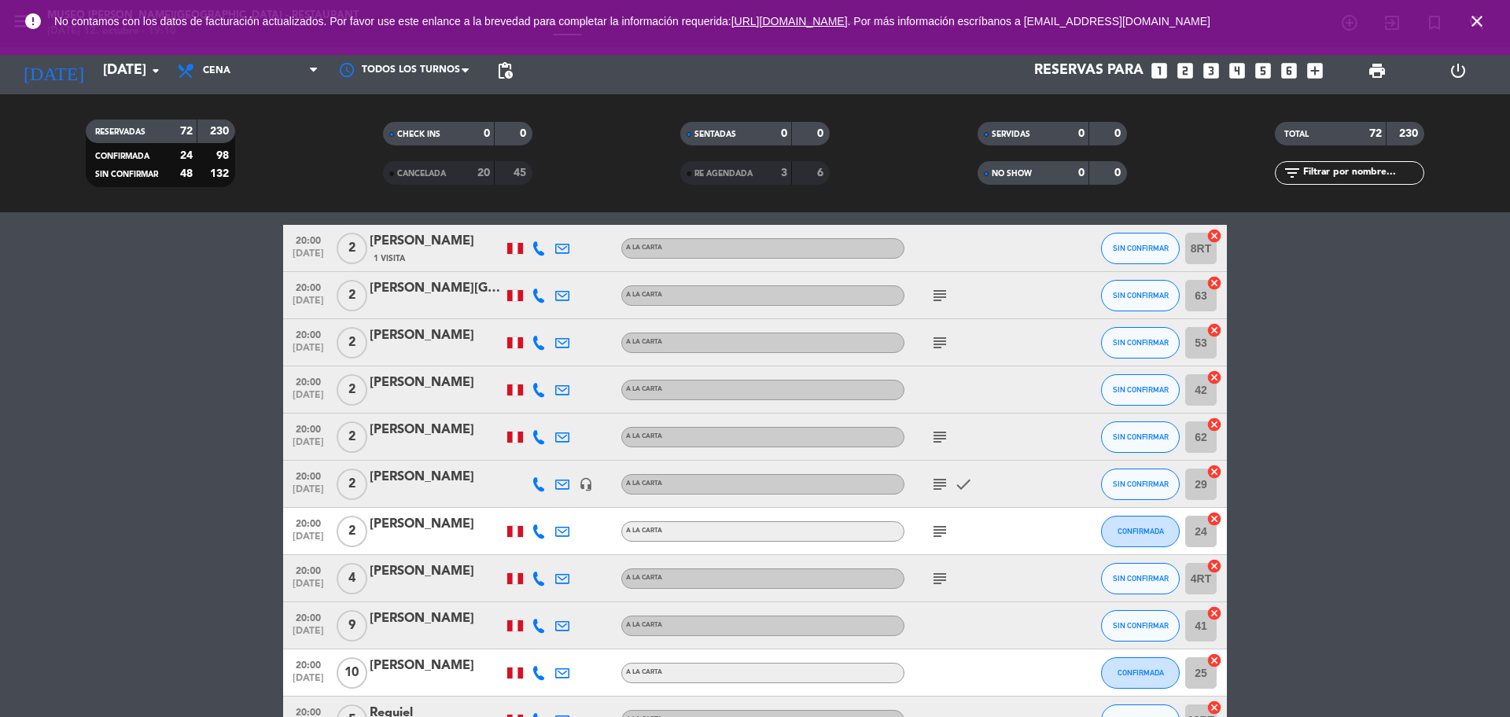
click at [938, 440] on icon "subject" at bounding box center [939, 437] width 19 height 19
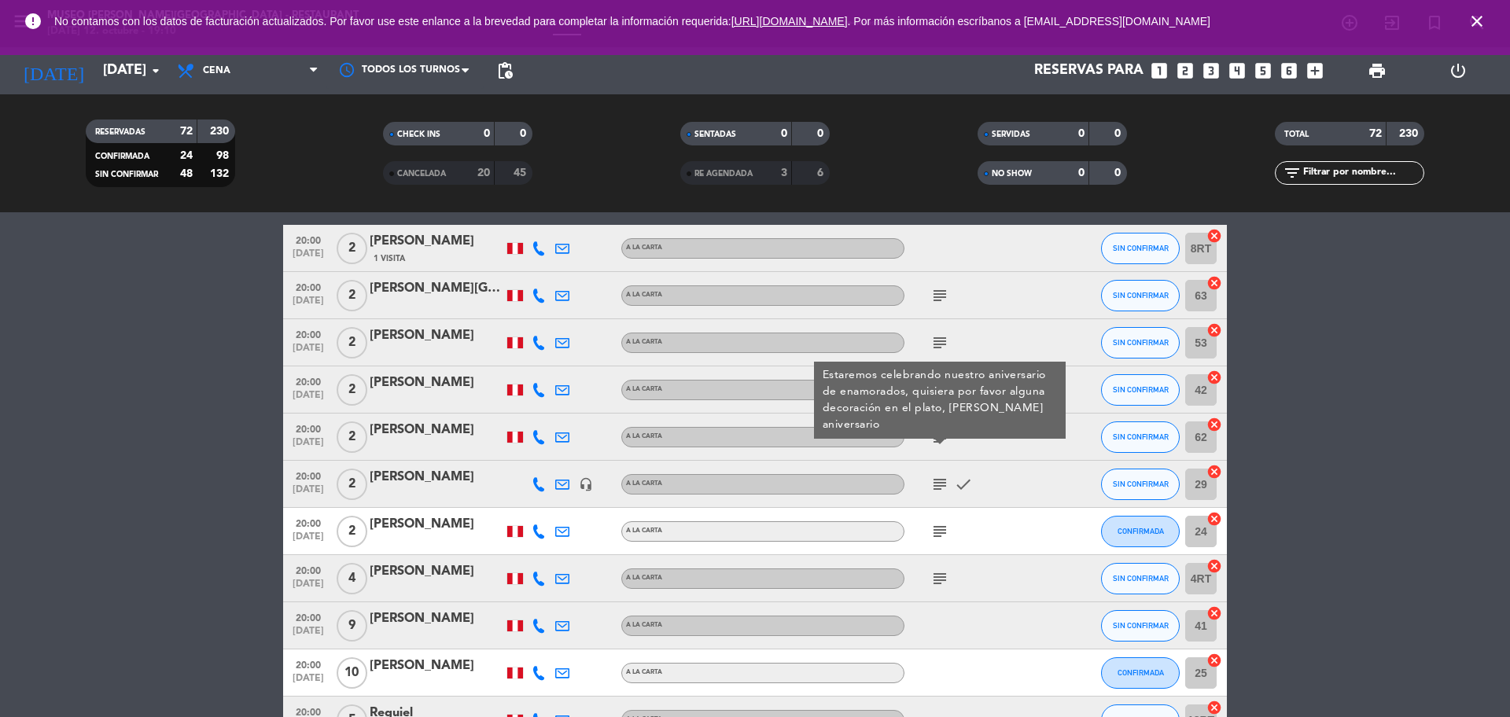
scroll to position [1833, 0]
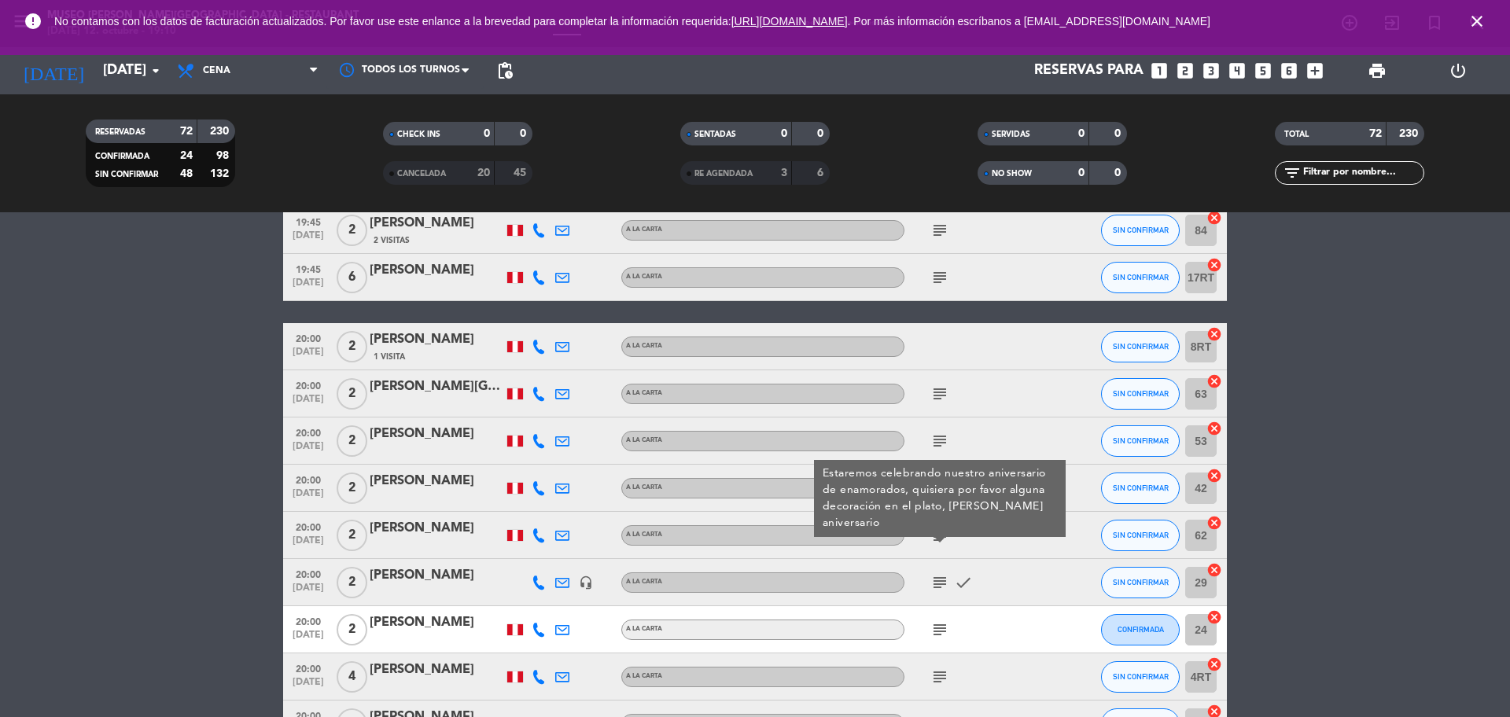
click at [1393, 550] on bookings-row "17:00 [DATE] 5 TURISMO LEON headset_mic A la carta subject CONFIRMADA 46 cancel…" at bounding box center [755, 282] width 1510 height 3661
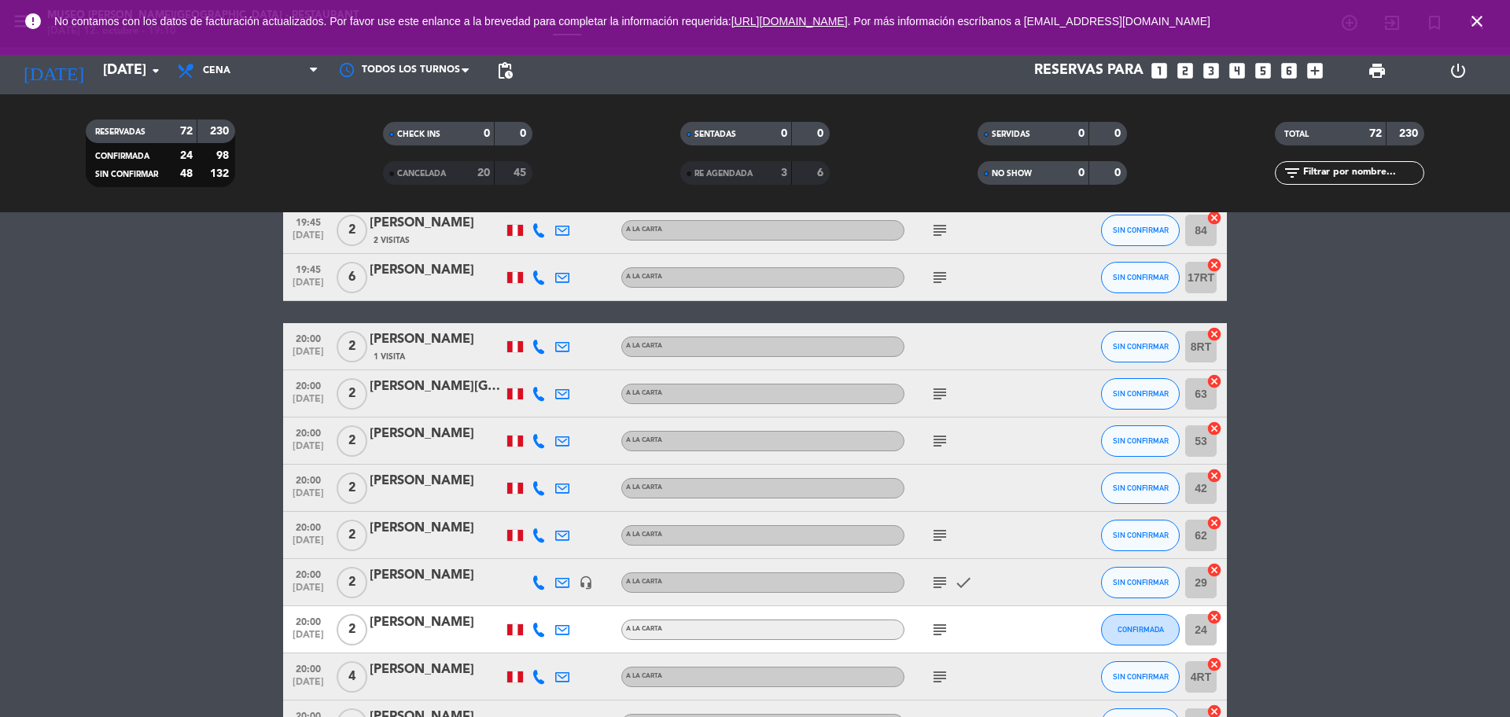
click at [946, 440] on icon "subject" at bounding box center [939, 441] width 19 height 19
click at [1392, 440] on bookings-row "17:00 [DATE] 5 TURISMO LEON headset_mic A la carta subject CONFIRMADA 46 cancel…" at bounding box center [755, 282] width 1510 height 3661
click at [927, 400] on div "subject" at bounding box center [975, 393] width 142 height 46
click at [932, 400] on icon "subject" at bounding box center [939, 393] width 19 height 19
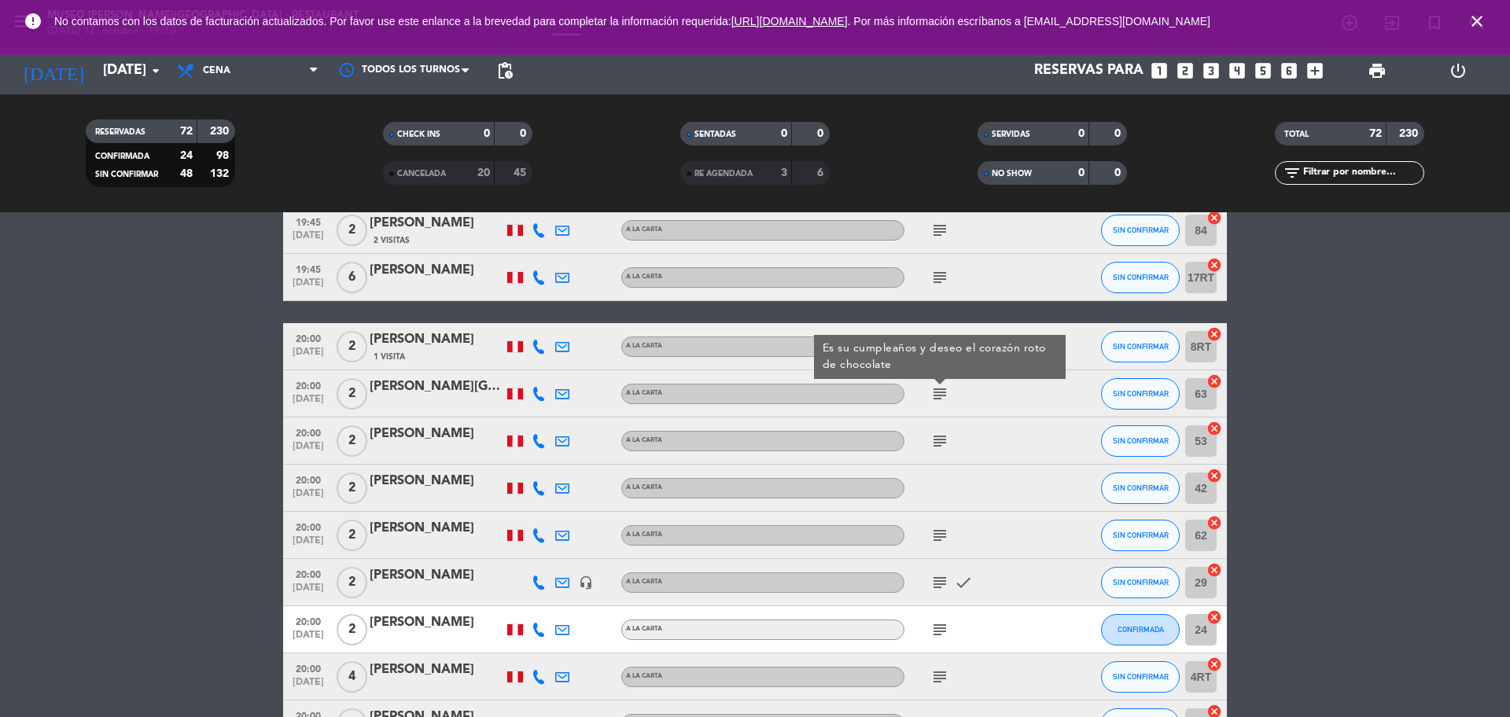
scroll to position [1734, 0]
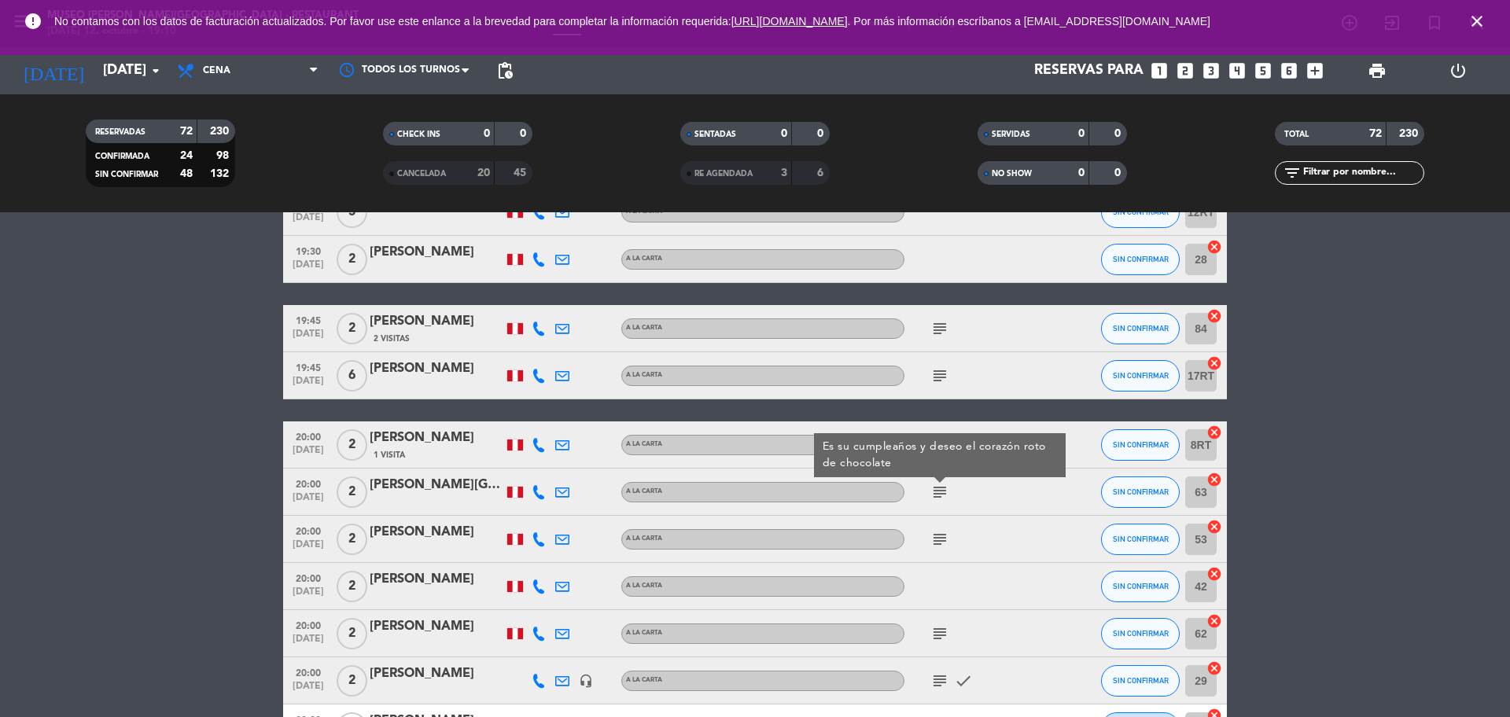
click at [948, 378] on icon "subject" at bounding box center [939, 375] width 19 height 19
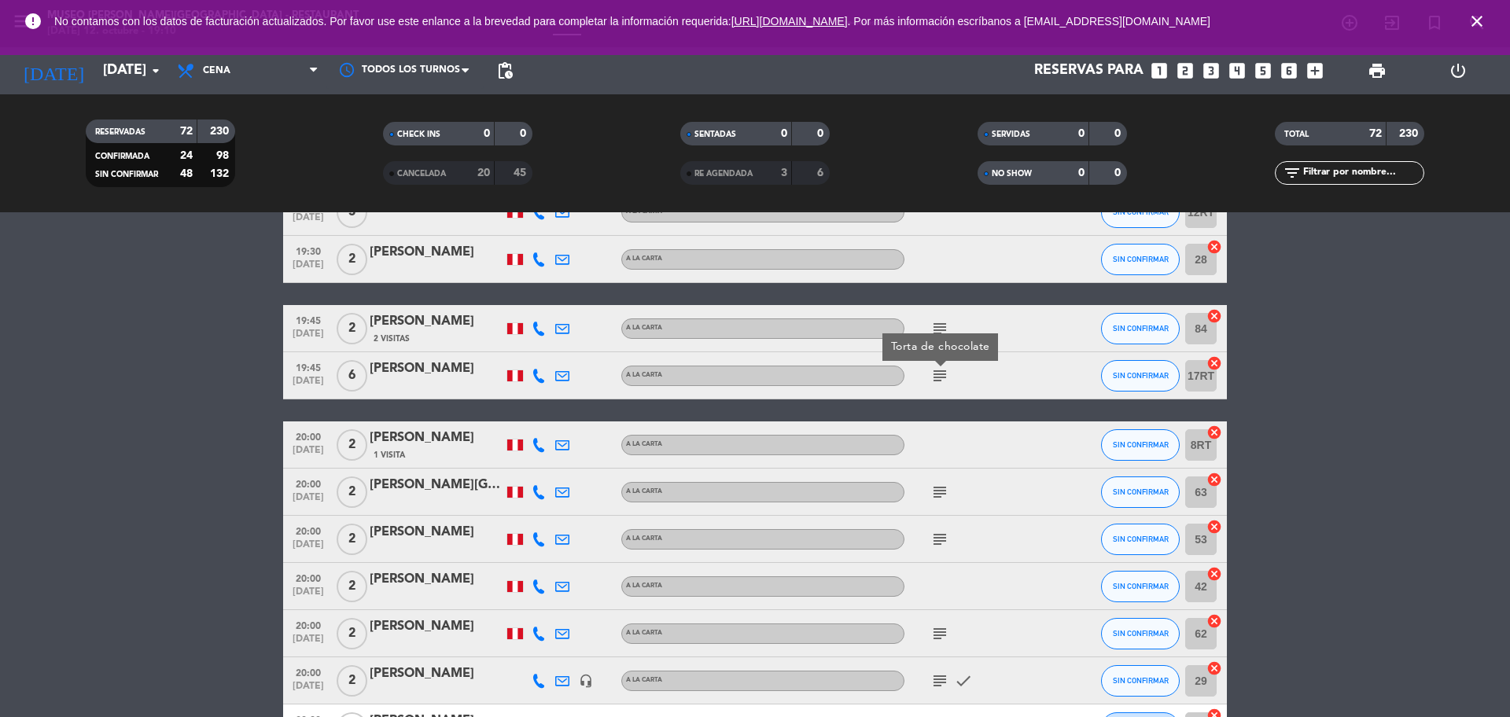
scroll to position [1636, 0]
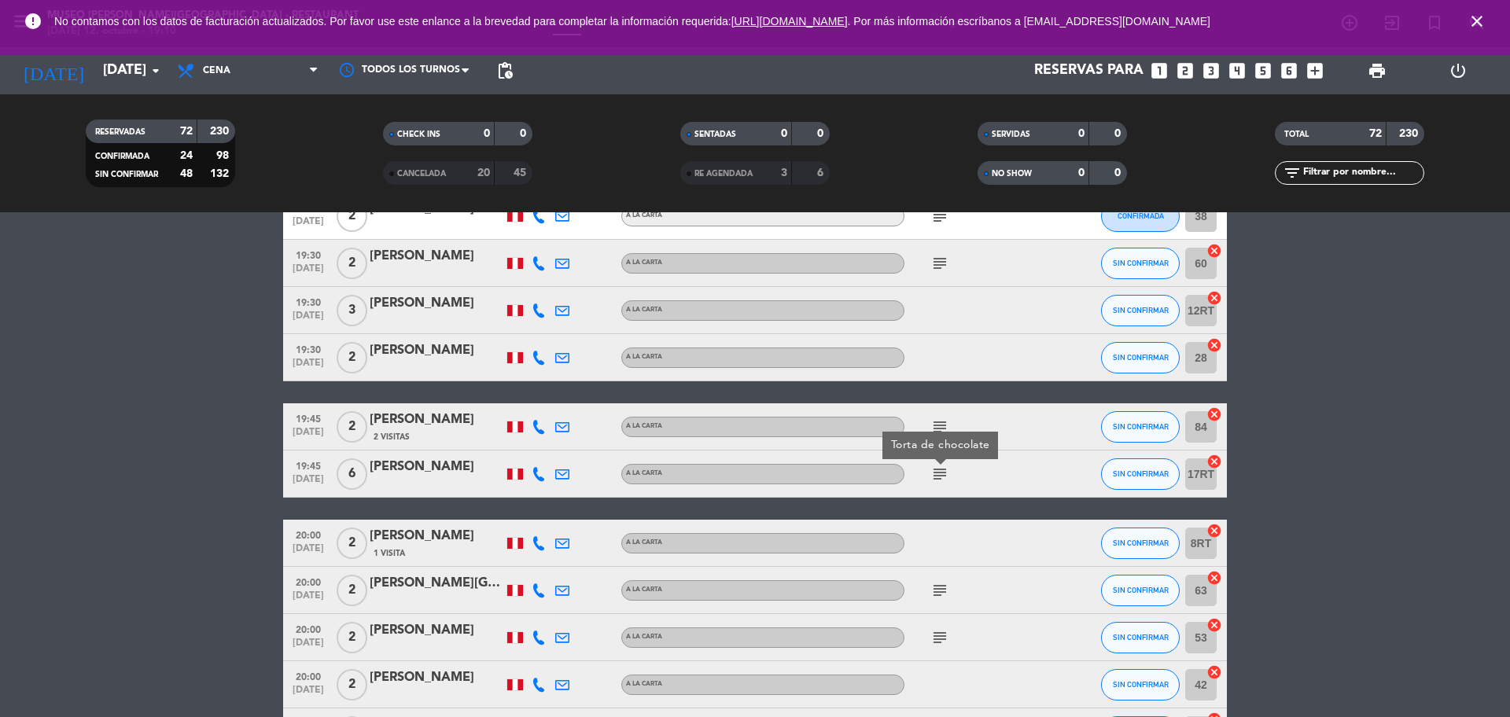
click at [940, 421] on icon "subject" at bounding box center [939, 427] width 19 height 19
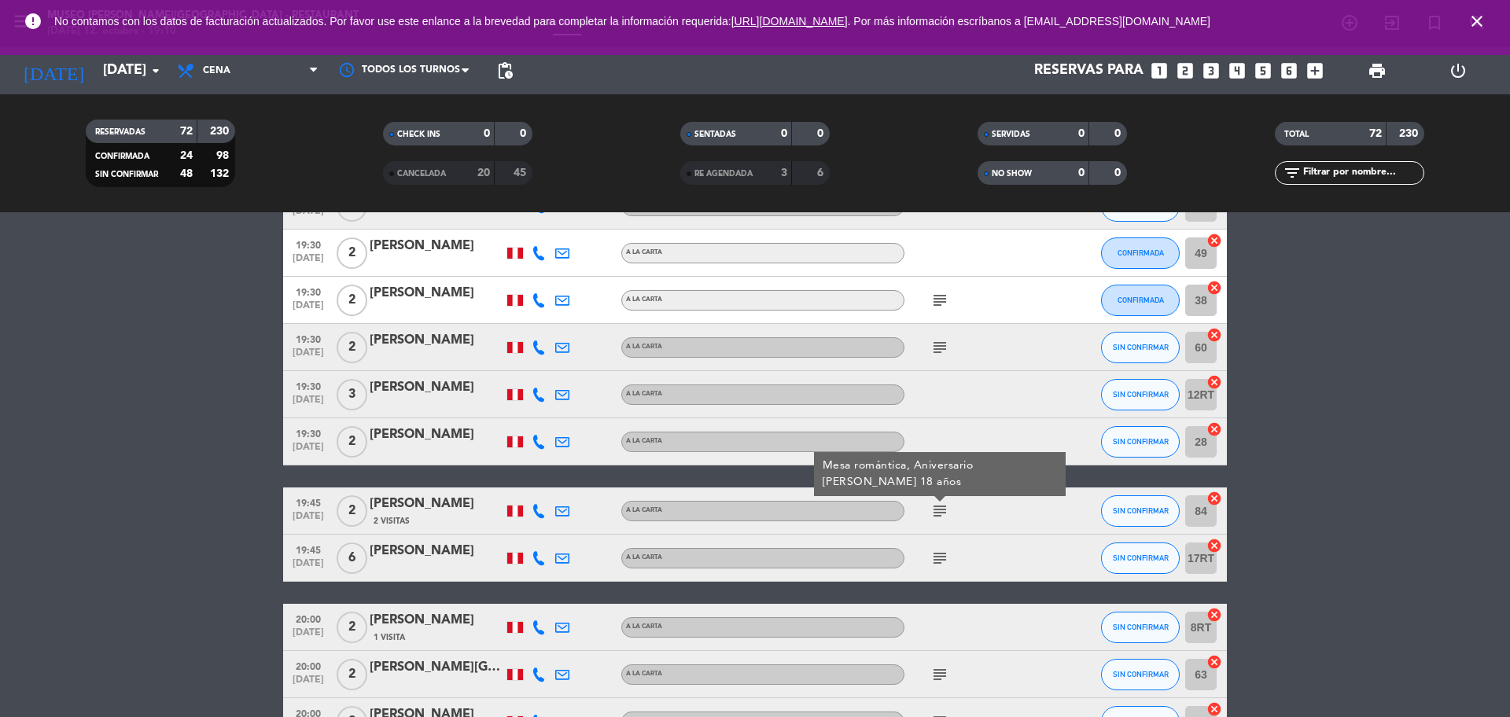
scroll to position [1440, 0]
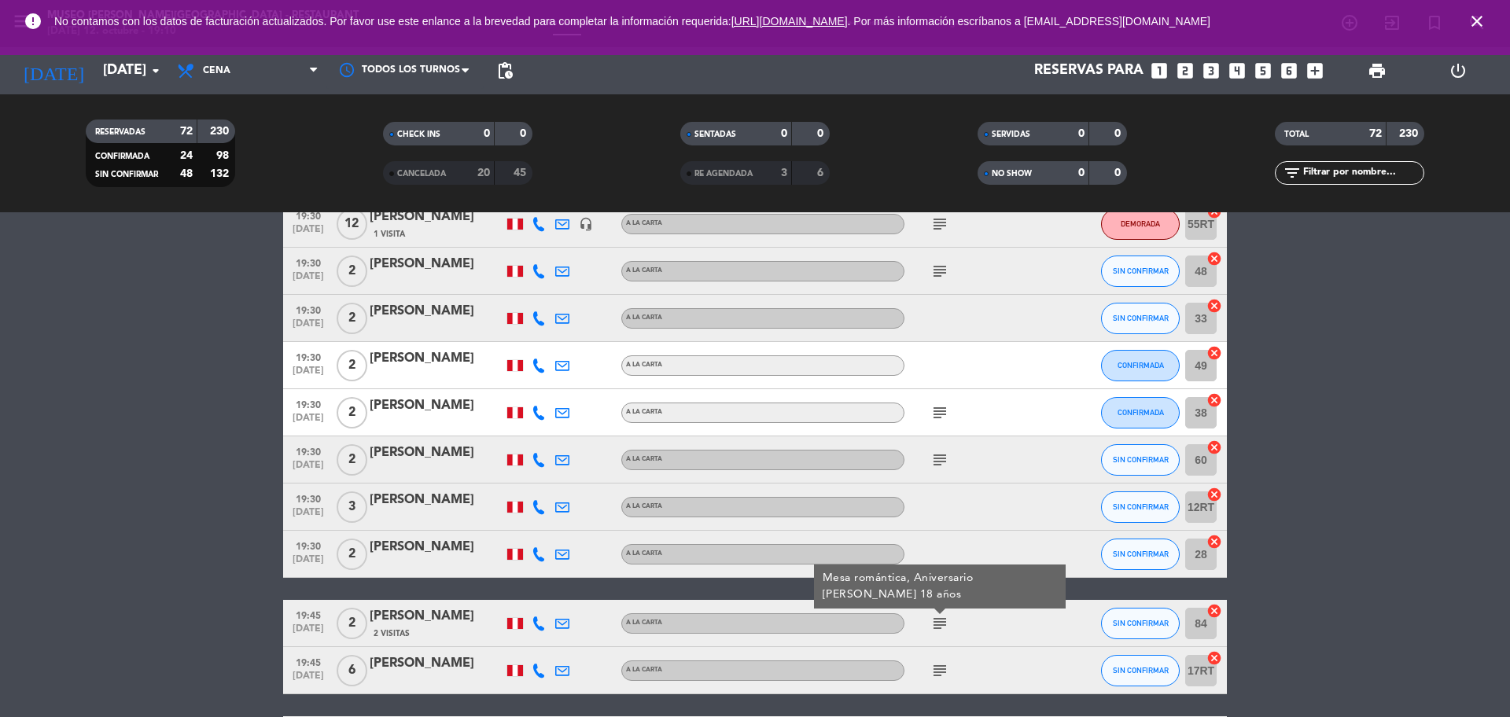
click at [451, 613] on div "[PERSON_NAME]" at bounding box center [437, 616] width 134 height 20
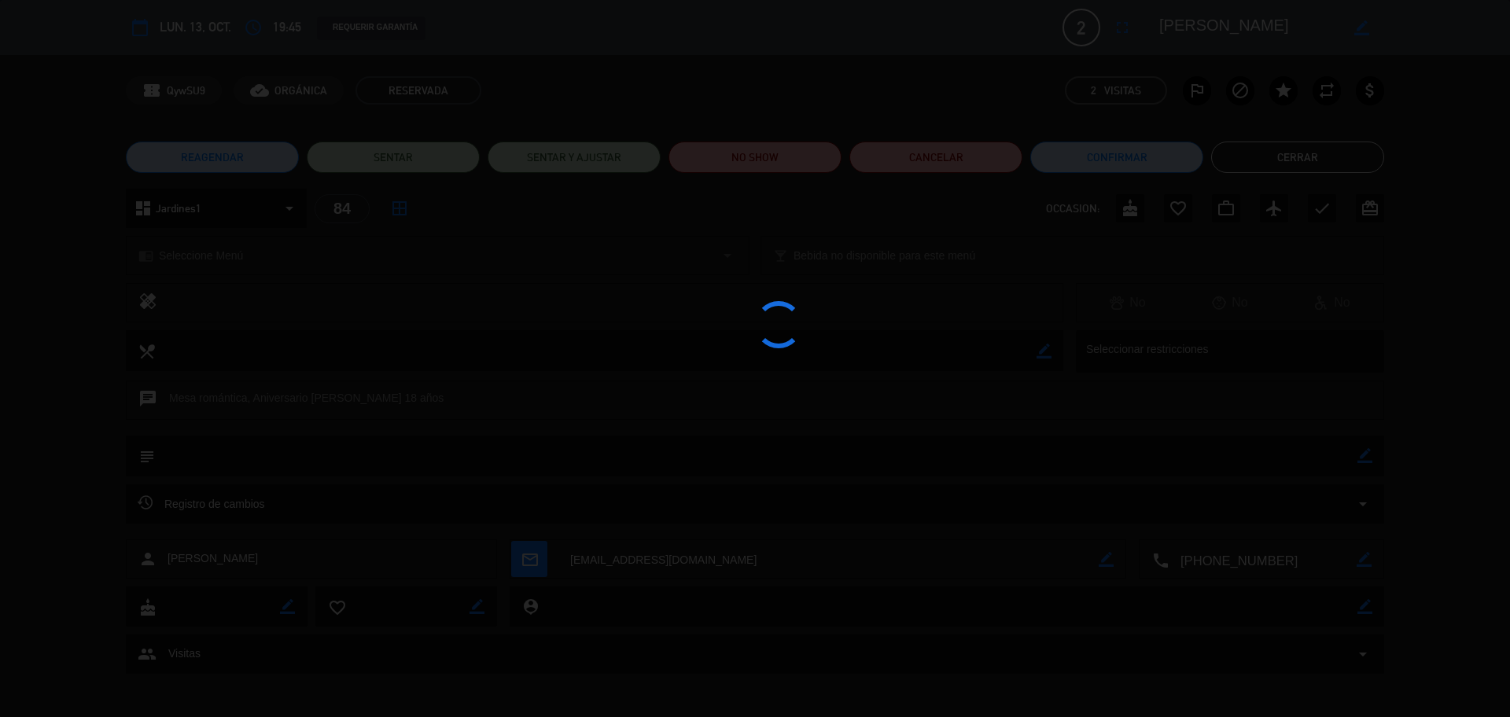
click at [1265, 552] on div at bounding box center [755, 358] width 1510 height 717
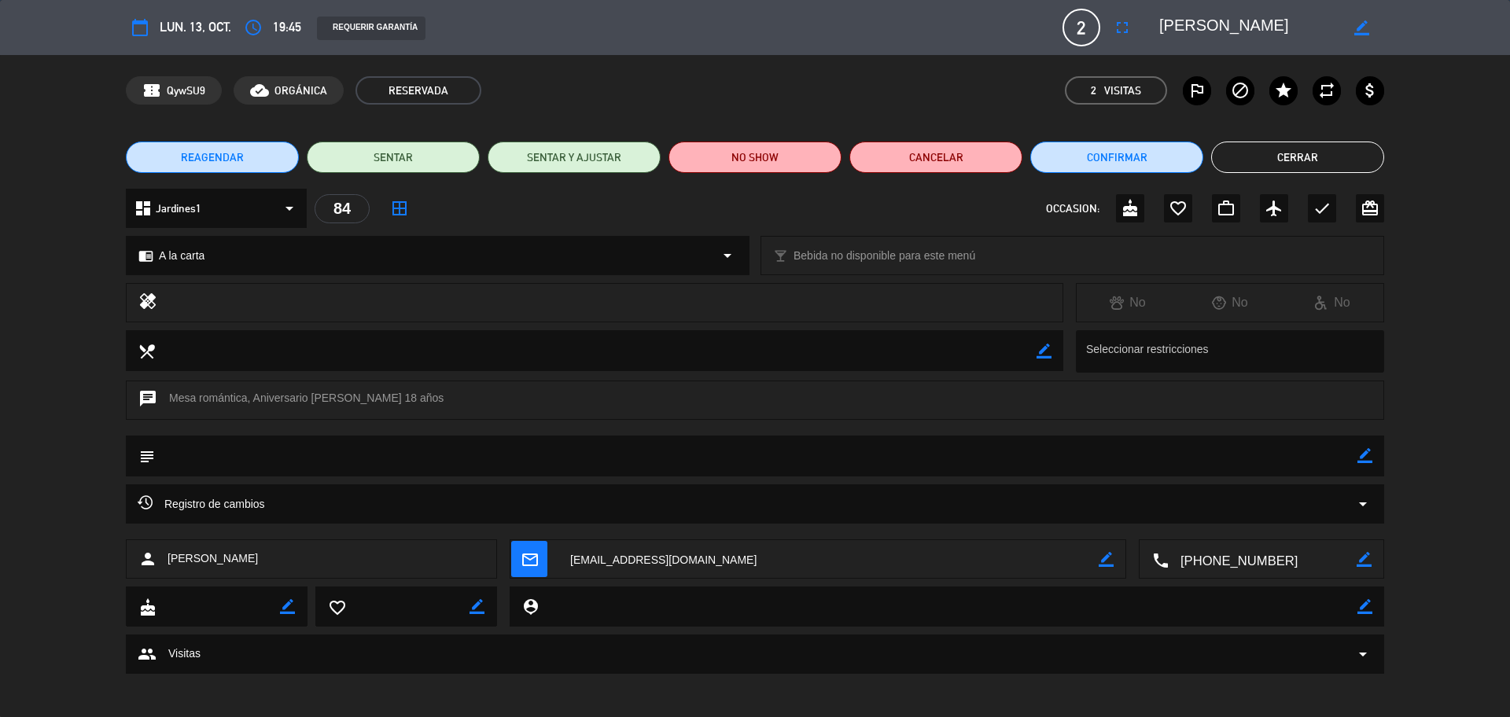
click at [1267, 554] on textarea at bounding box center [1262, 559] width 188 height 39
drag, startPoint x: 1245, startPoint y: 22, endPoint x: 1153, endPoint y: 24, distance: 92.0
click at [1153, 24] on div "border_color" at bounding box center [1266, 27] width 236 height 28
click at [1311, 167] on button "Cerrar" at bounding box center [1297, 157] width 173 height 31
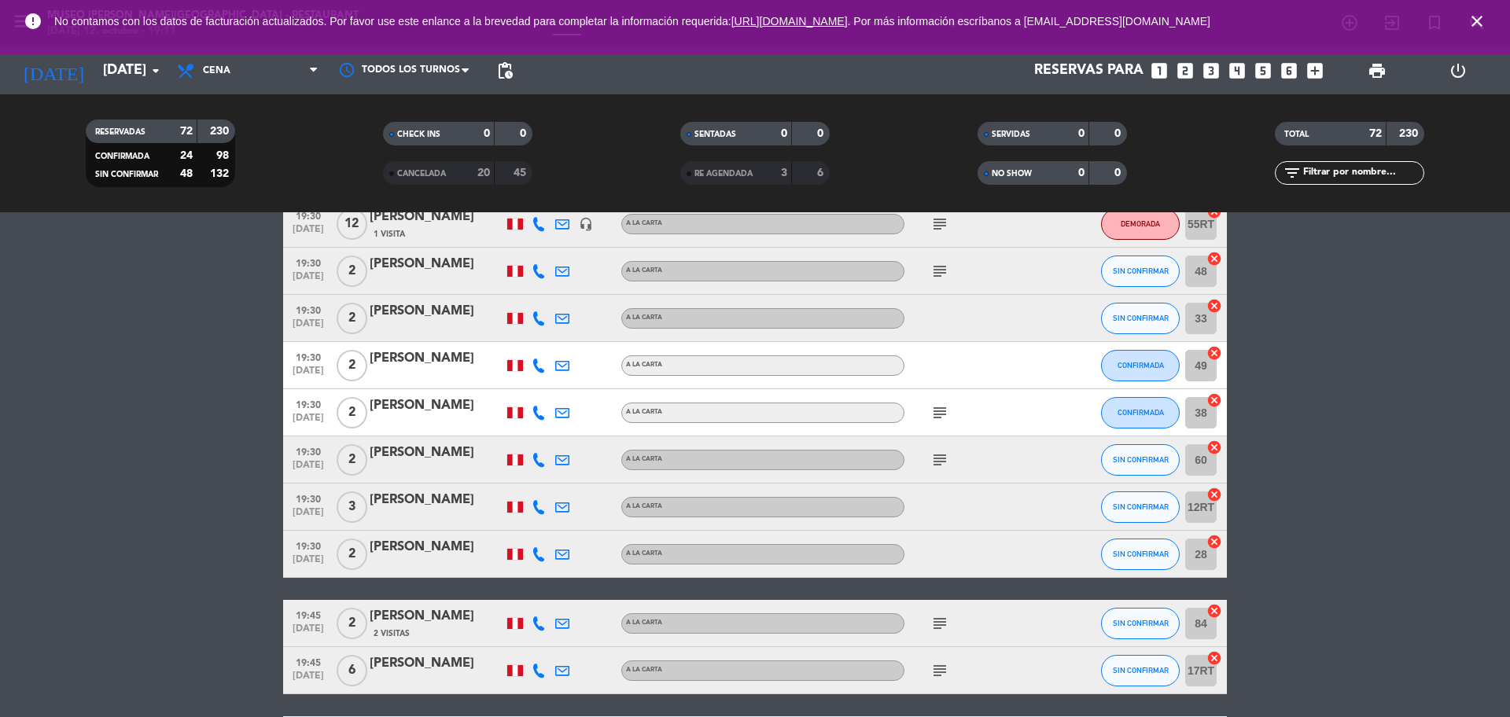
click at [940, 457] on icon "subject" at bounding box center [939, 460] width 19 height 19
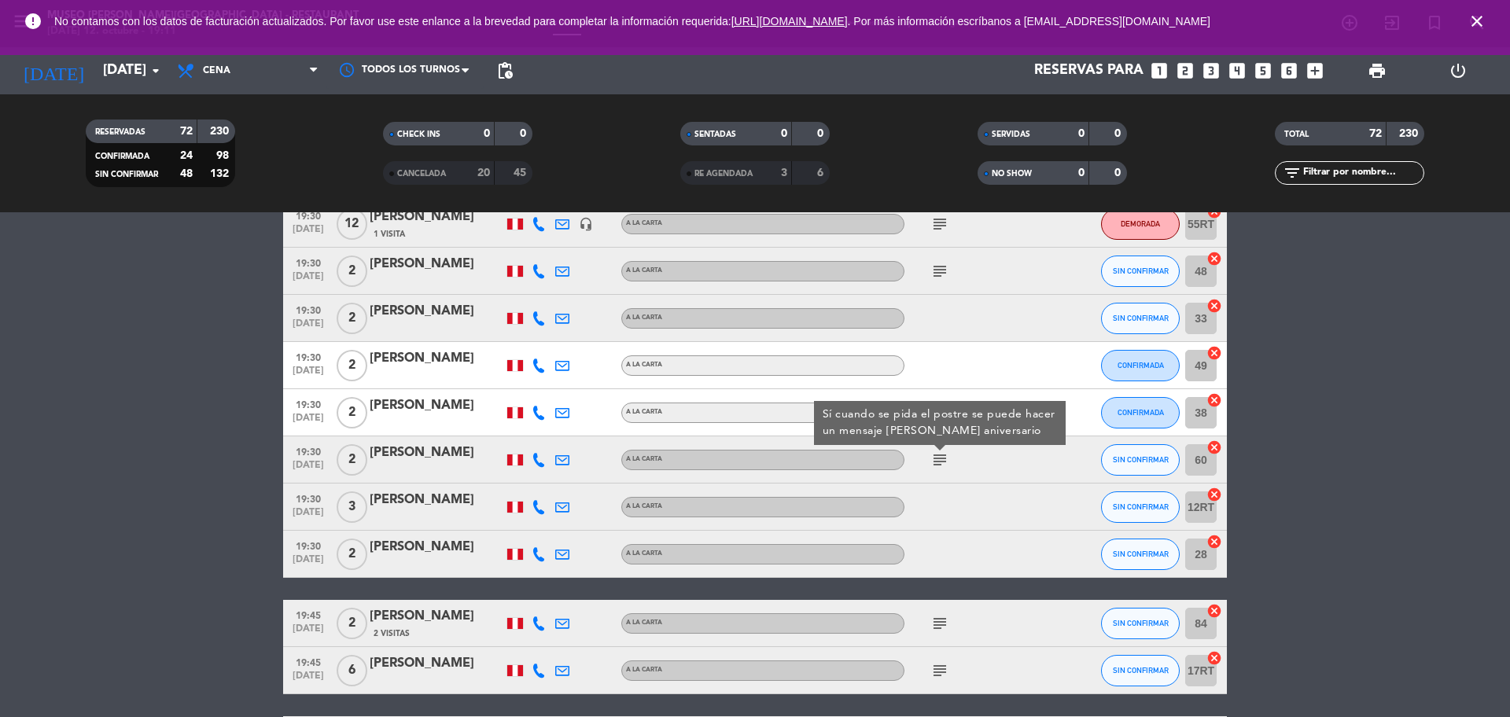
click at [1431, 449] on bookings-row "17:00 [DATE] 5 TURISMO LEON headset_mic A la carta subject CONFIRMADA 46 cancel…" at bounding box center [755, 675] width 1510 height 3661
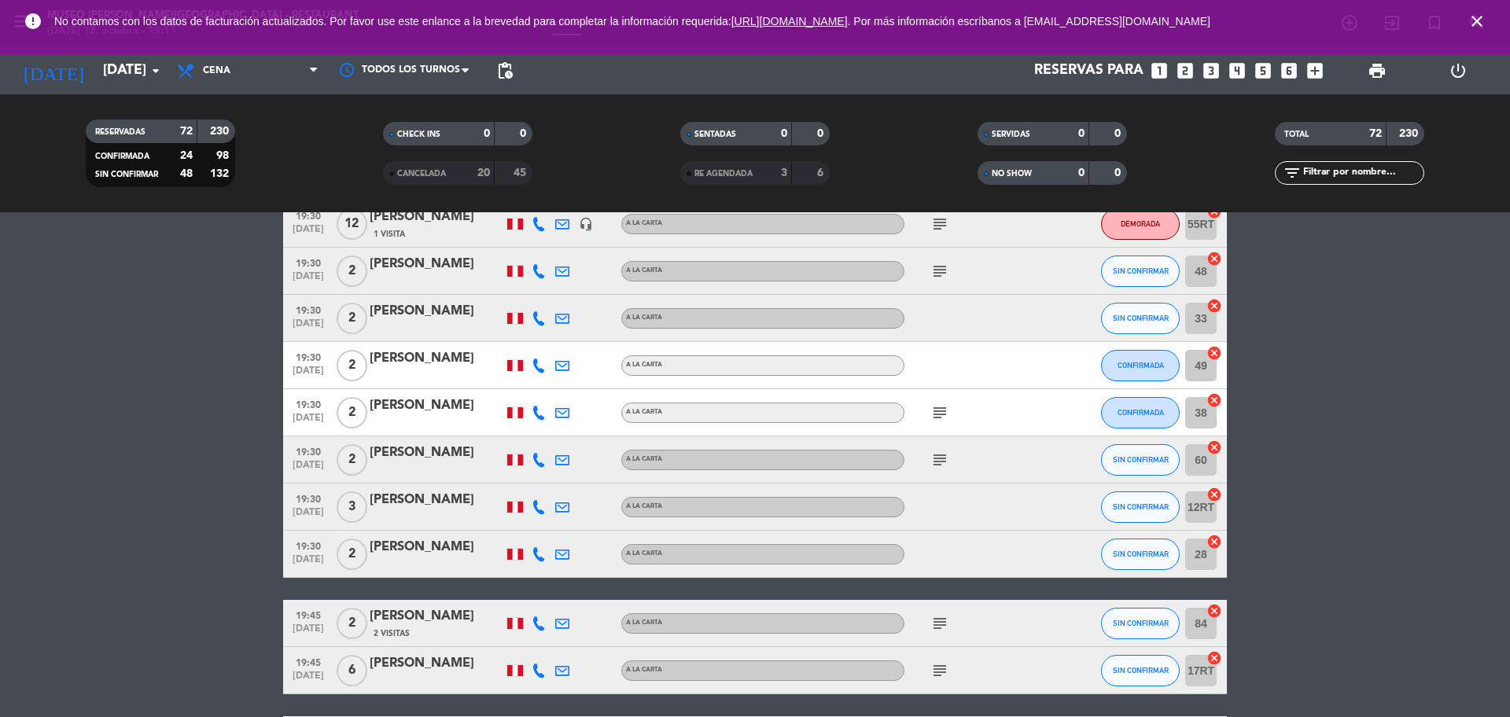
click at [947, 412] on icon "subject" at bounding box center [939, 412] width 19 height 19
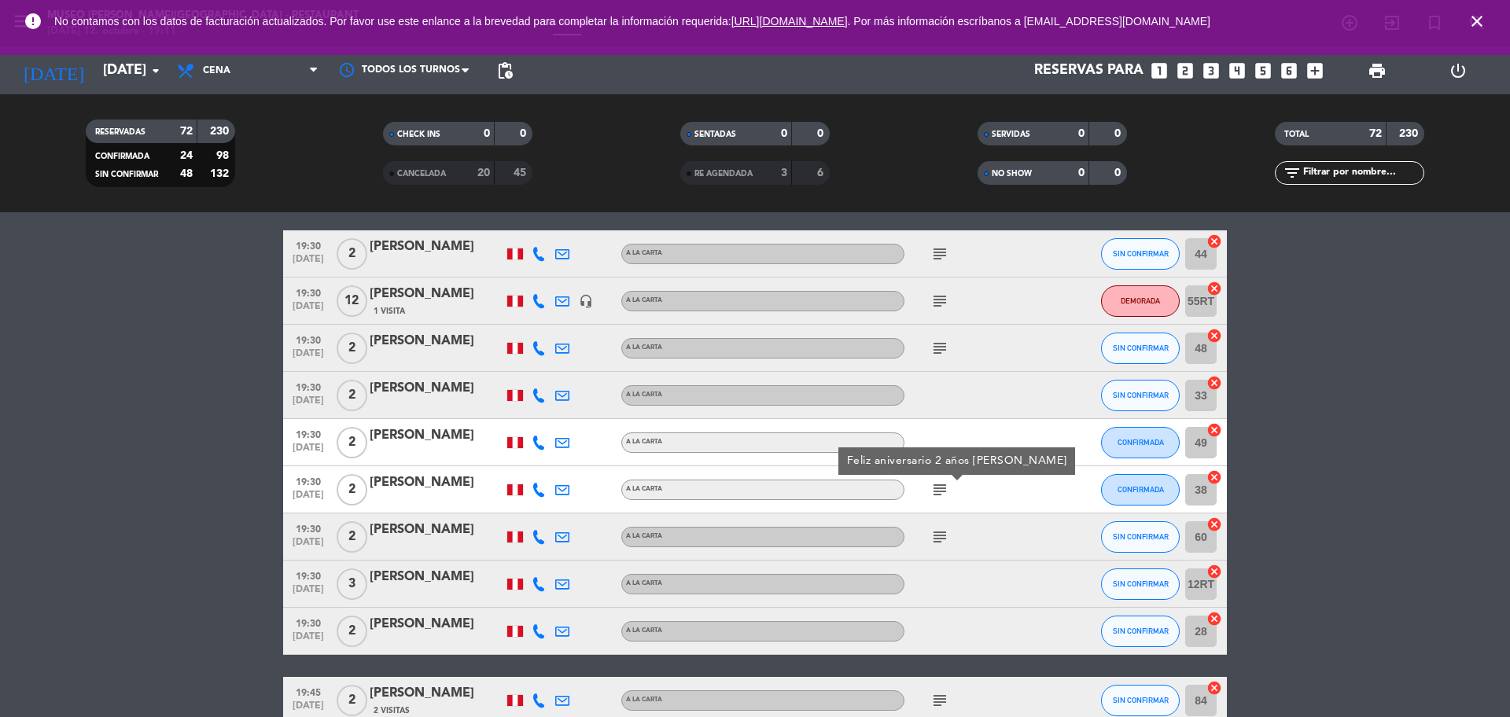
scroll to position [1341, 0]
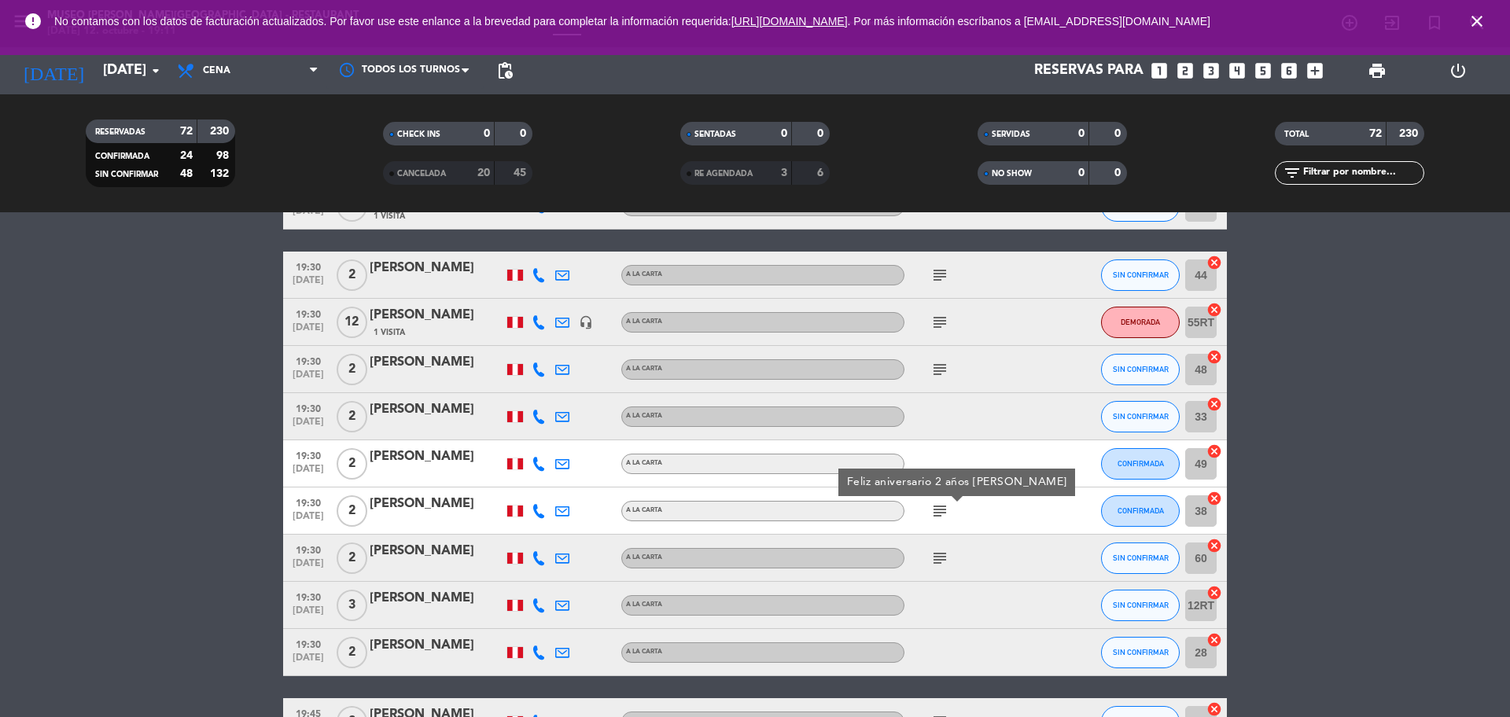
click at [945, 373] on icon "subject" at bounding box center [939, 369] width 19 height 19
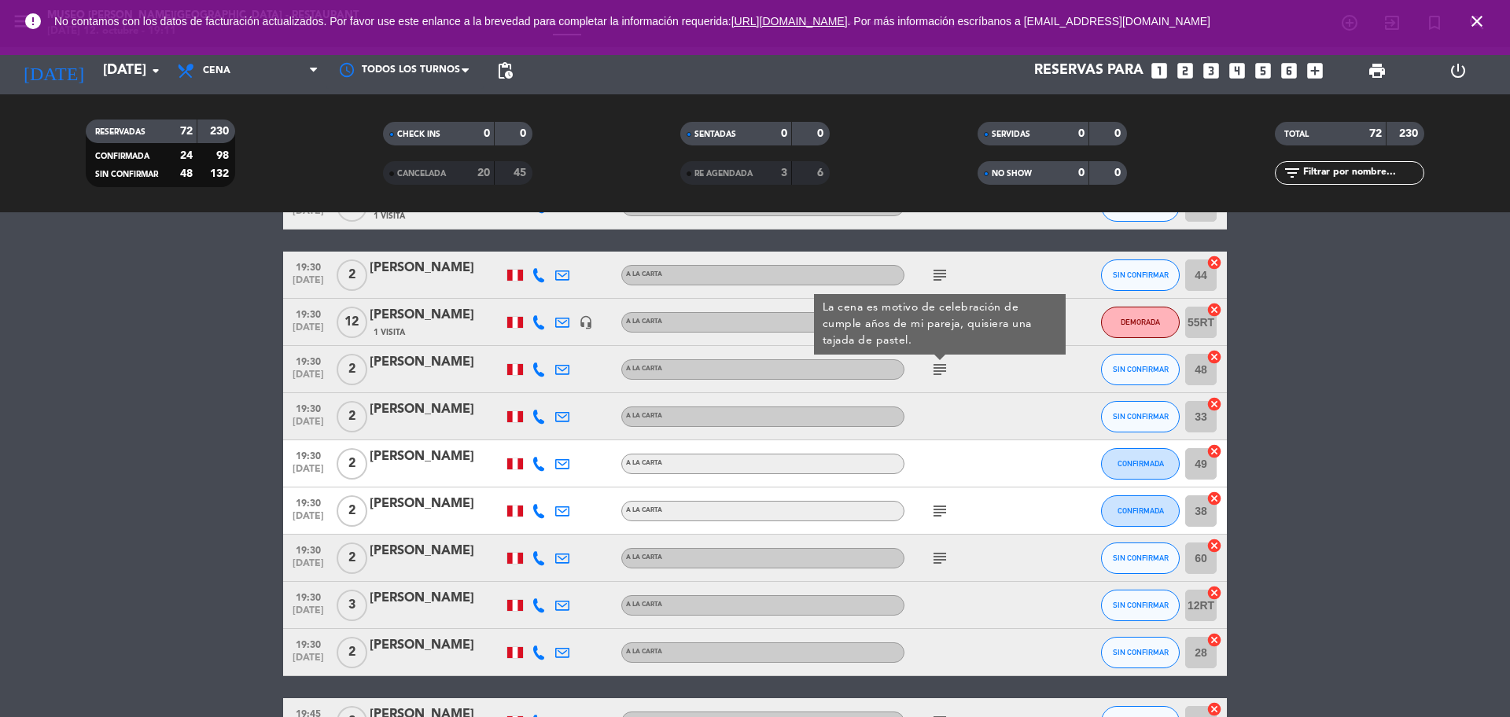
scroll to position [1243, 0]
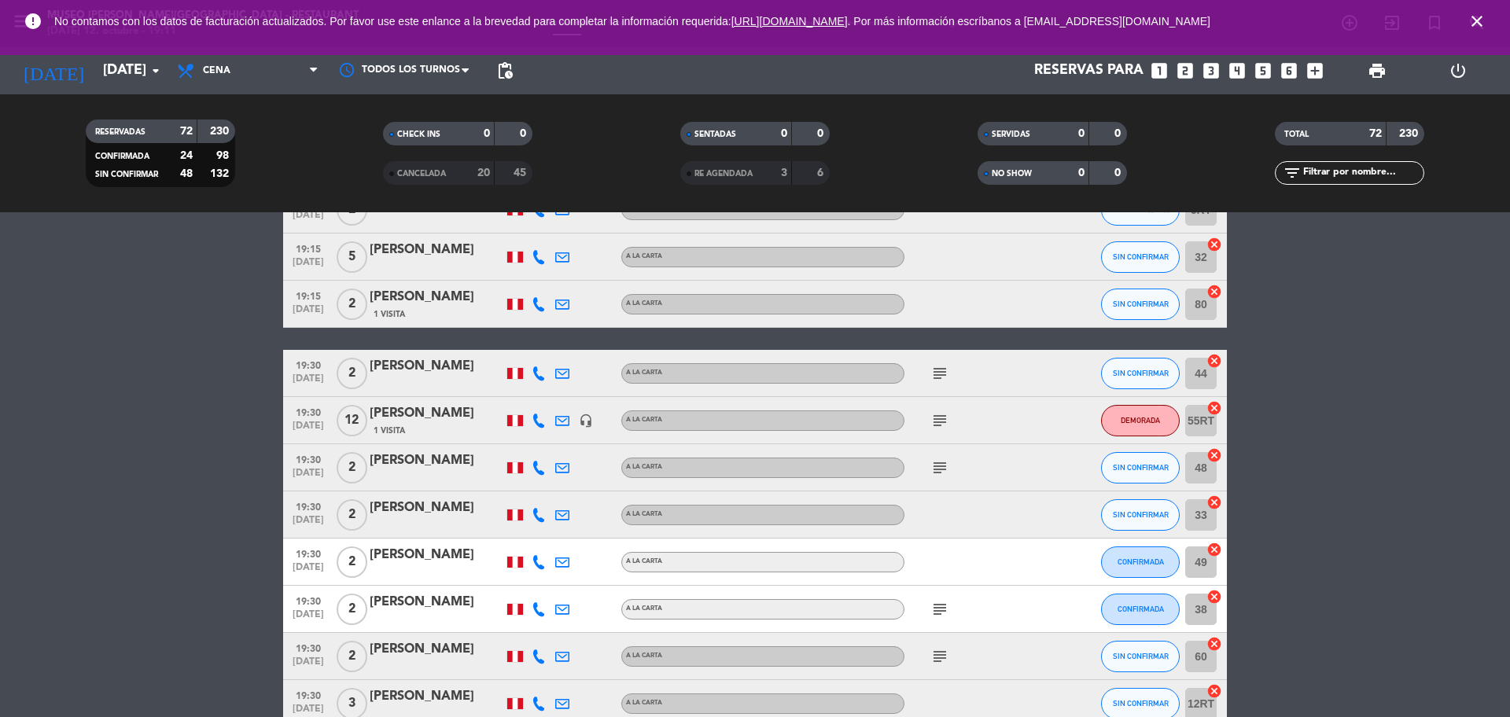
click at [946, 429] on icon "subject" at bounding box center [939, 420] width 19 height 19
click at [944, 369] on icon "subject" at bounding box center [939, 373] width 19 height 19
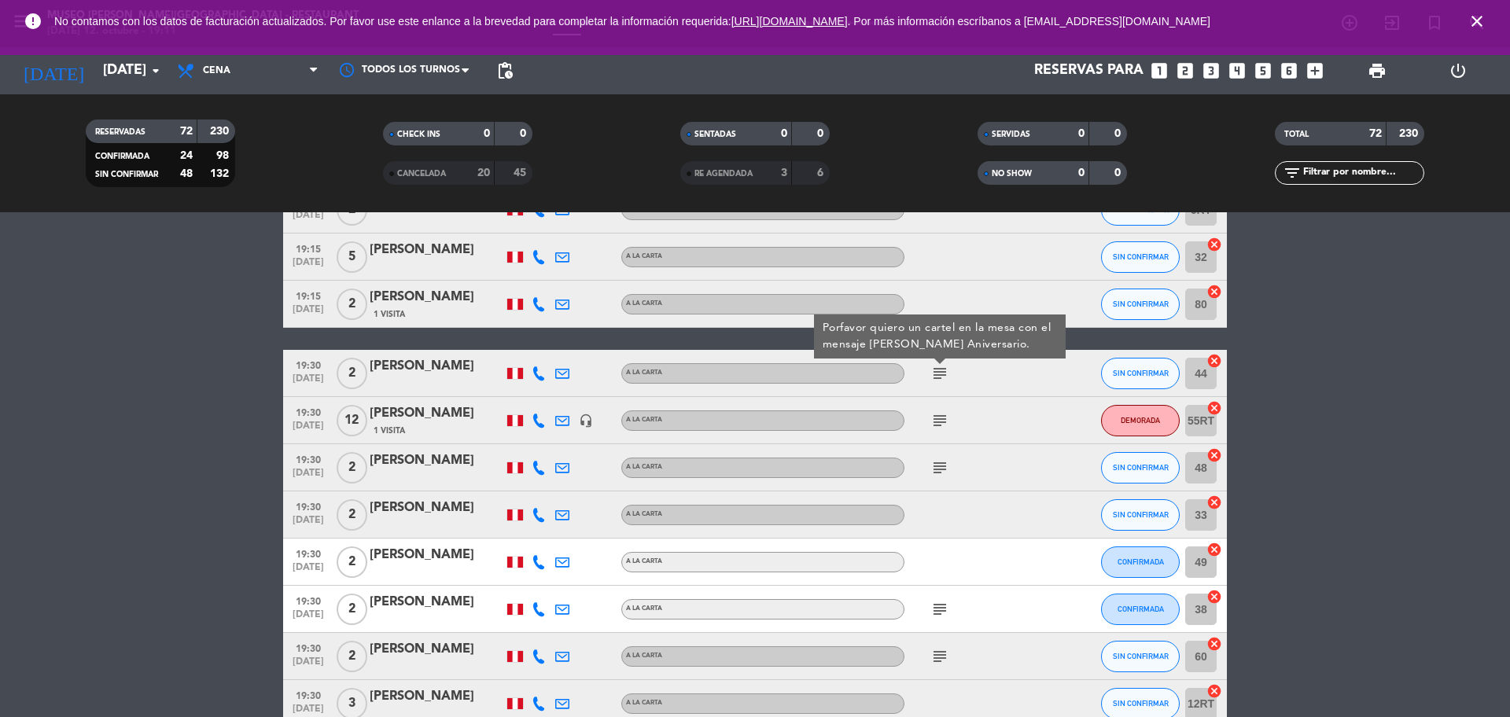
scroll to position [1047, 0]
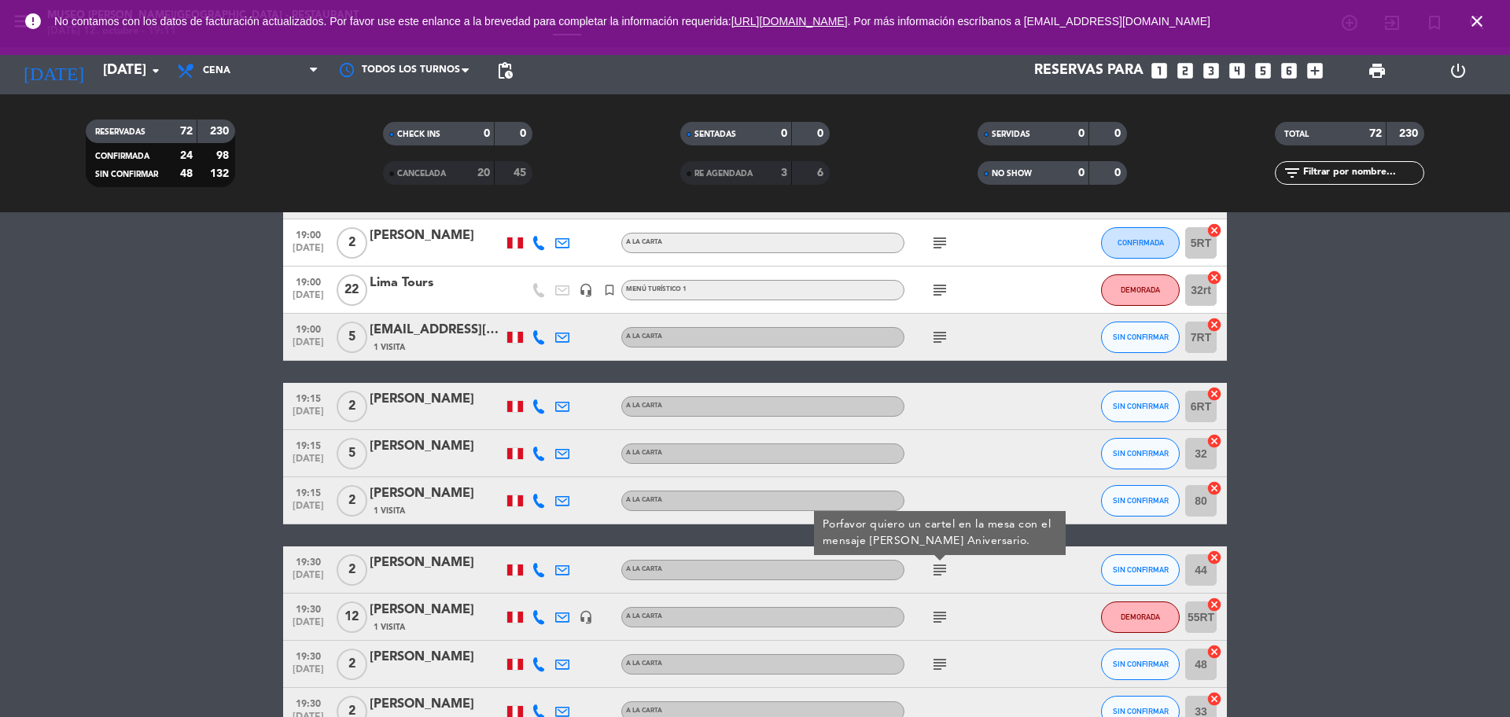
click at [931, 343] on icon "subject" at bounding box center [939, 337] width 19 height 19
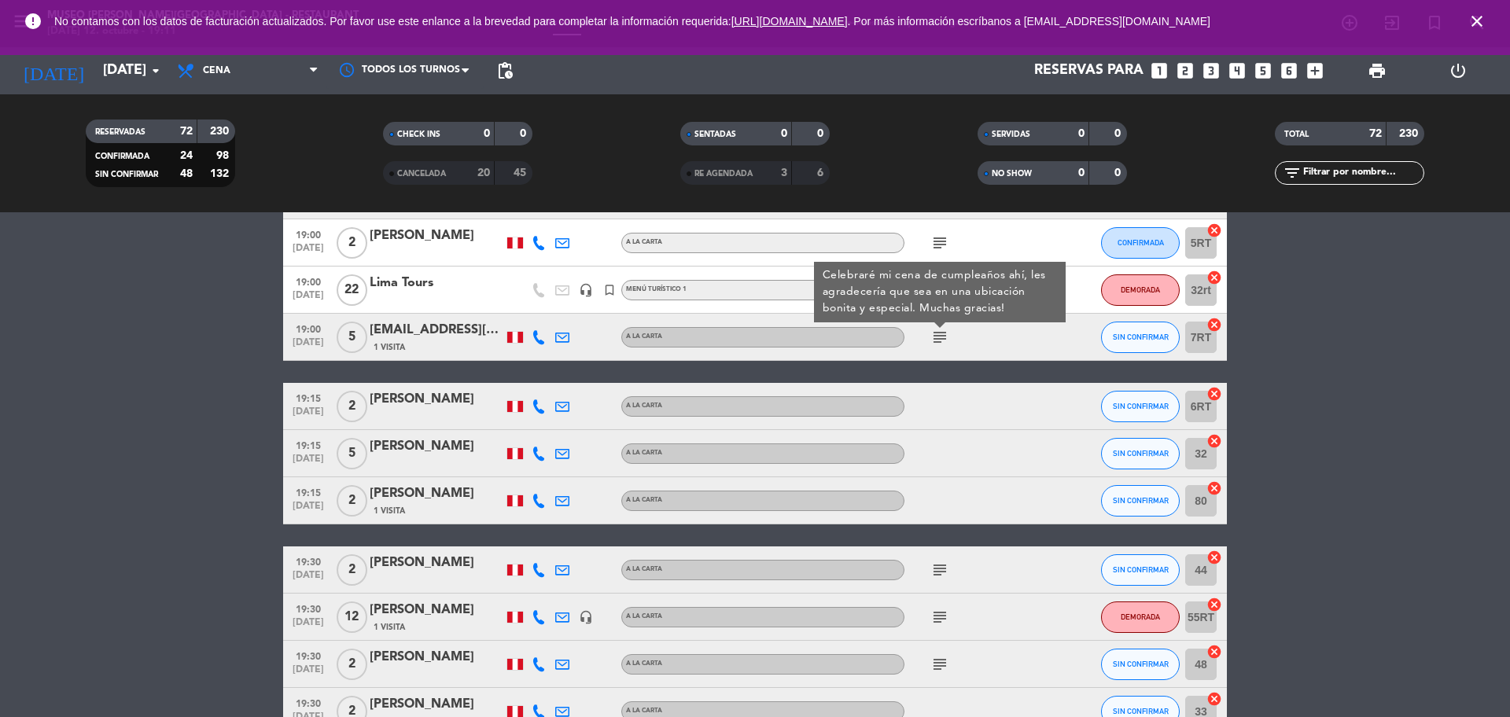
scroll to position [850, 0]
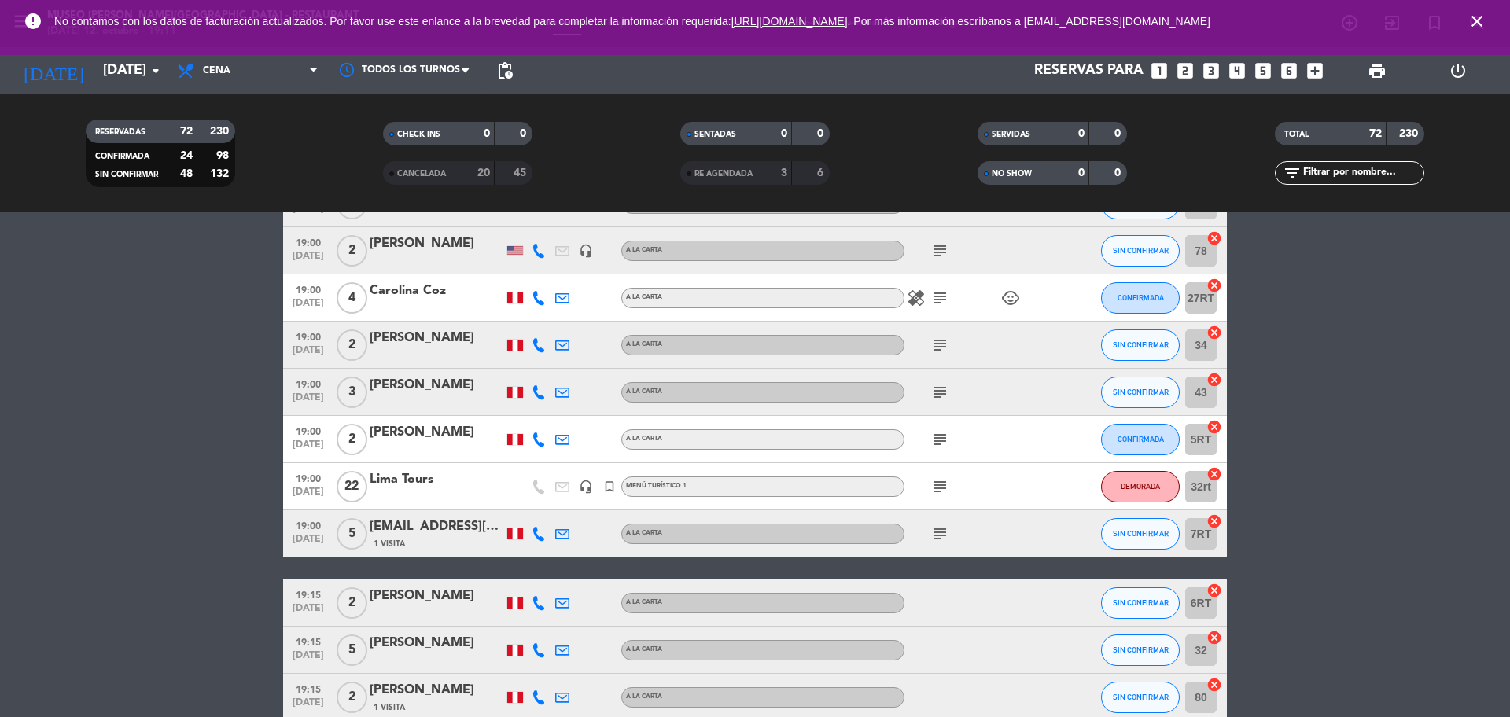
click at [940, 491] on icon "subject" at bounding box center [939, 486] width 19 height 19
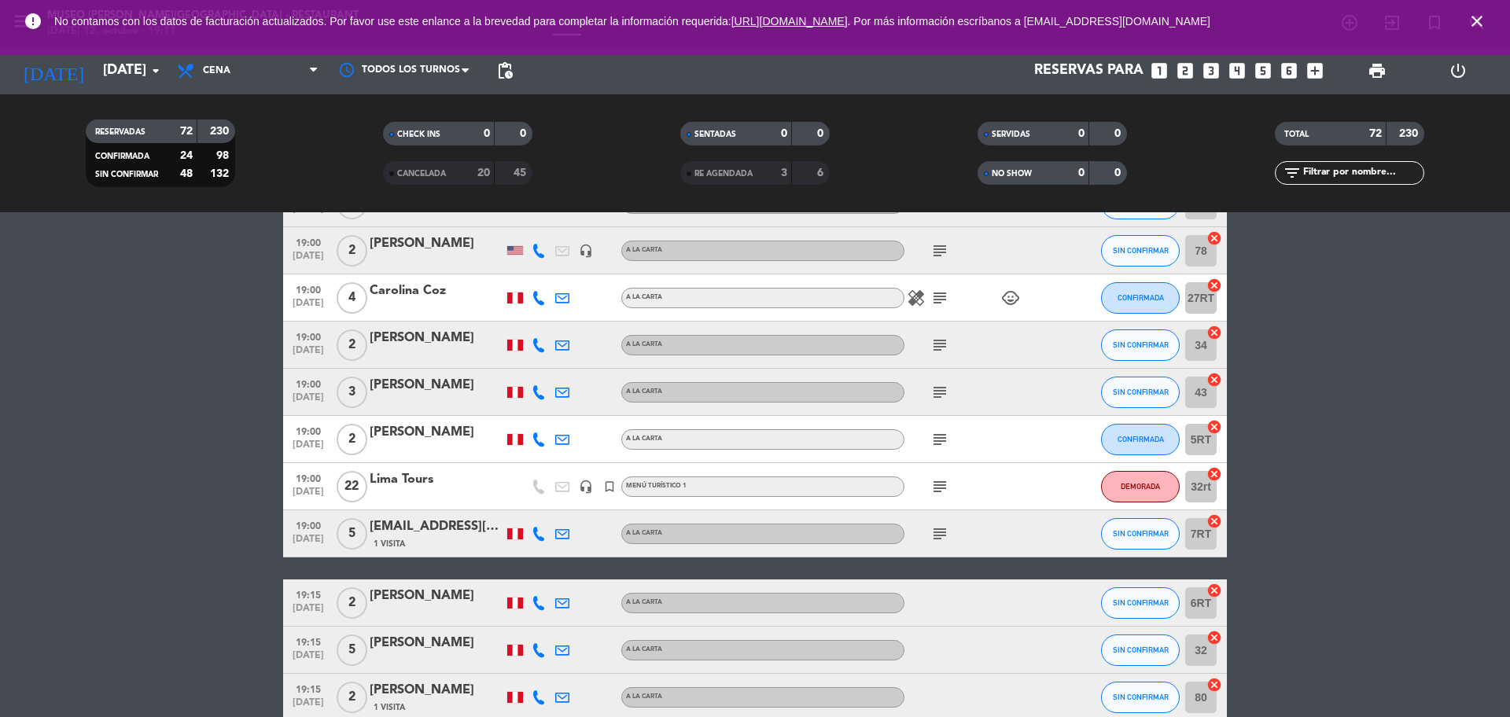
click at [945, 440] on icon "subject" at bounding box center [939, 439] width 19 height 19
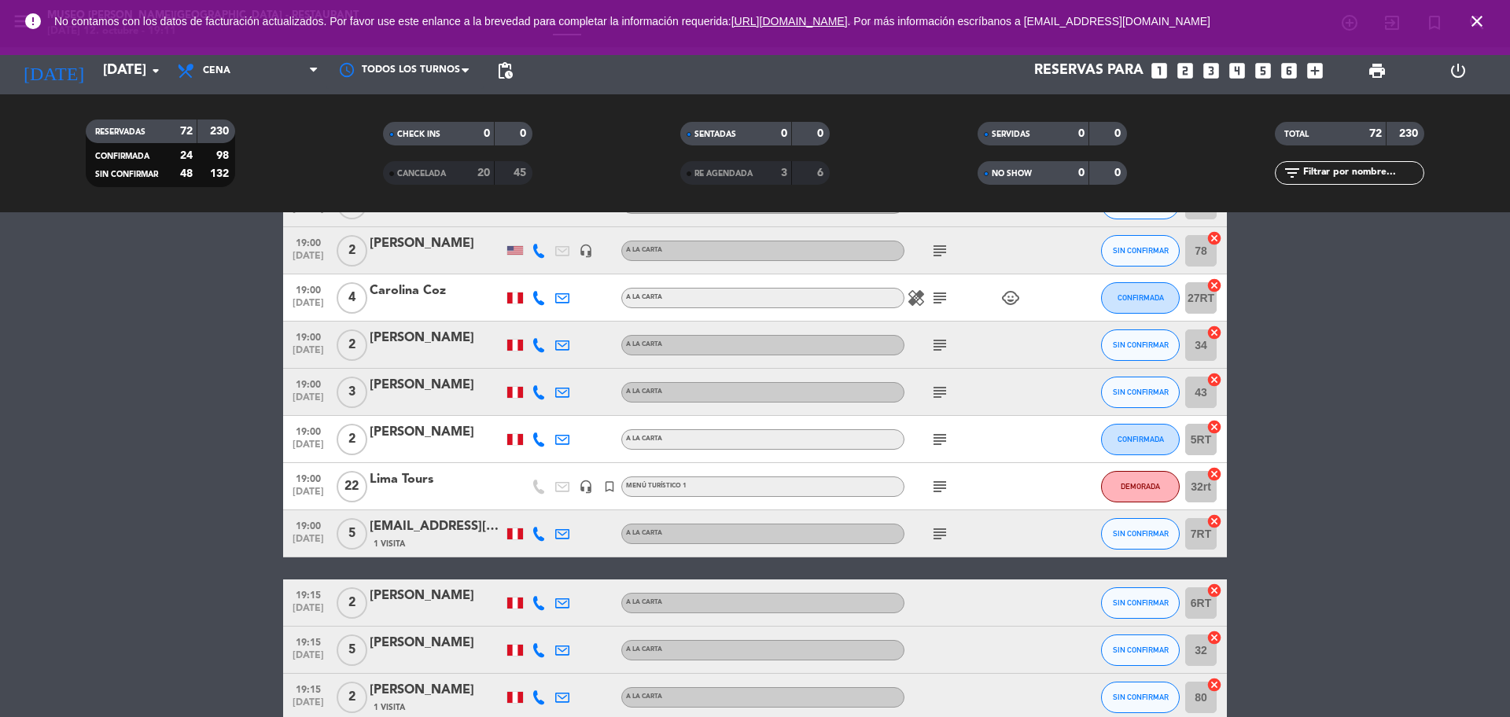
click at [939, 396] on icon "subject" at bounding box center [939, 392] width 19 height 19
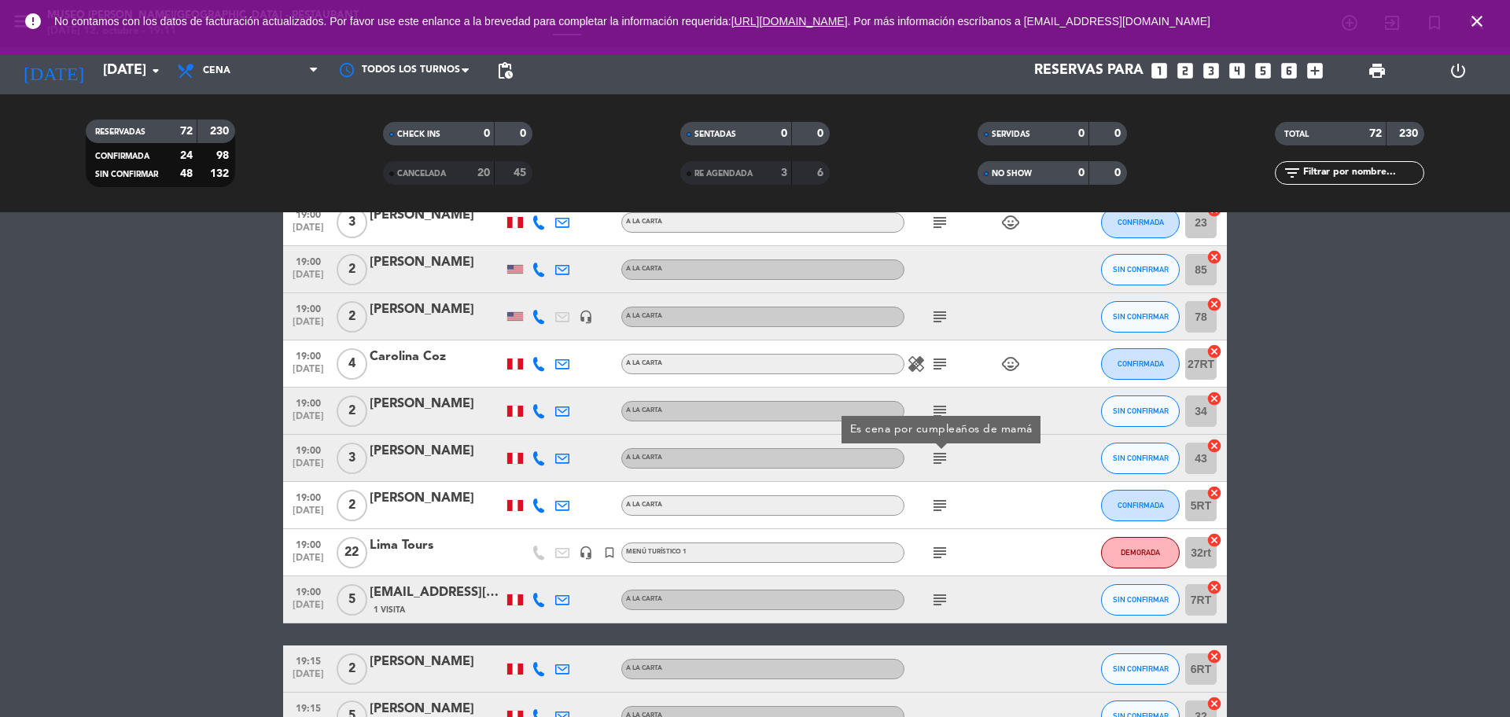
scroll to position [752, 0]
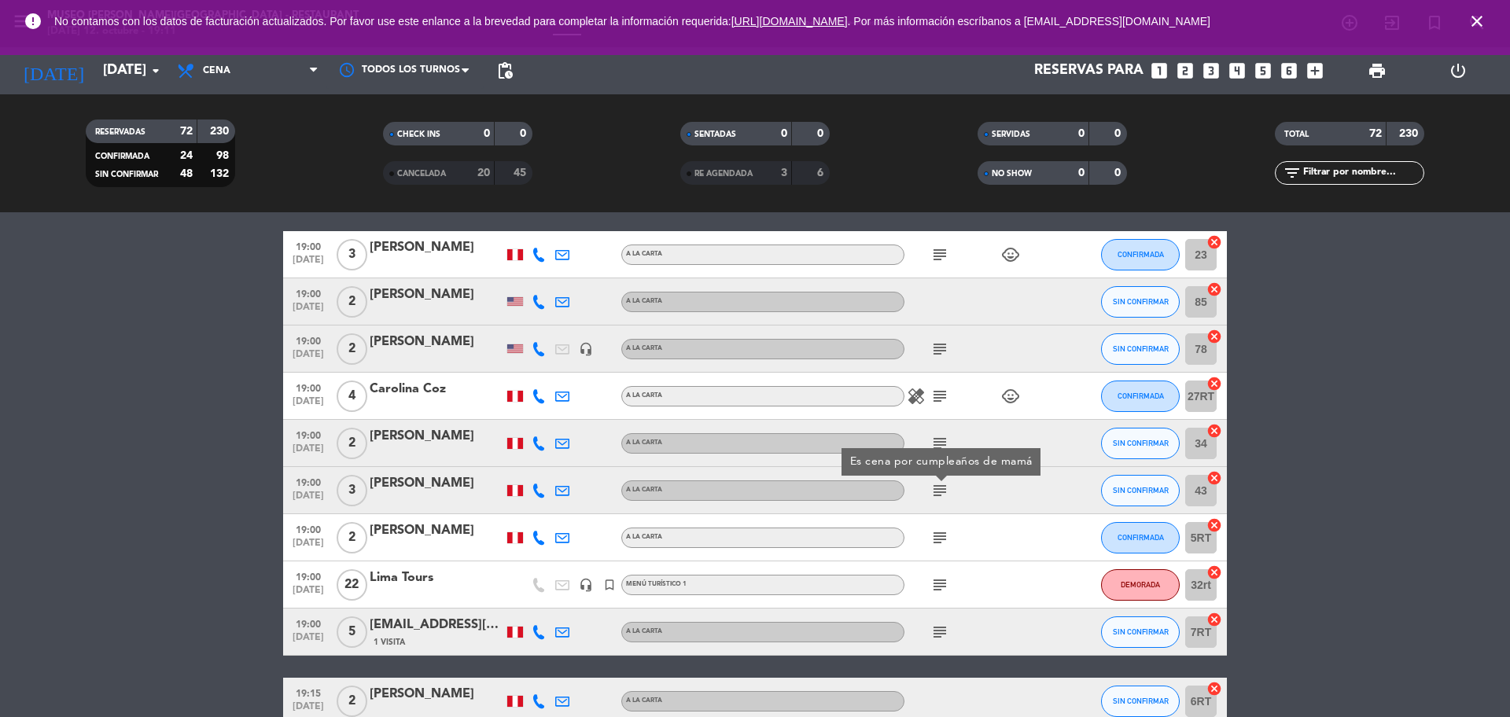
click at [939, 434] on icon "subject" at bounding box center [939, 443] width 19 height 19
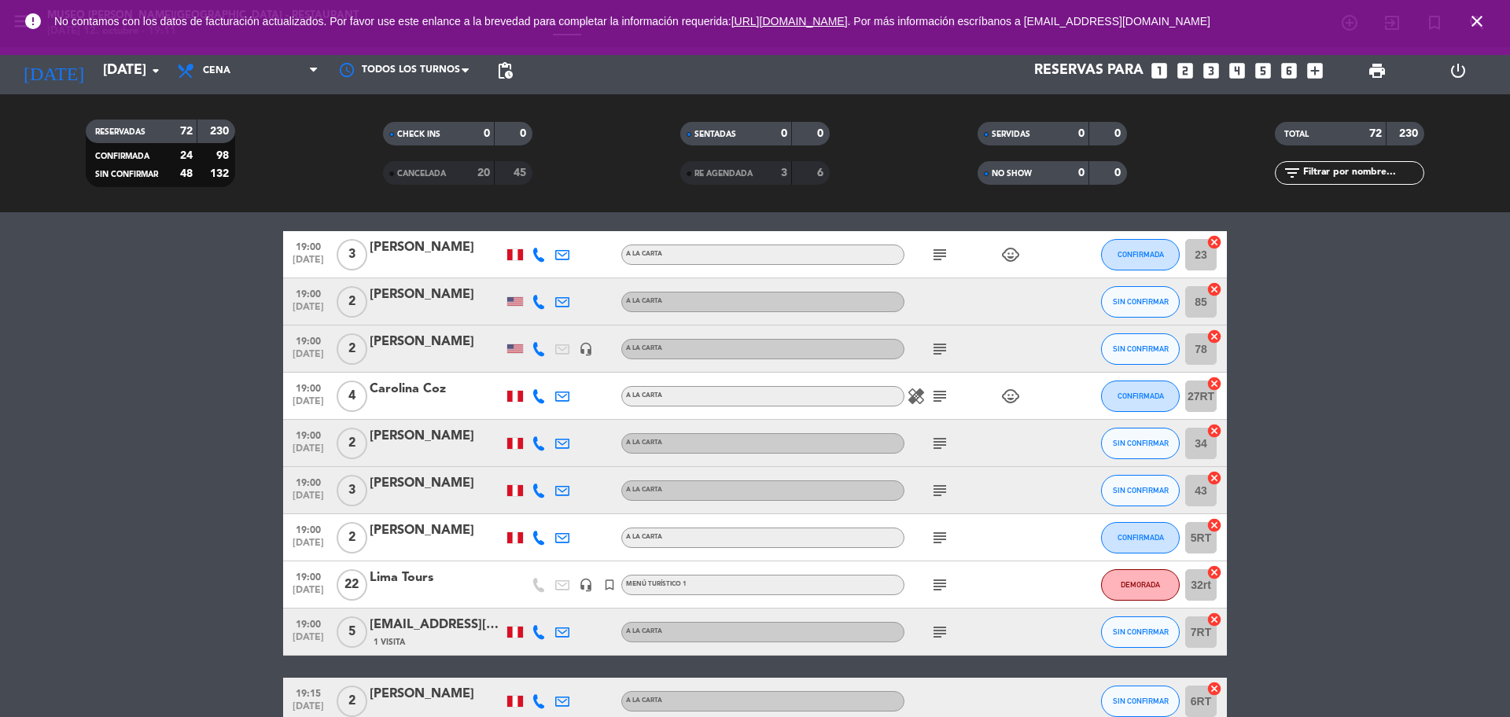
click at [938, 388] on icon "subject" at bounding box center [939, 396] width 19 height 19
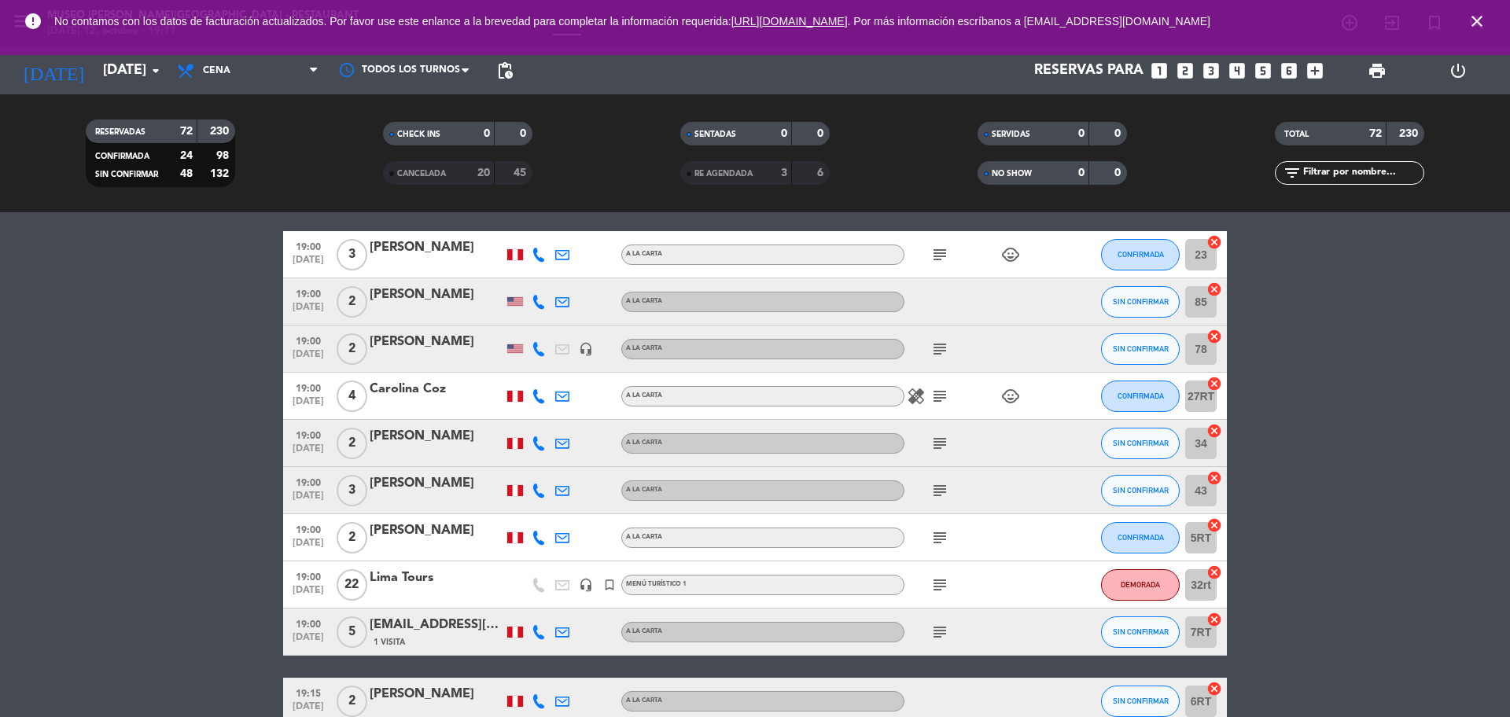
click at [934, 357] on icon "subject" at bounding box center [939, 349] width 19 height 19
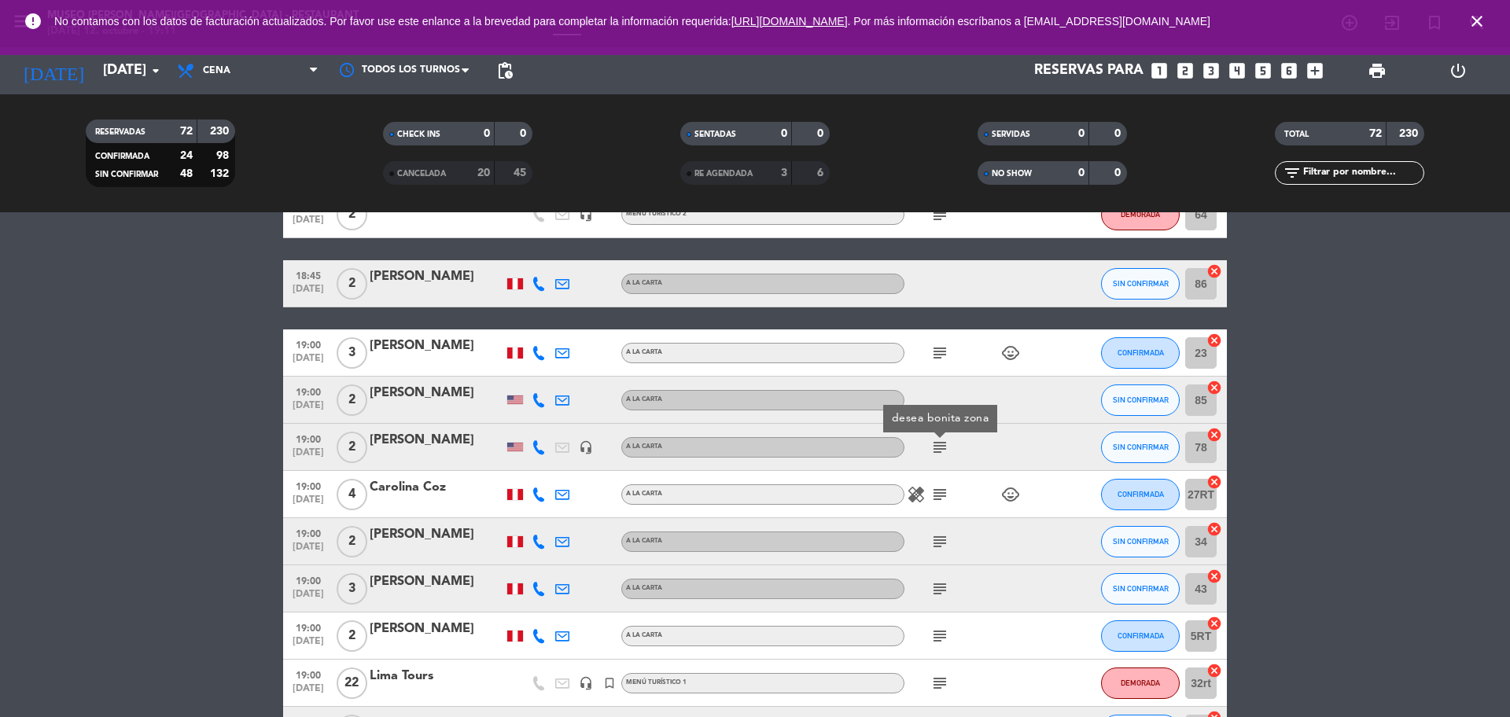
click at [934, 357] on icon "subject" at bounding box center [939, 353] width 19 height 19
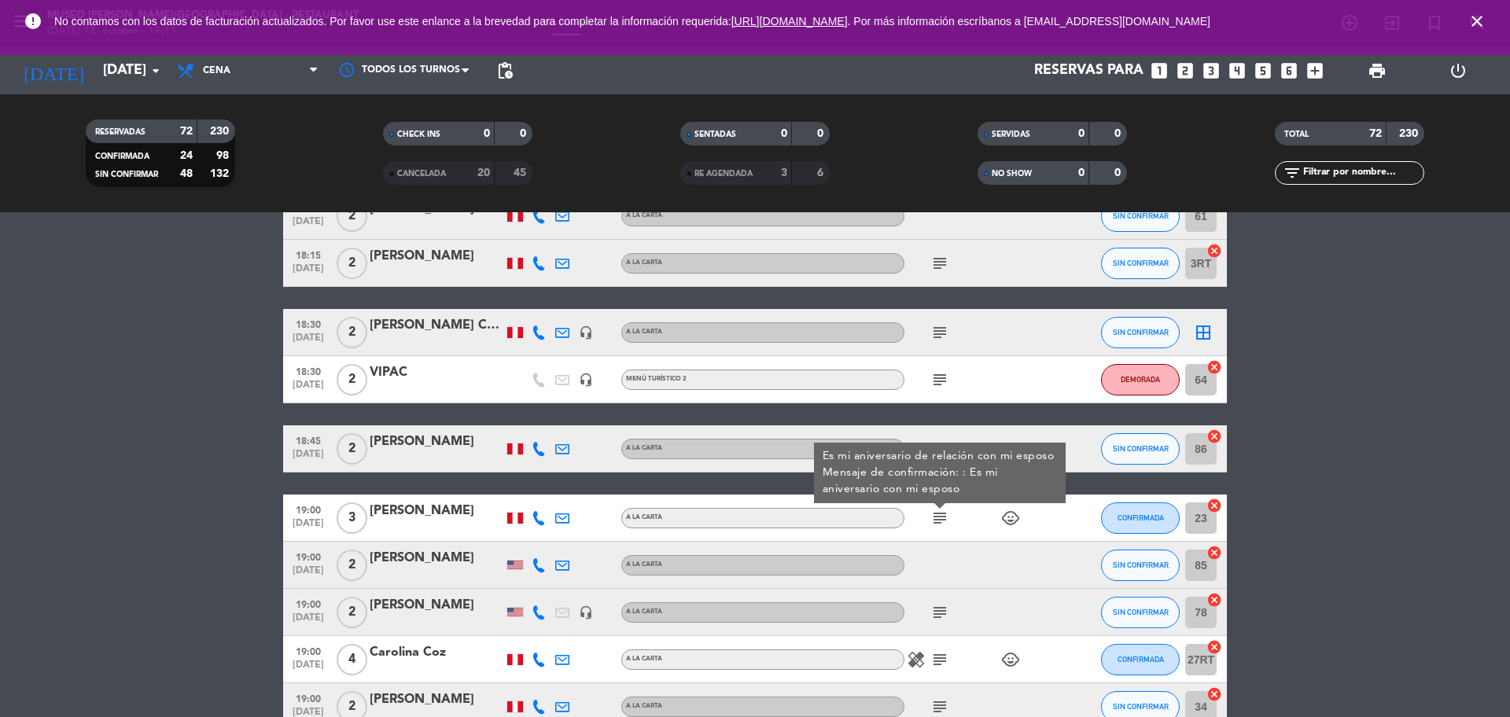
scroll to position [457, 0]
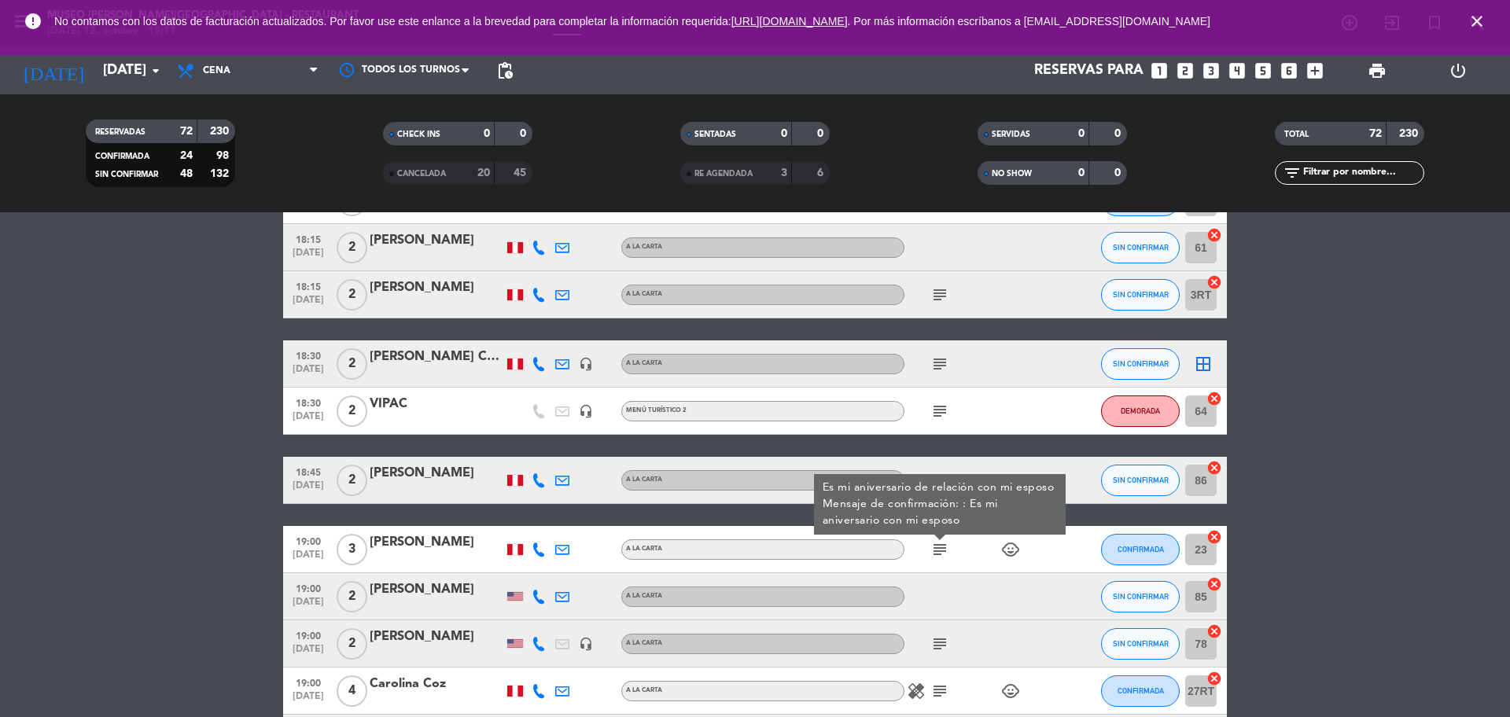
click at [940, 408] on icon "subject" at bounding box center [939, 411] width 19 height 19
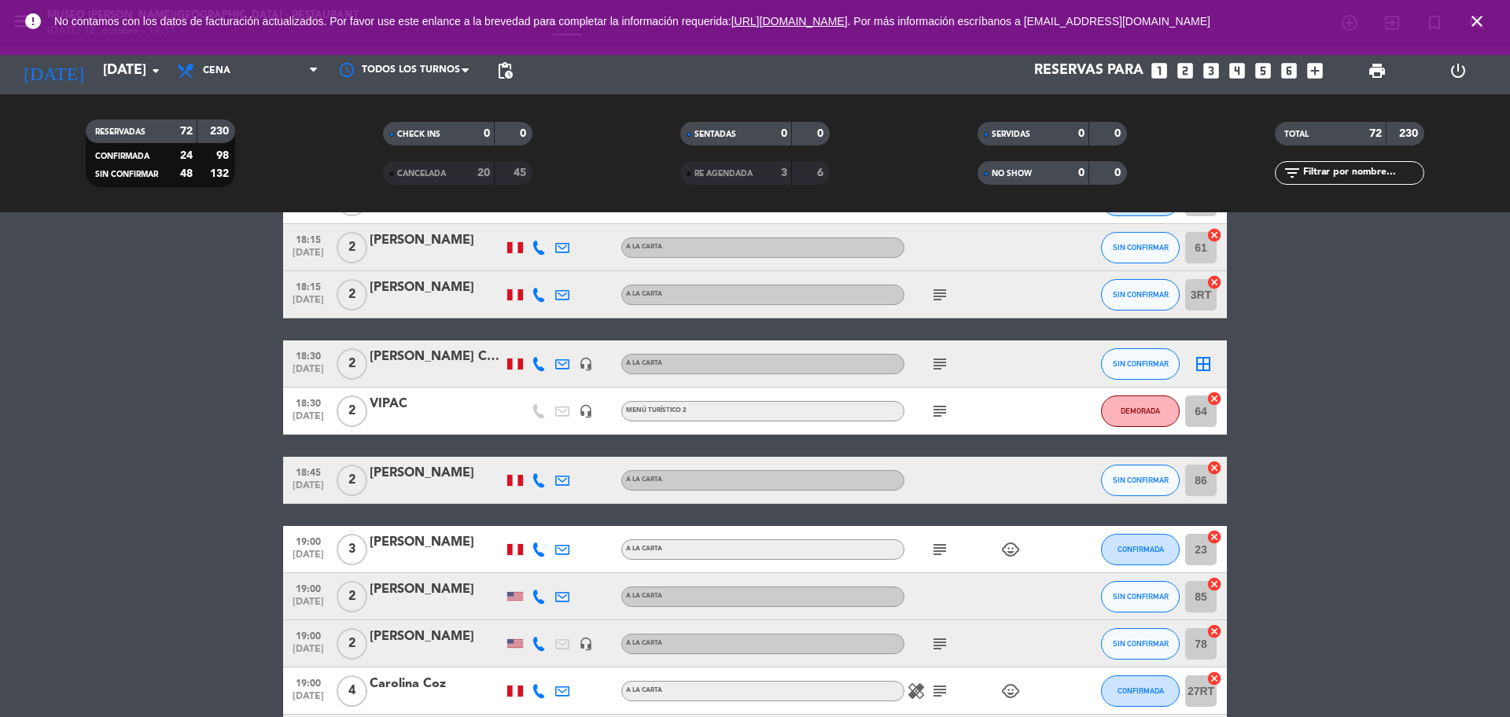
click at [940, 362] on icon "subject" at bounding box center [939, 364] width 19 height 19
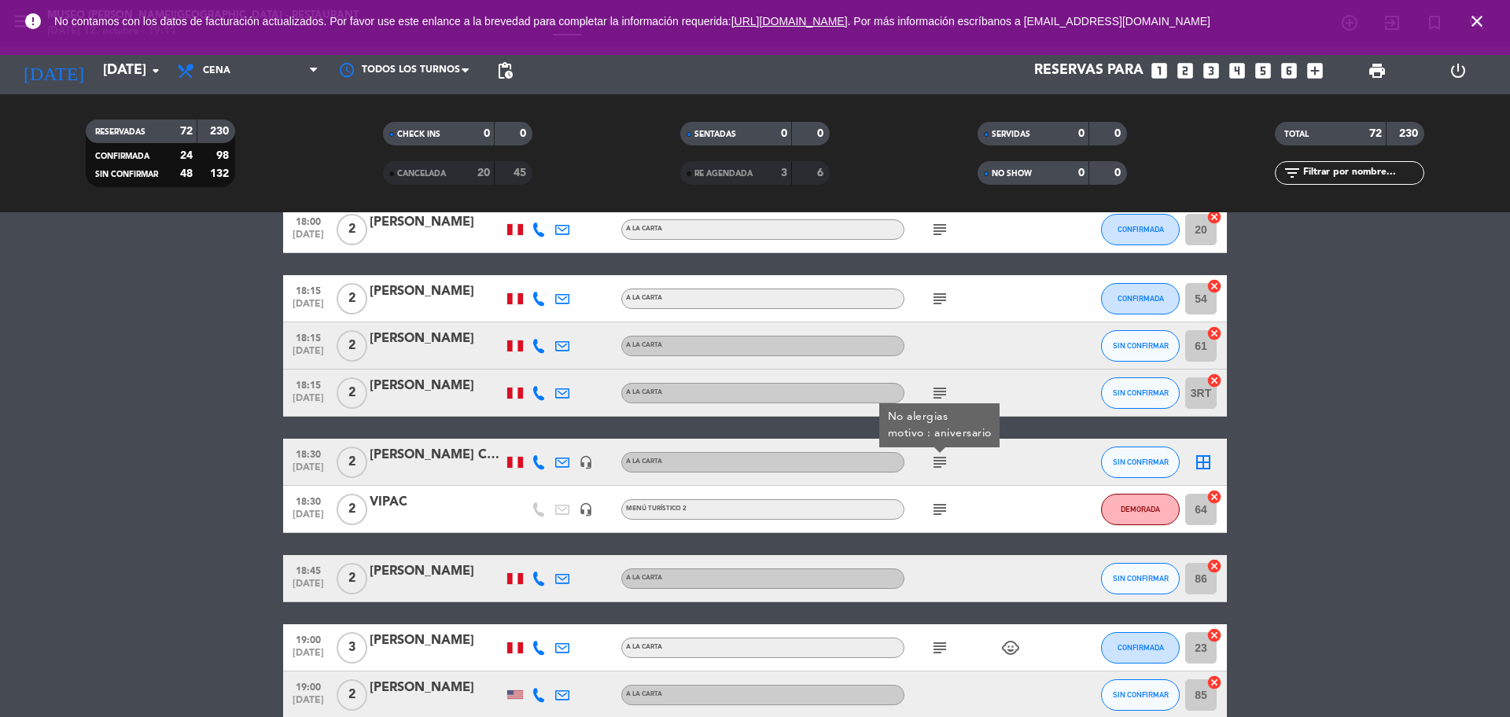
click at [940, 390] on icon "subject" at bounding box center [939, 393] width 19 height 19
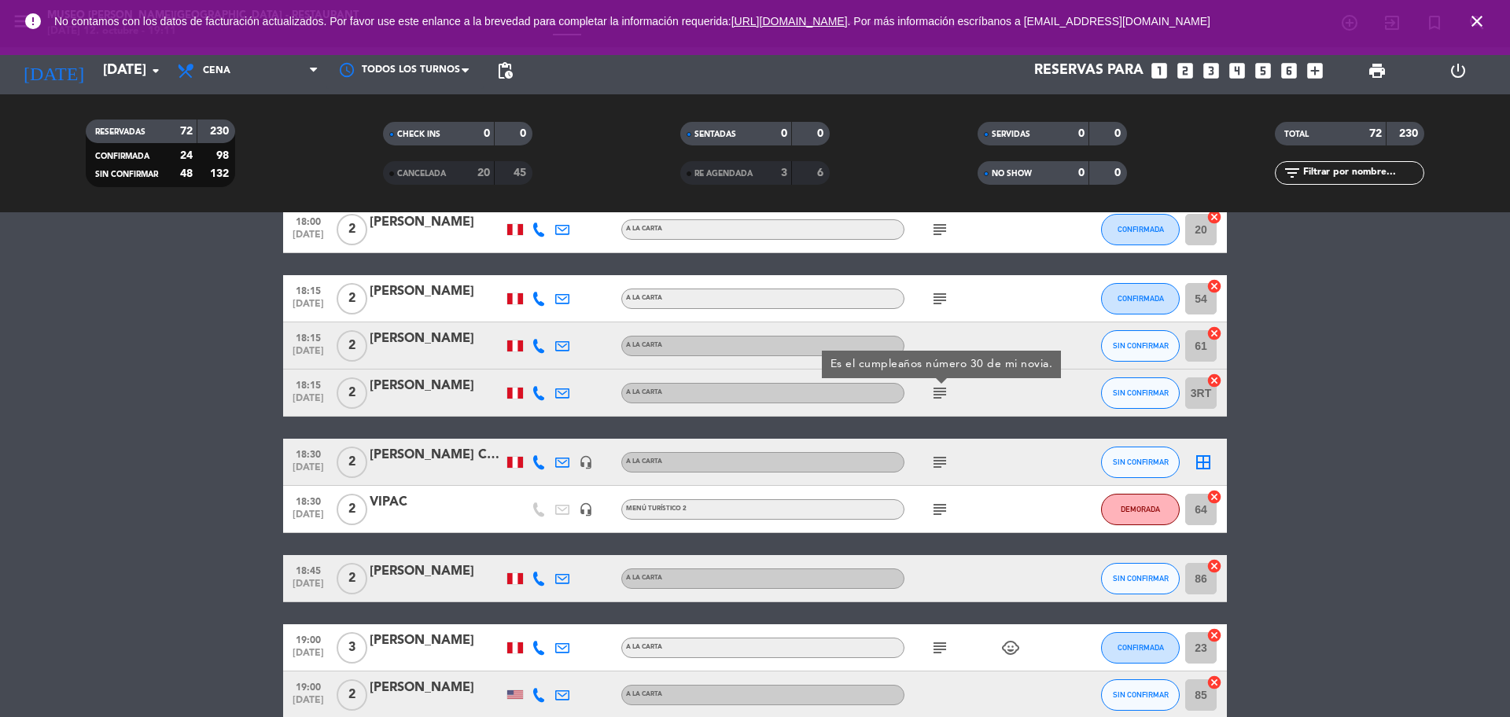
scroll to position [260, 0]
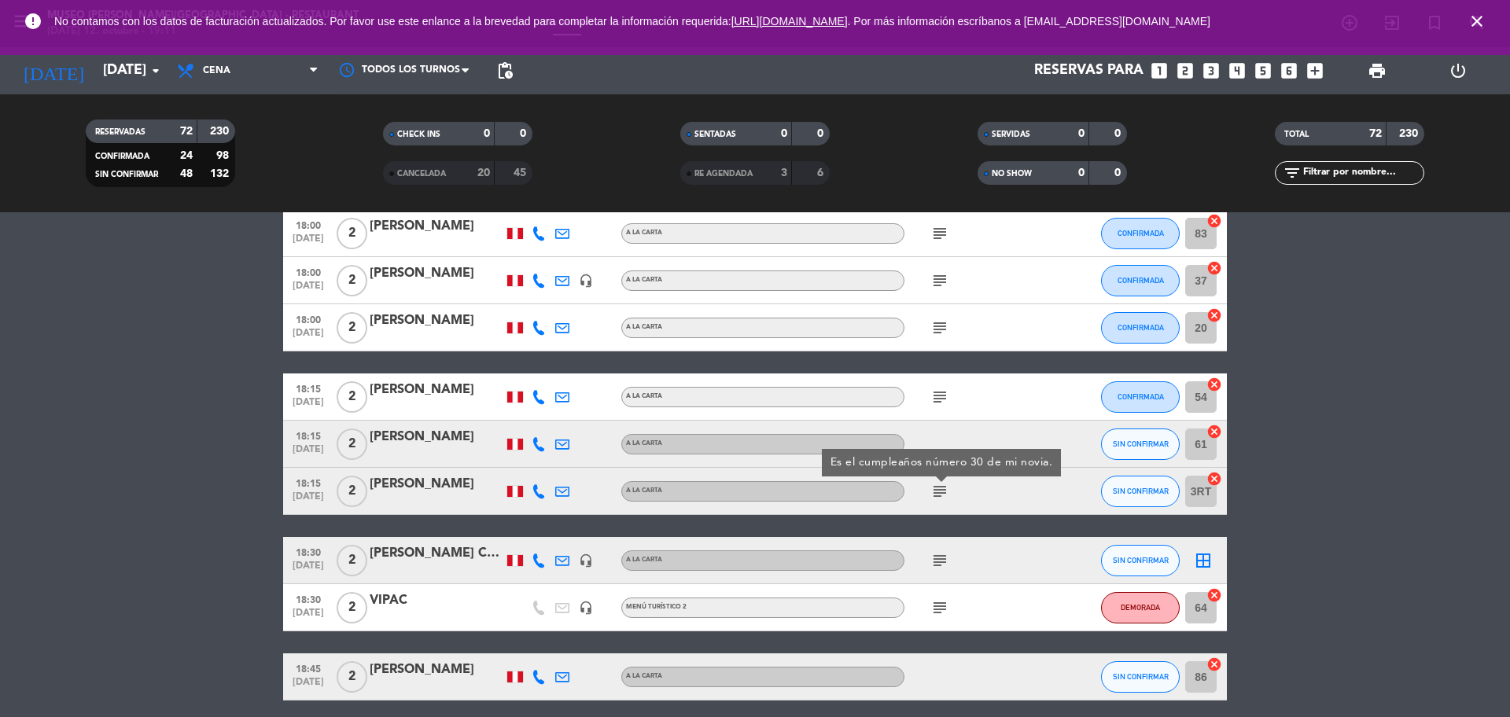
click at [942, 395] on icon "subject" at bounding box center [939, 397] width 19 height 19
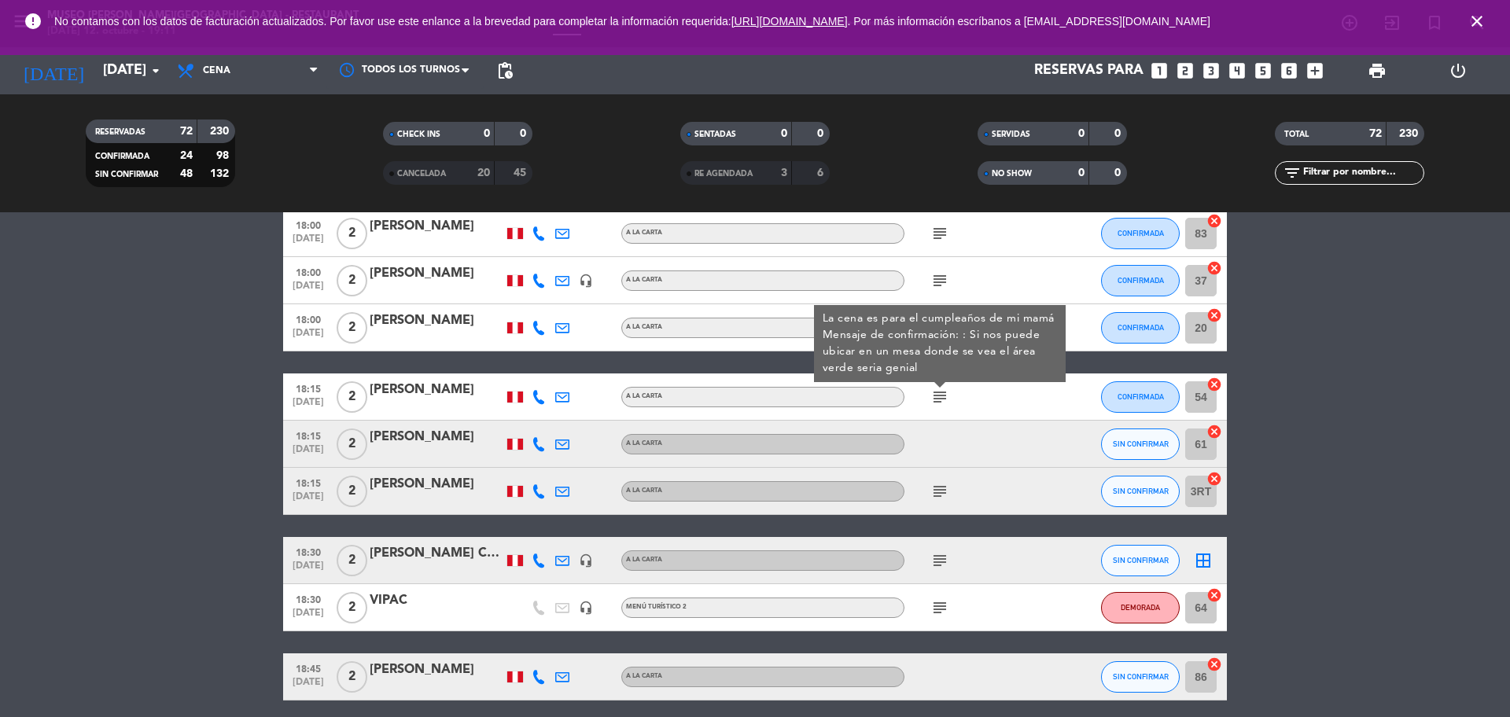
scroll to position [162, 0]
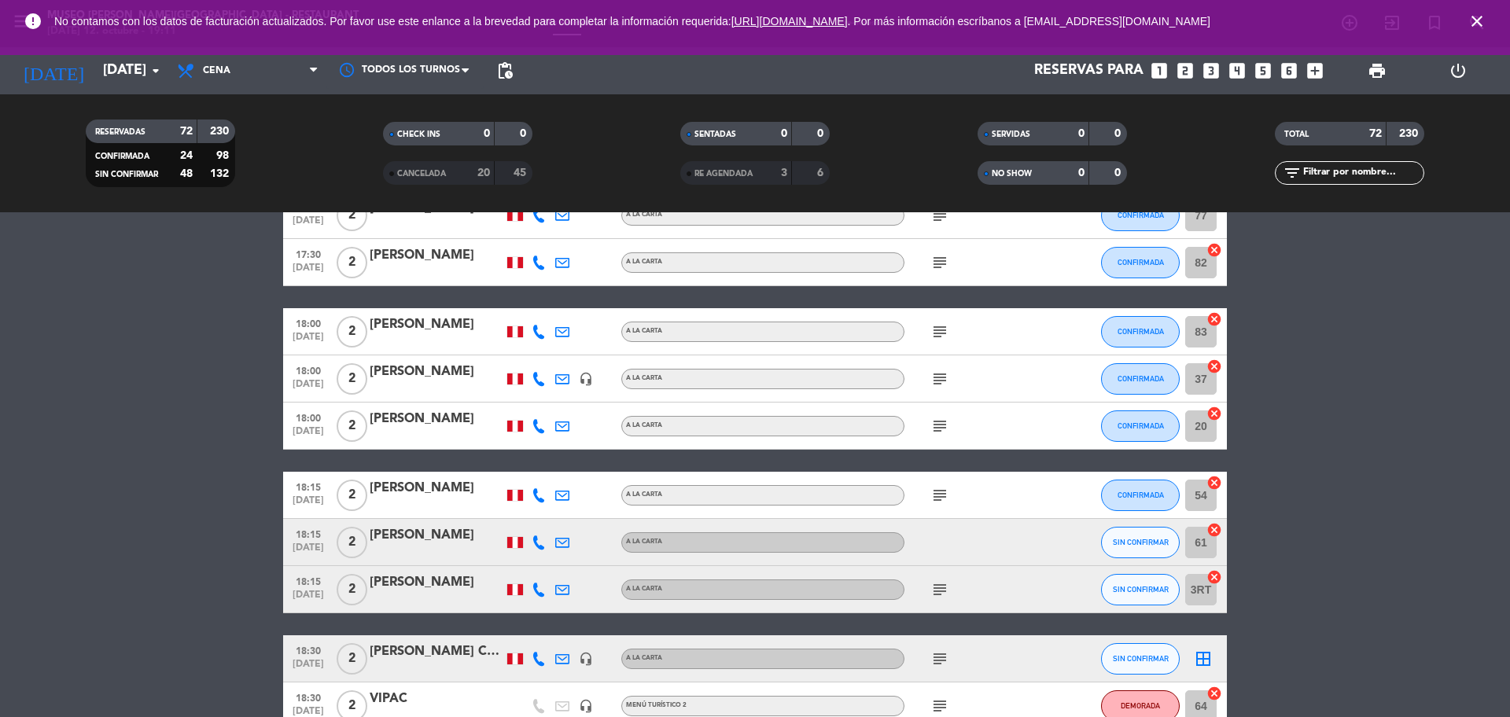
click at [944, 421] on icon "subject" at bounding box center [939, 426] width 19 height 19
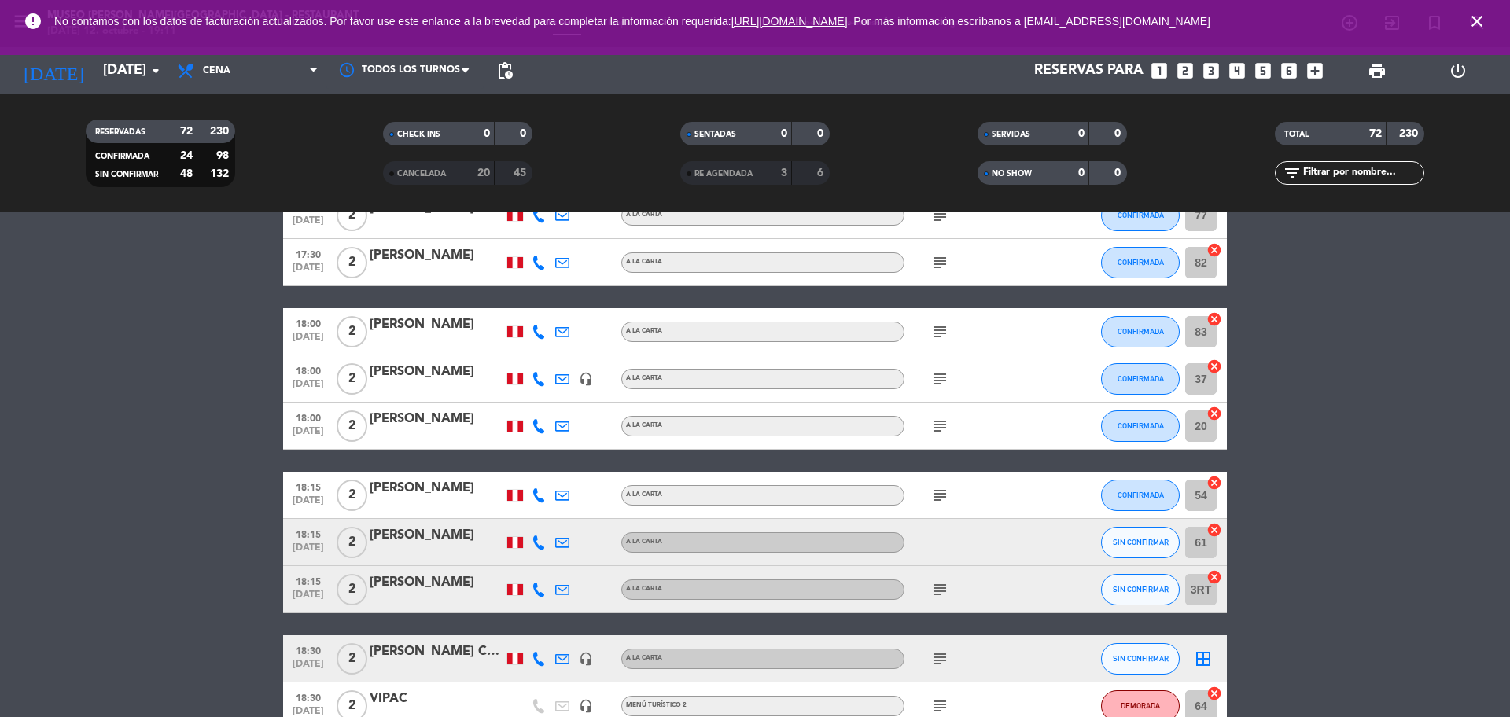
click at [944, 379] on icon "subject" at bounding box center [939, 379] width 19 height 19
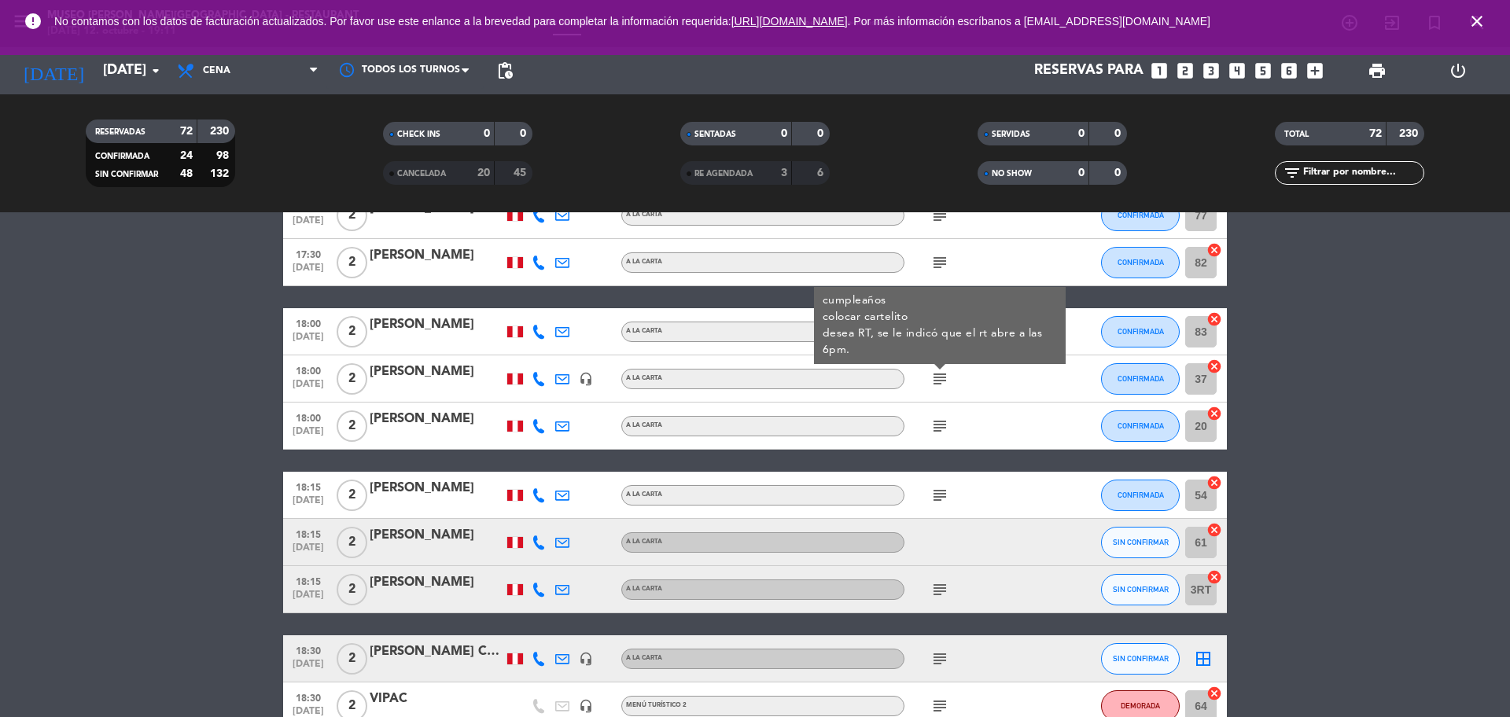
scroll to position [64, 0]
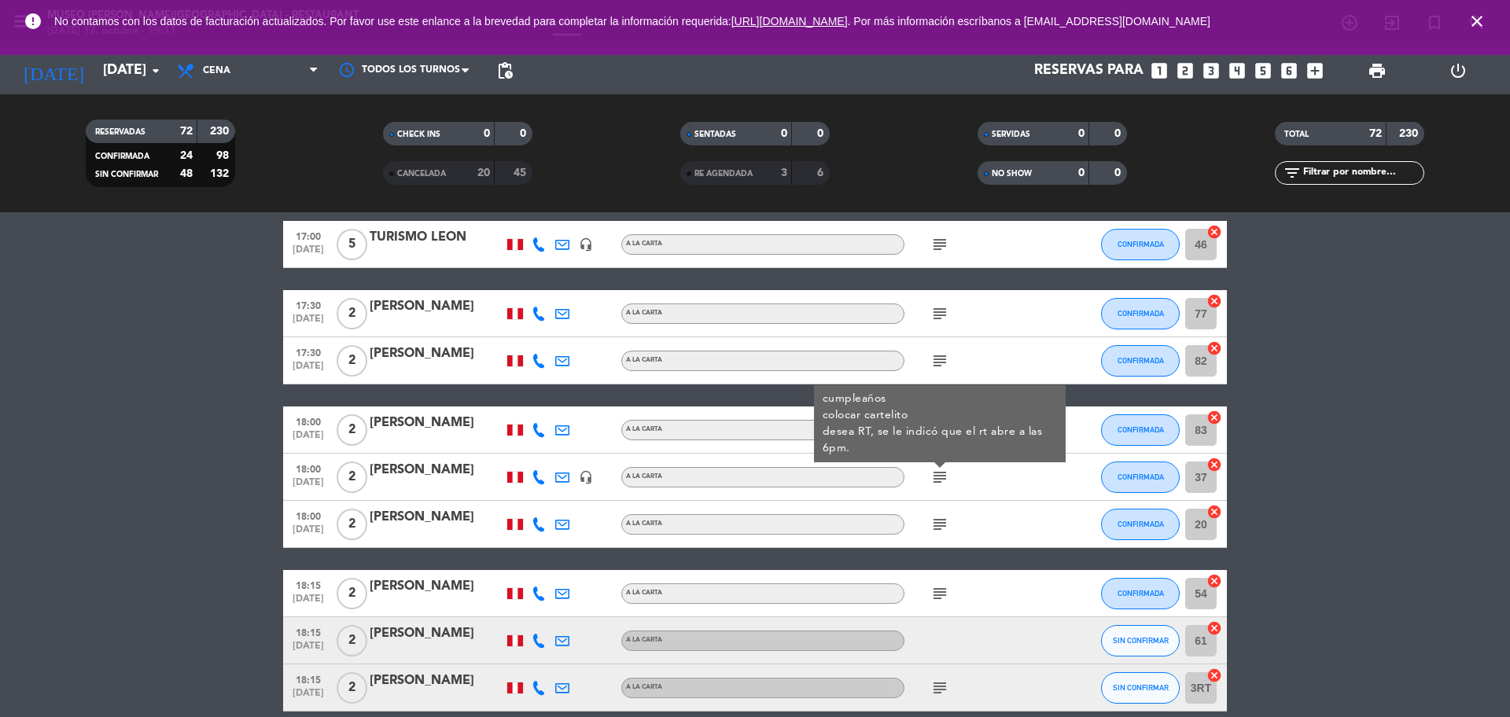
drag, startPoint x: 1352, startPoint y: 445, endPoint x: 1344, endPoint y: 446, distance: 8.7
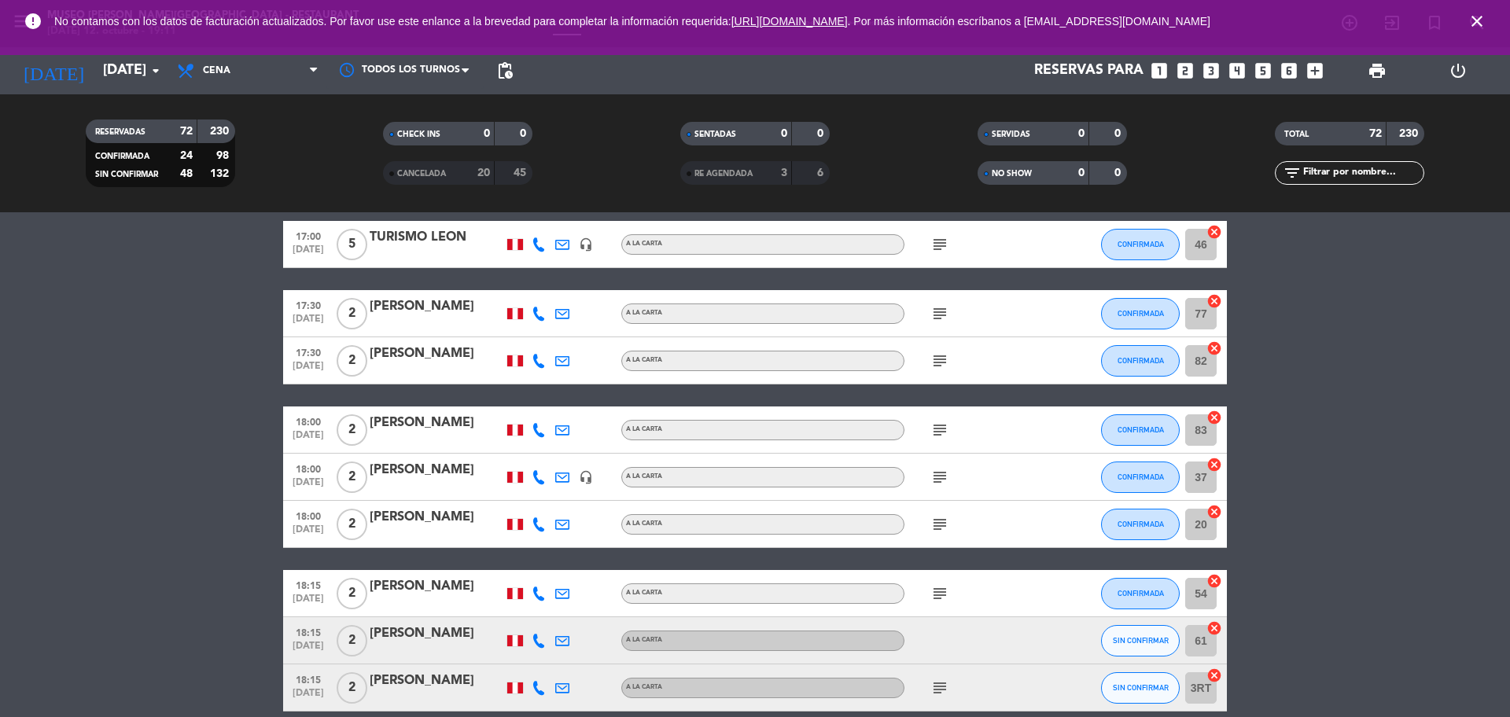
click at [936, 435] on icon "subject" at bounding box center [939, 430] width 19 height 19
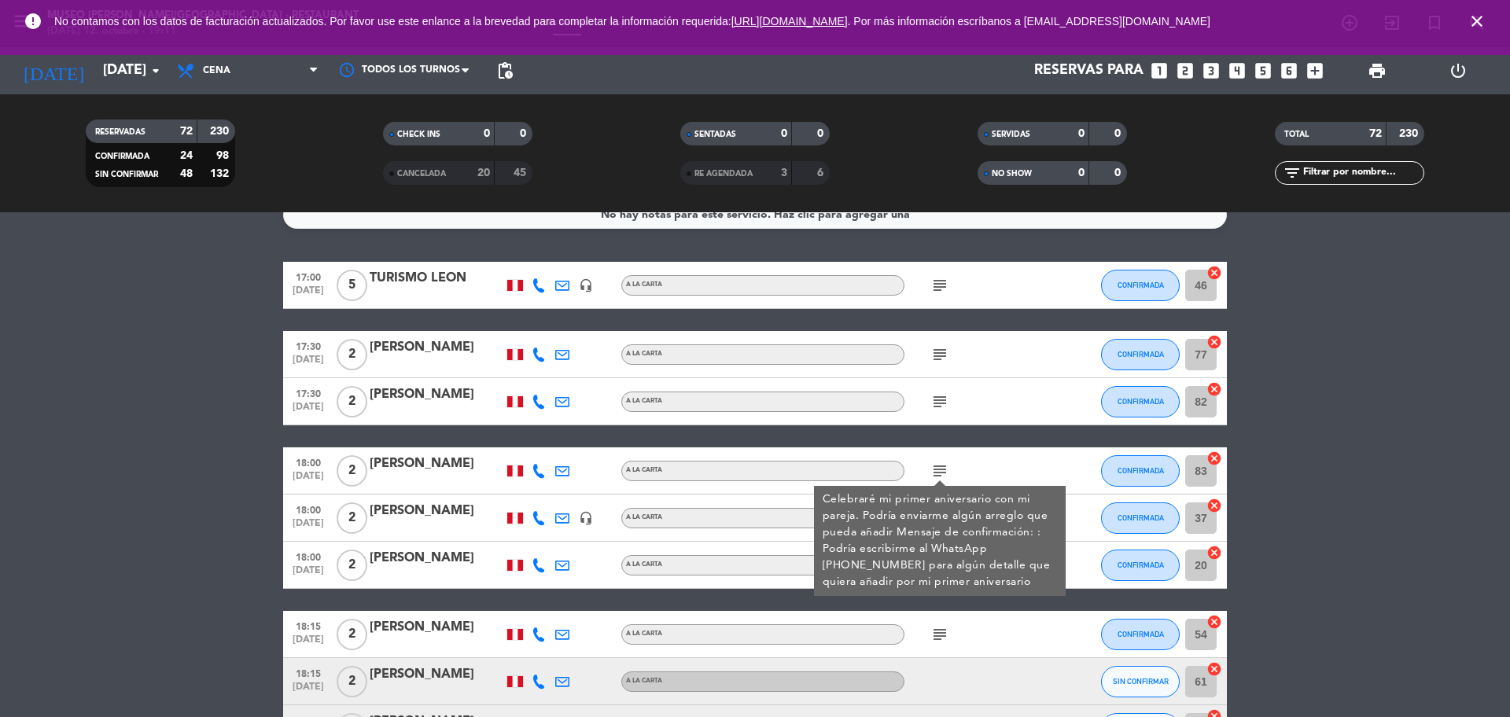
scroll to position [0, 0]
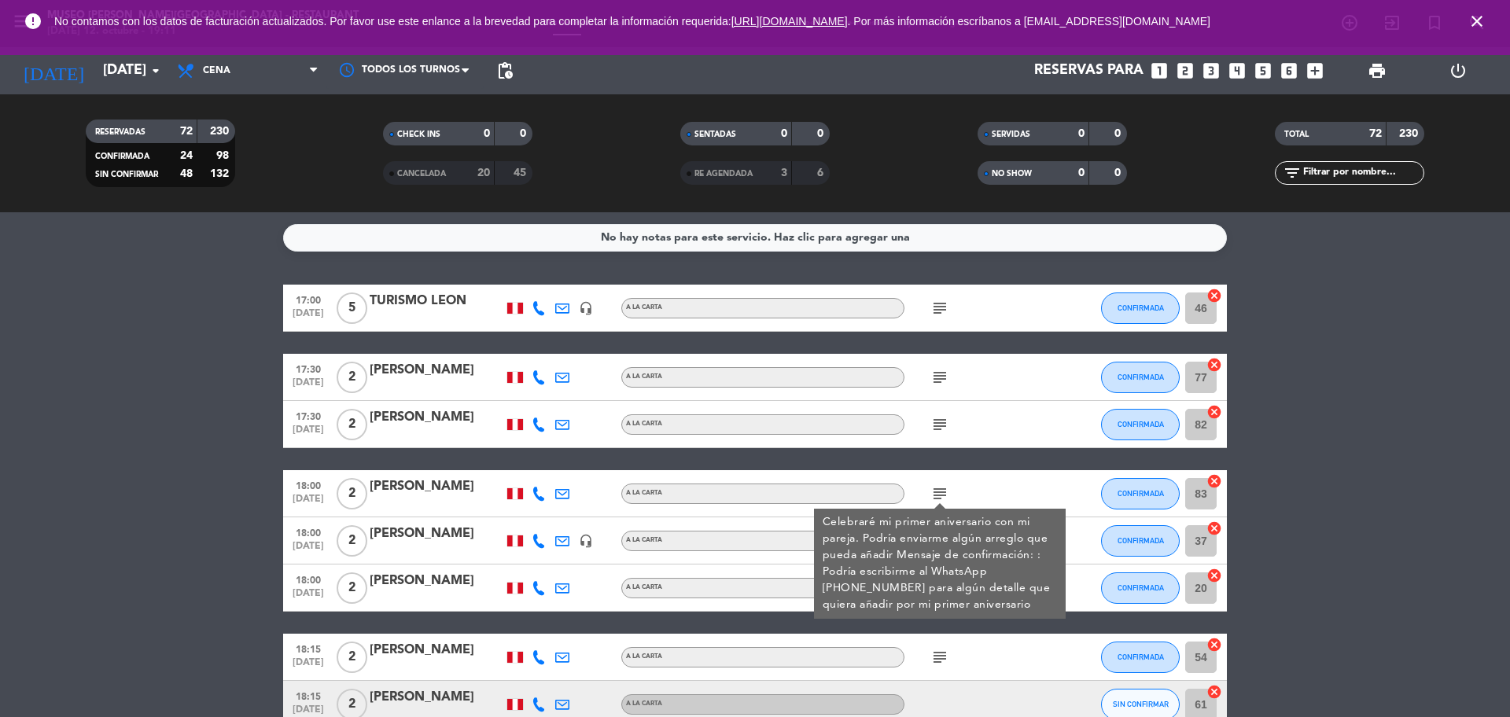
click at [421, 489] on div "[PERSON_NAME]" at bounding box center [437, 486] width 134 height 20
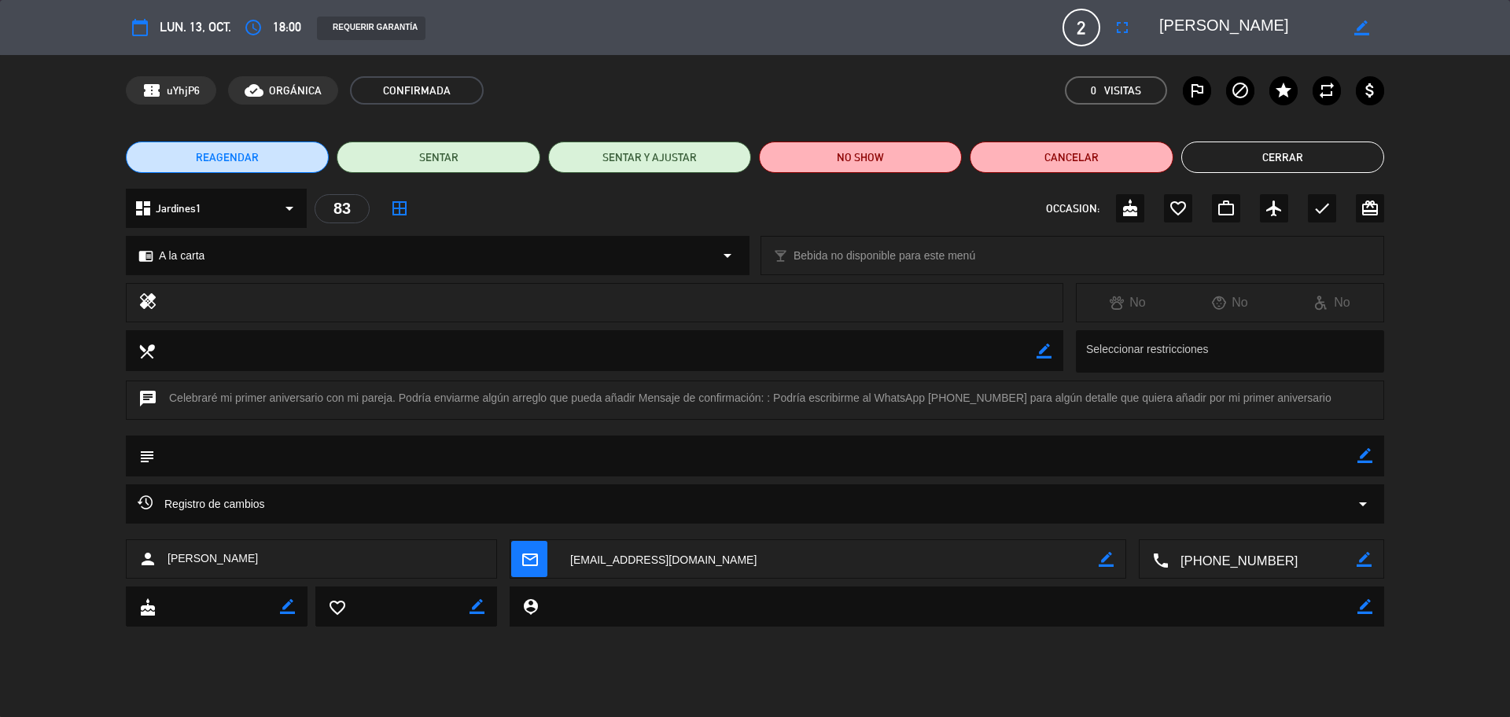
drag, startPoint x: 1258, startPoint y: 559, endPoint x: 1224, endPoint y: 536, distance: 40.8
click at [1259, 561] on textarea at bounding box center [1262, 559] width 188 height 39
drag, startPoint x: 1285, startPoint y: 30, endPoint x: 1141, endPoint y: 30, distance: 143.9
click at [1141, 30] on editable-input "border_color" at bounding box center [1262, 27] width 244 height 28
click at [1245, 149] on button "Cerrar" at bounding box center [1282, 157] width 203 height 31
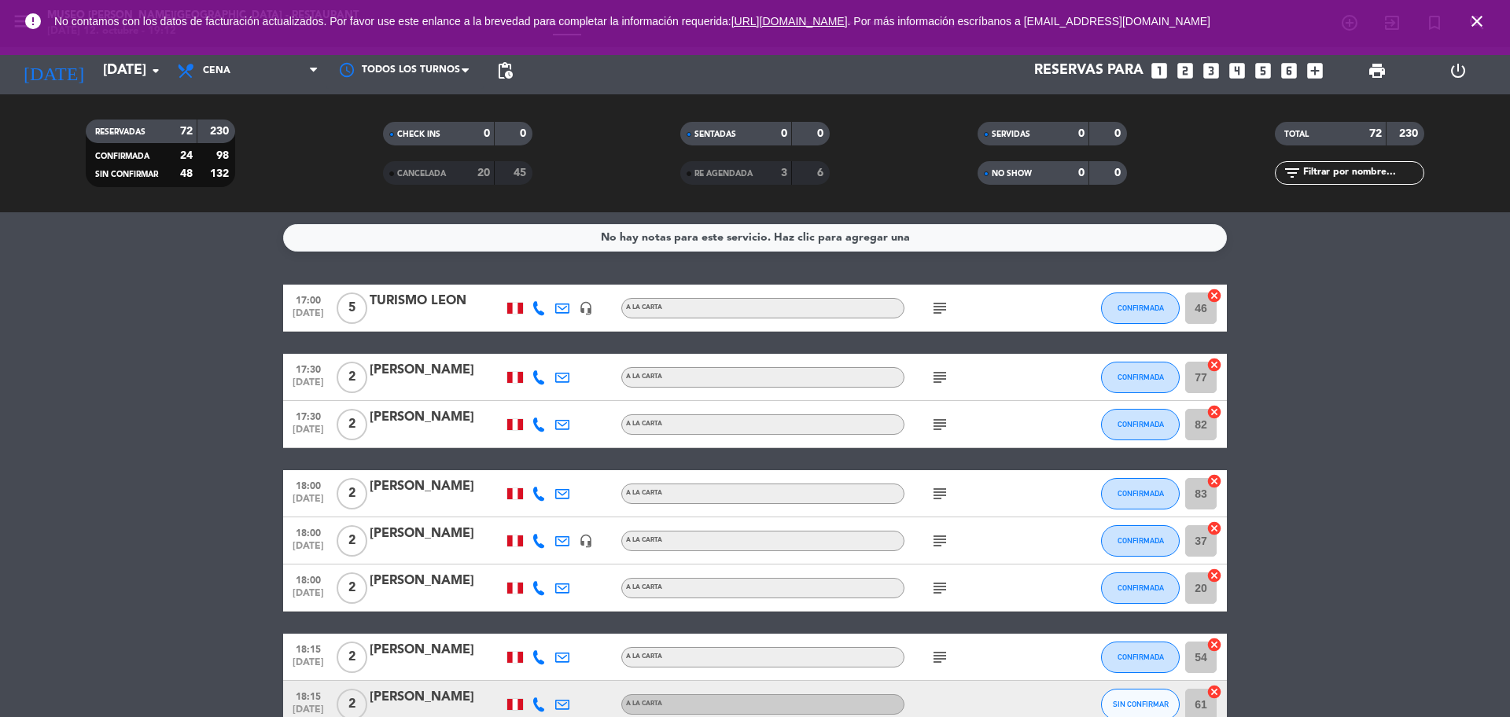
click at [947, 421] on icon "subject" at bounding box center [939, 424] width 19 height 19
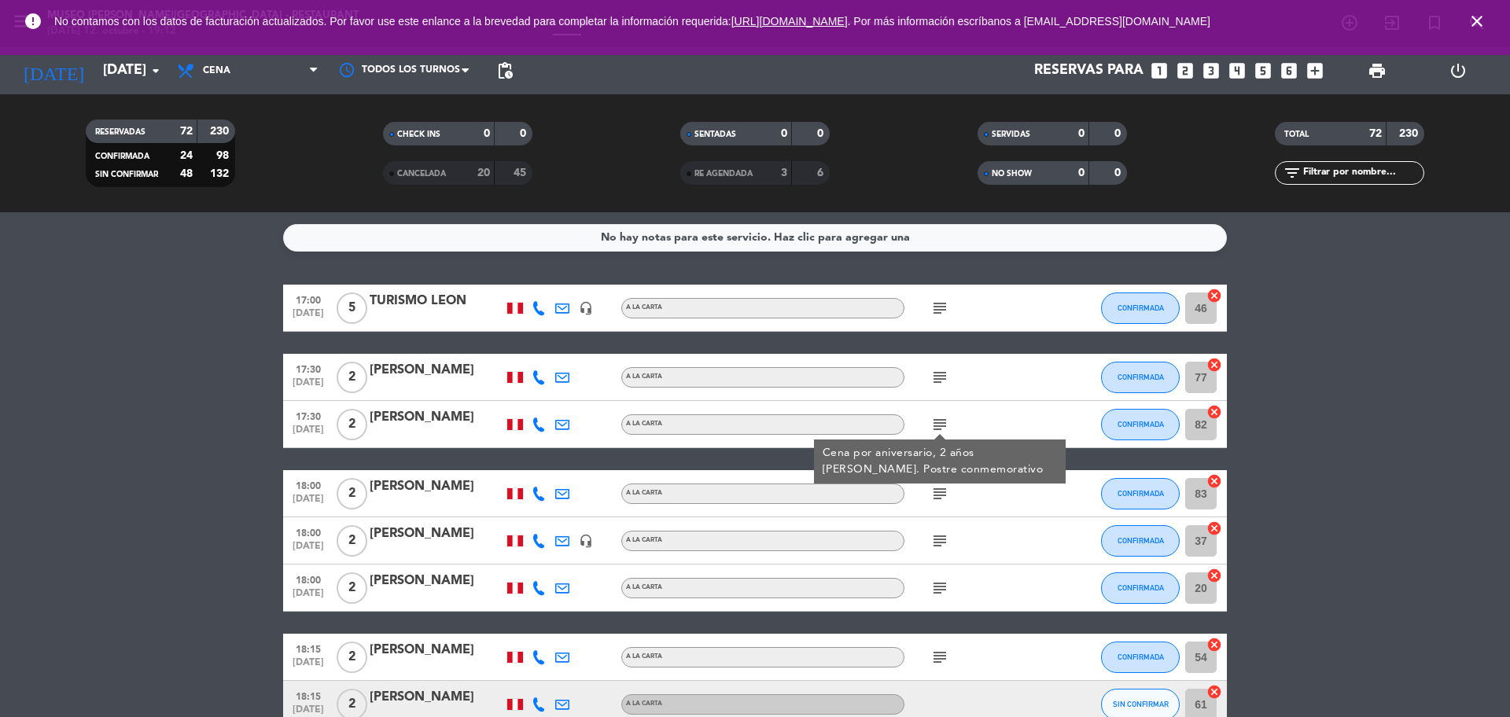
click at [942, 380] on icon "subject" at bounding box center [939, 377] width 19 height 19
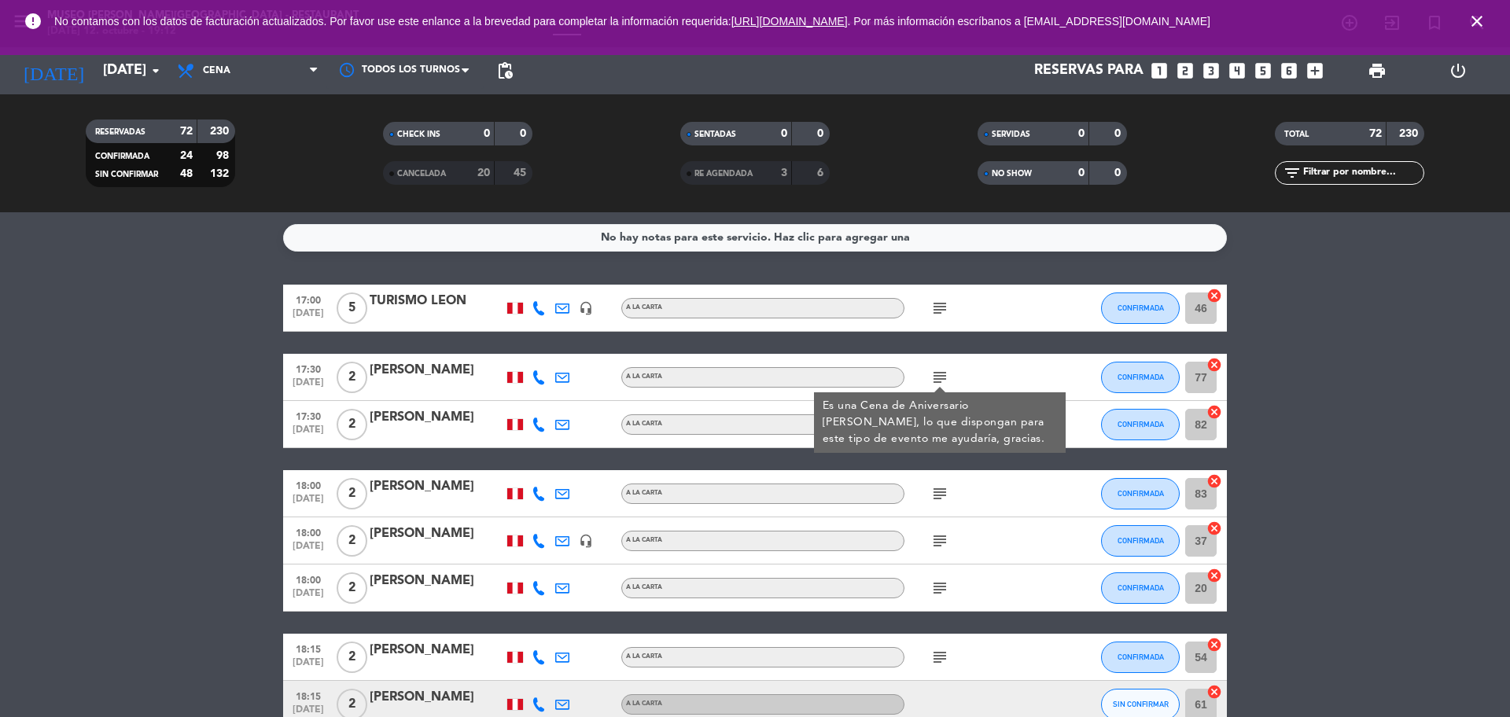
click at [396, 379] on div "[PERSON_NAME]" at bounding box center [437, 370] width 134 height 20
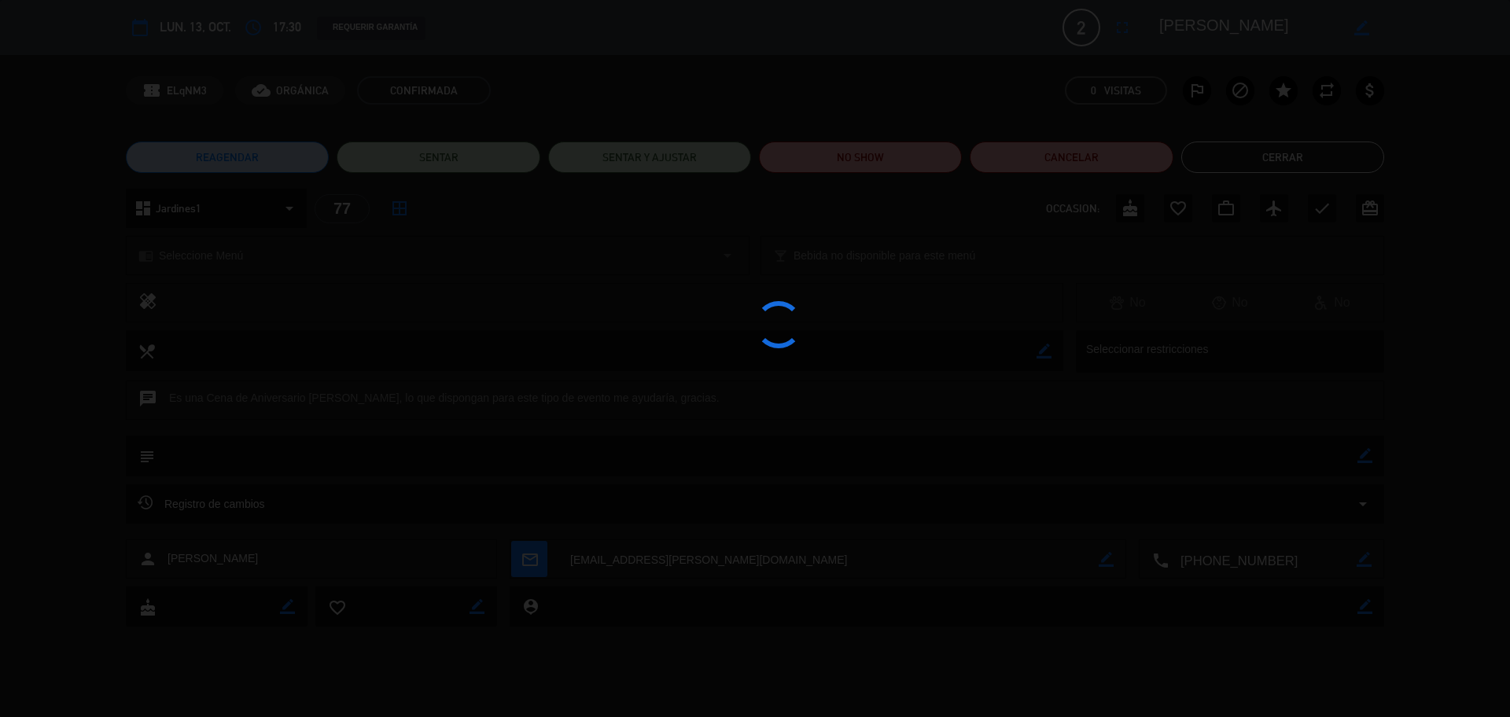
click at [1268, 569] on div at bounding box center [755, 358] width 1510 height 717
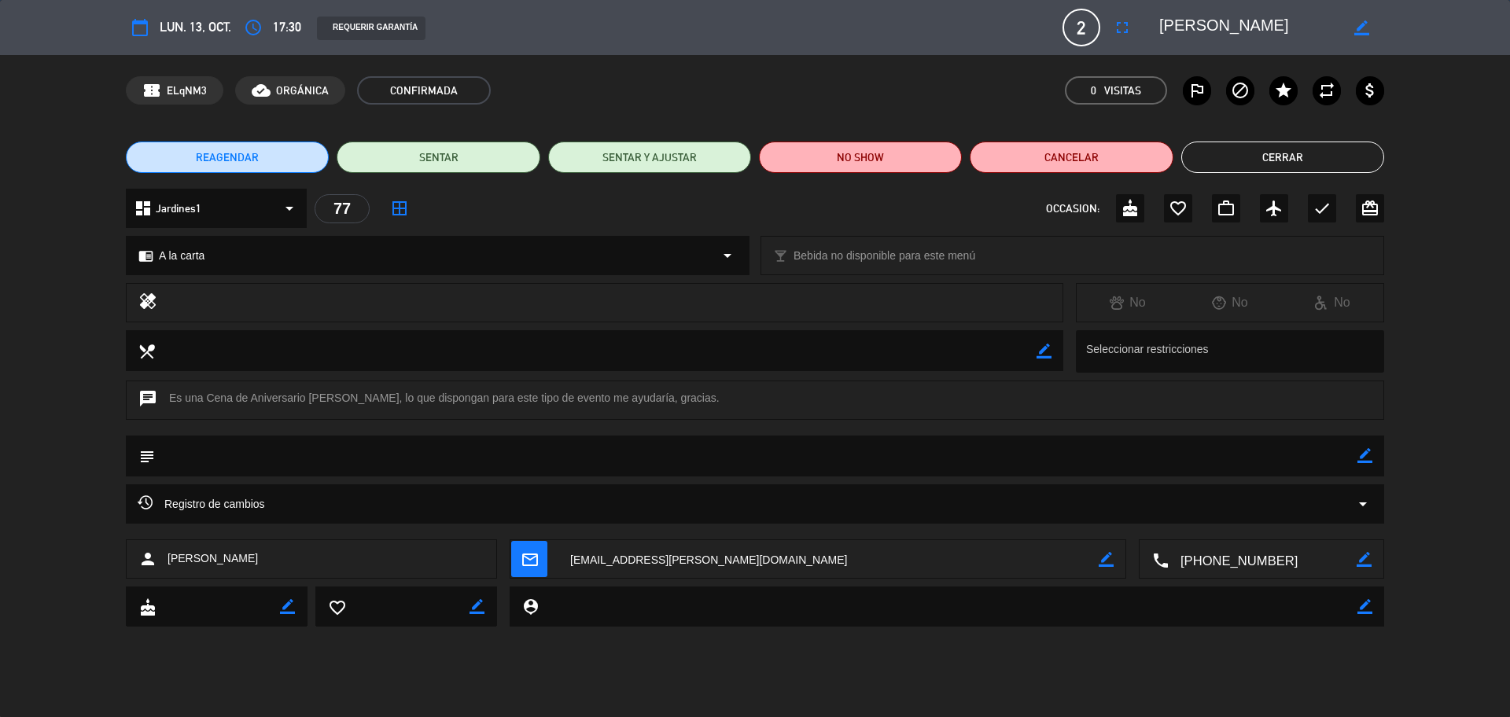
click at [1268, 569] on textarea at bounding box center [1262, 559] width 188 height 39
drag, startPoint x: 1253, startPoint y: 21, endPoint x: 1156, endPoint y: 29, distance: 97.8
click at [1156, 29] on div "border_color" at bounding box center [1266, 27] width 236 height 28
